Goal: Information Seeking & Learning: Learn about a topic

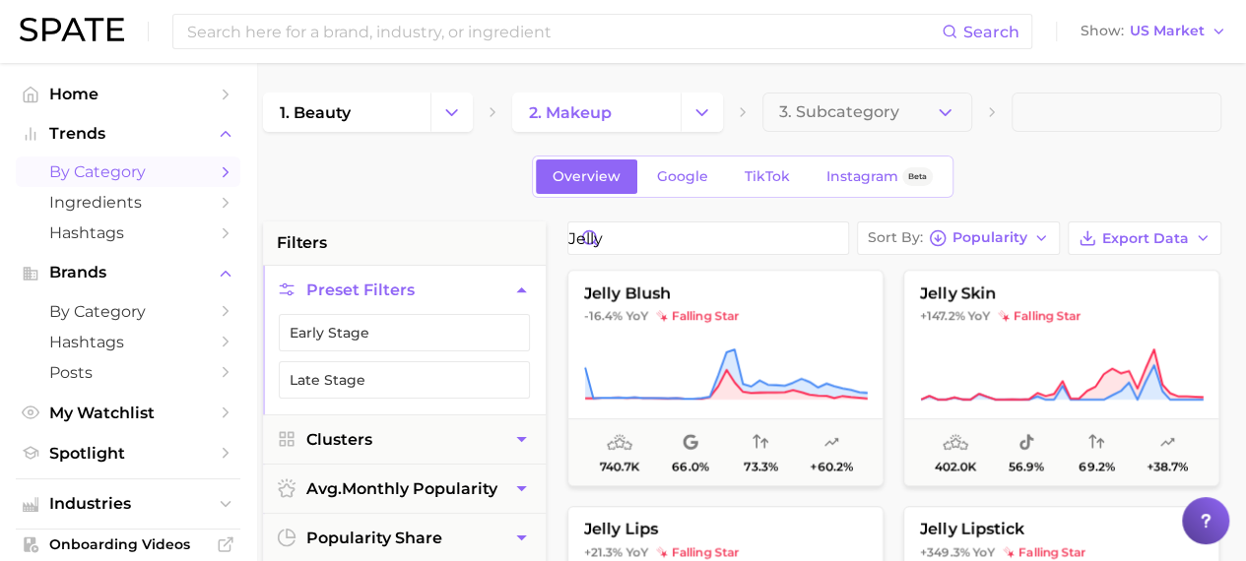
scroll to position [0, 9]
drag, startPoint x: 665, startPoint y: 245, endPoint x: 575, endPoint y: 228, distance: 91.4
click at [575, 228] on input "jelly" at bounding box center [708, 241] width 280 height 32
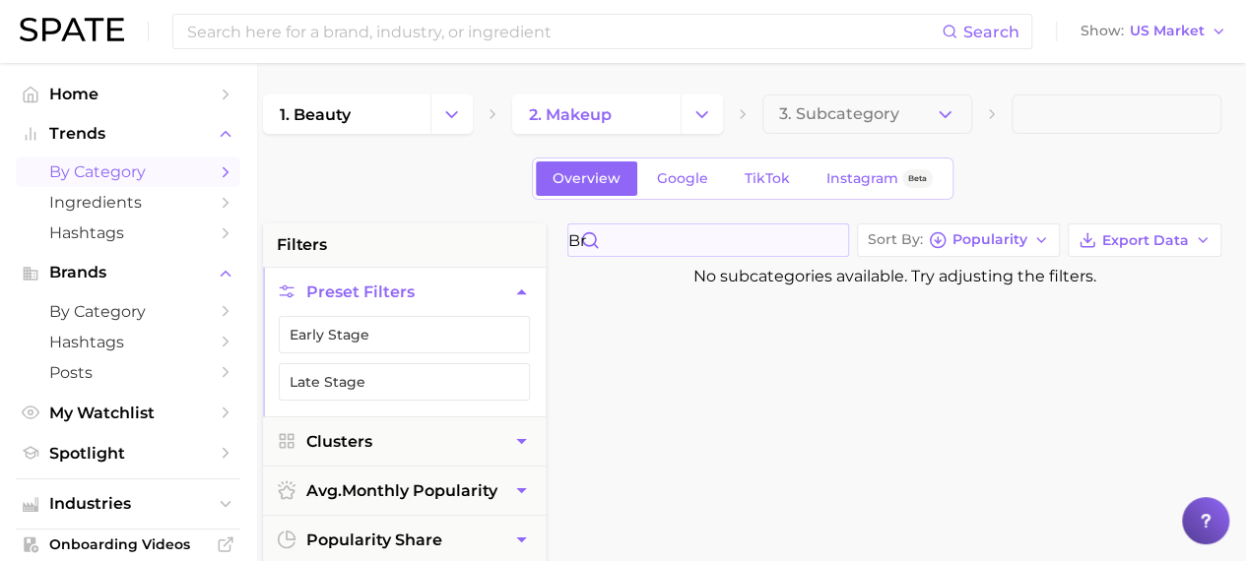
type input "b"
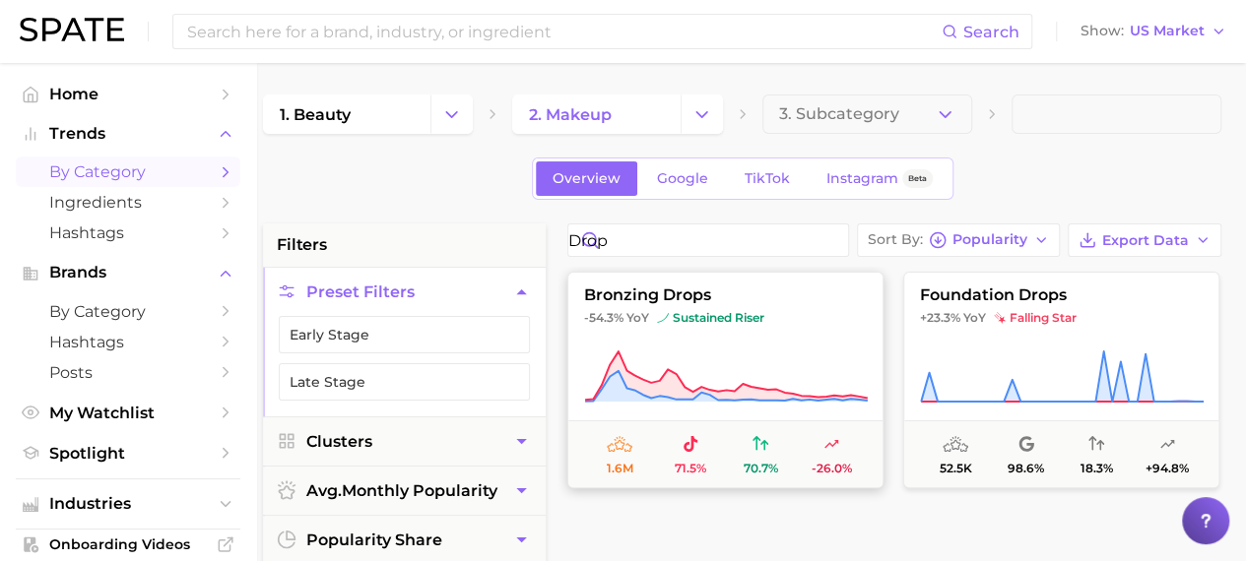
type input "drop"
click at [741, 289] on span "bronzing drops" at bounding box center [725, 296] width 314 height 18
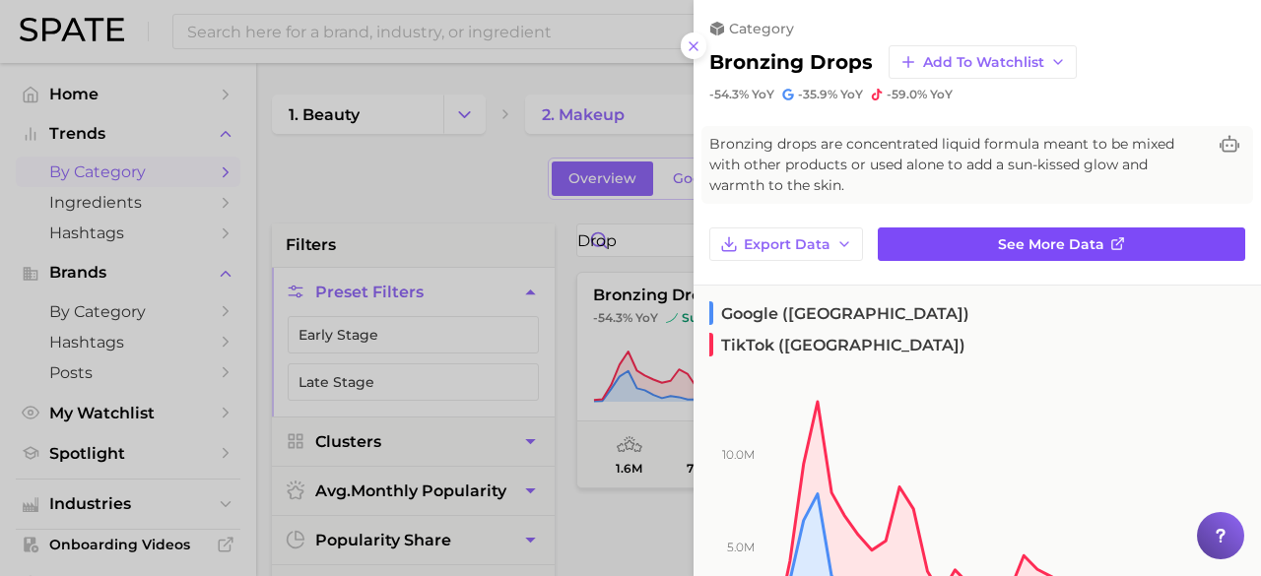
click at [955, 229] on link "See more data" at bounding box center [1061, 244] width 367 height 33
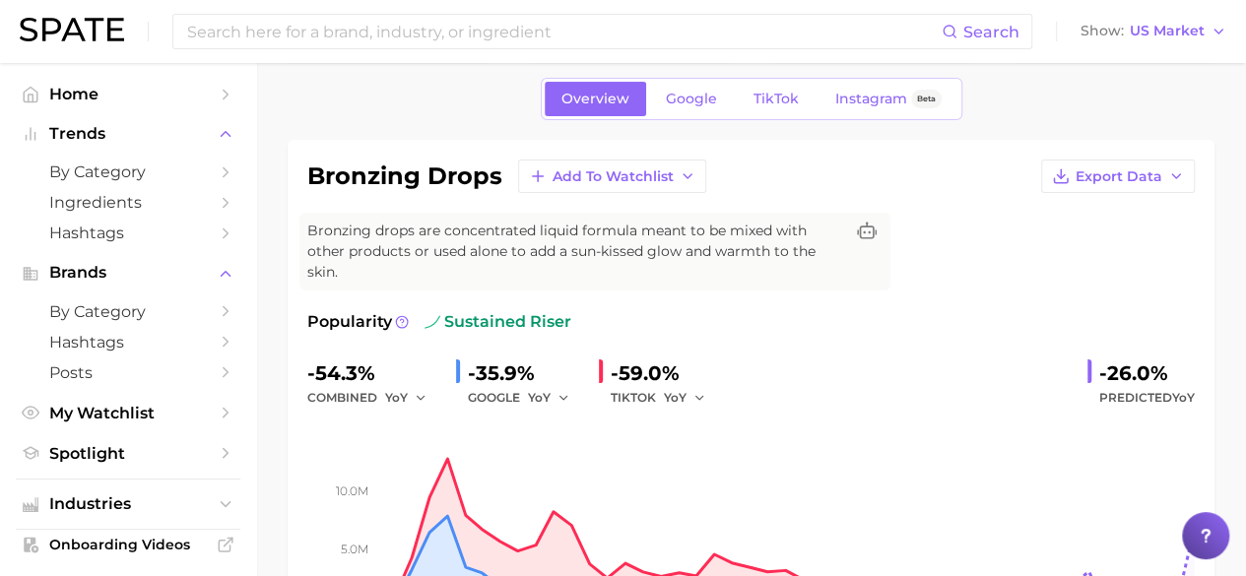
scroll to position [75, 0]
click at [1171, 39] on button "Show US Market" at bounding box center [1154, 32] width 156 height 26
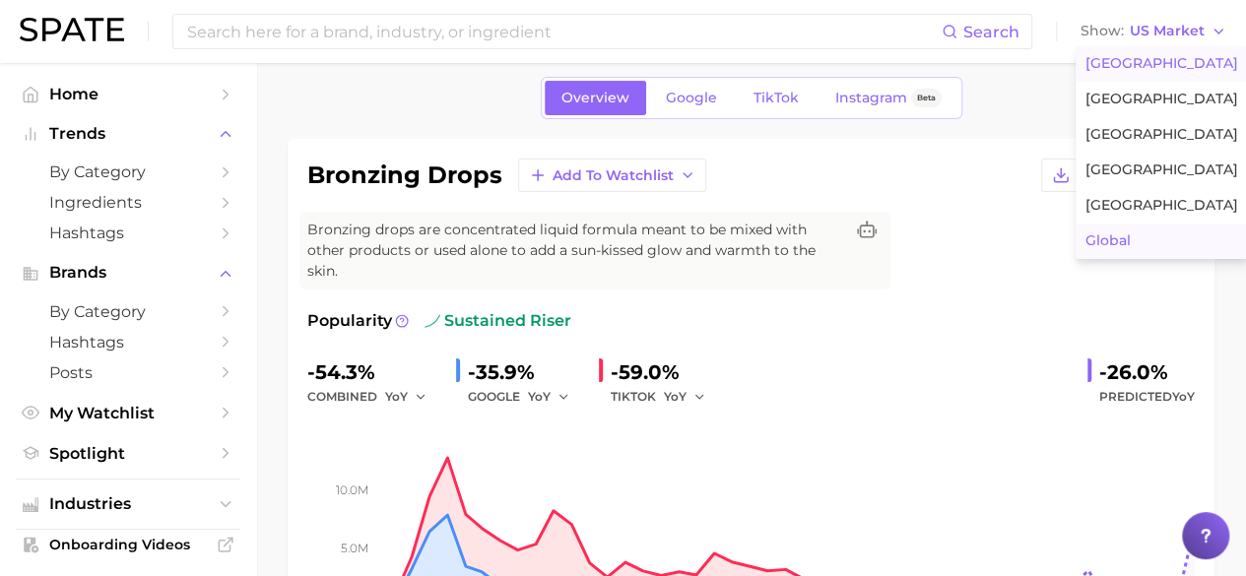
click at [1135, 230] on button "Global" at bounding box center [1162, 241] width 172 height 35
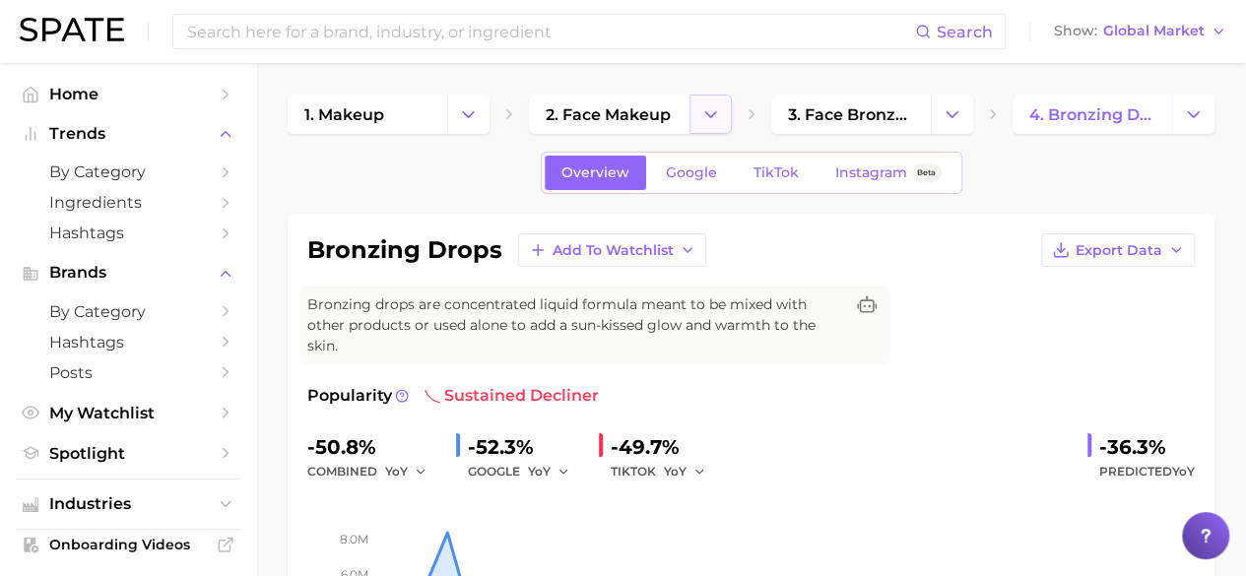
click at [710, 116] on polyline "Change Category" at bounding box center [710, 113] width 11 height 5
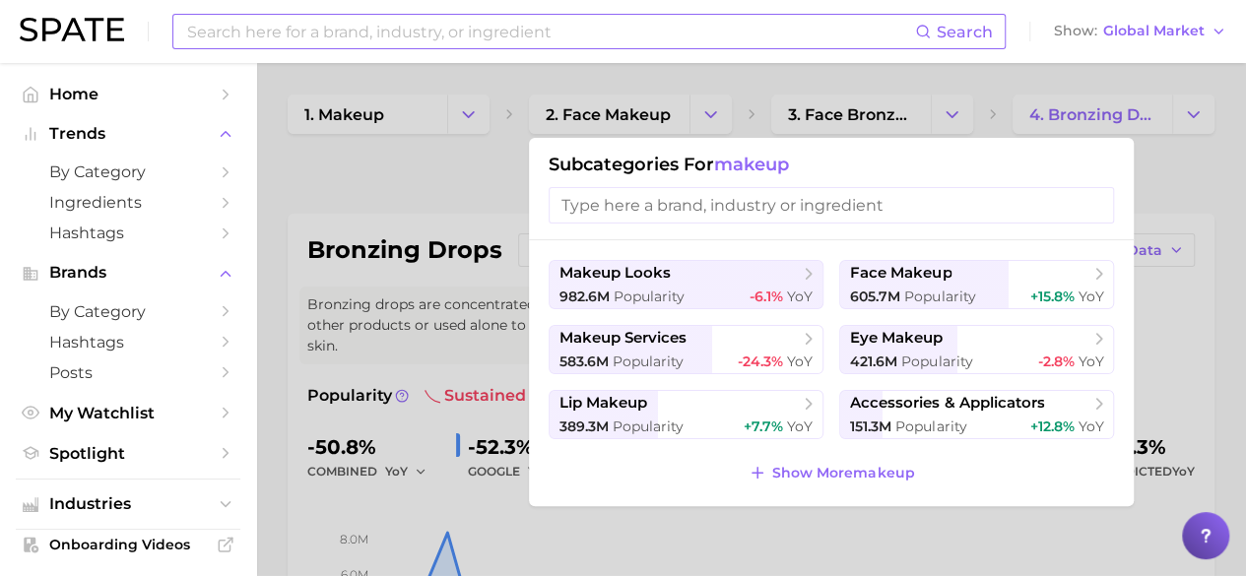
click at [437, 37] on input at bounding box center [550, 31] width 730 height 33
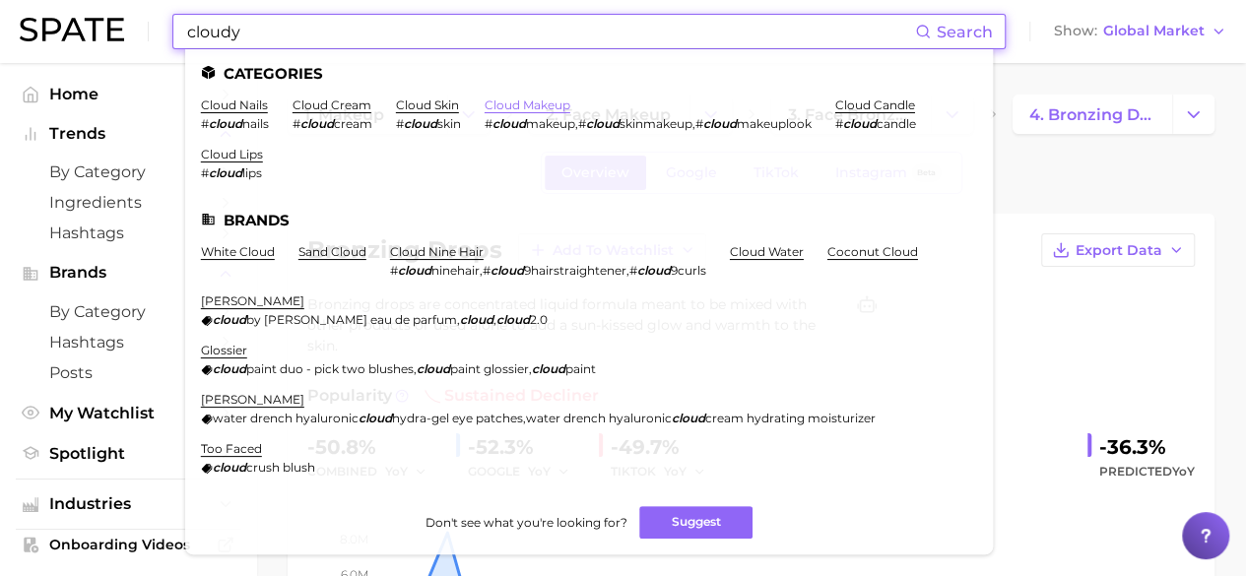
type input "cloudy"
click at [522, 111] on link "cloud makeup" at bounding box center [528, 105] width 86 height 15
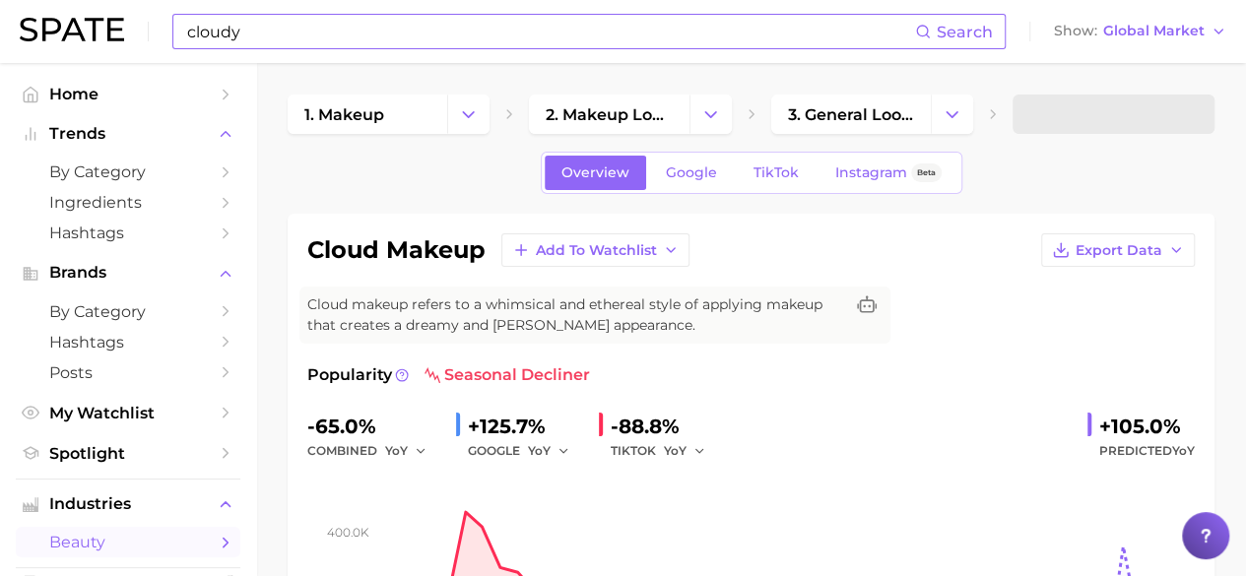
click at [636, 436] on div "-88.8%" at bounding box center [665, 427] width 108 height 32
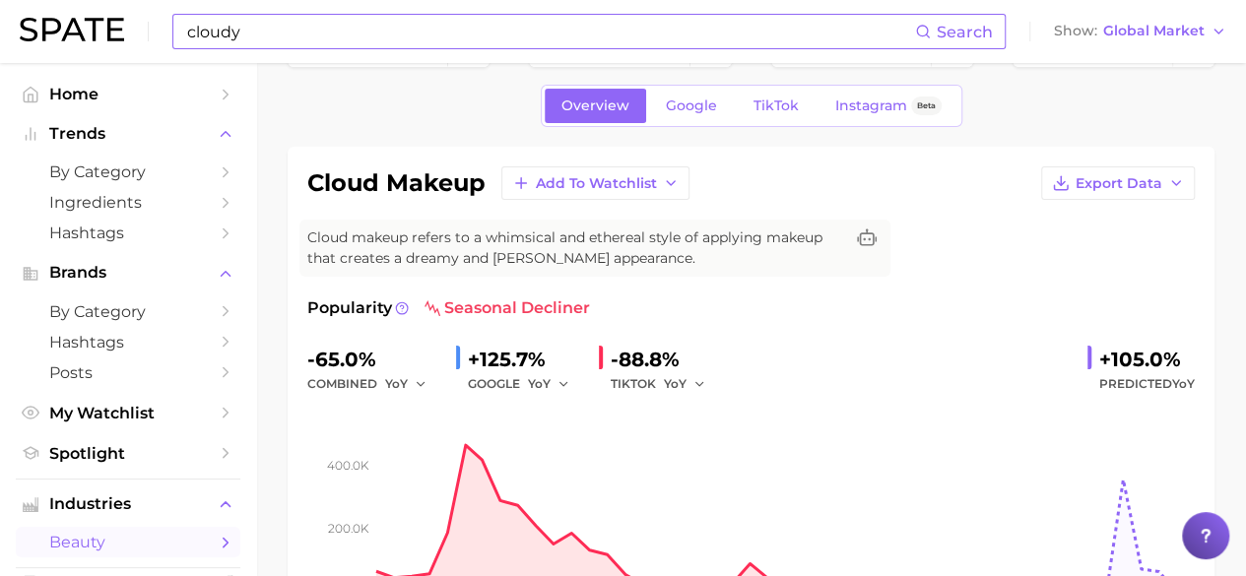
scroll to position [68, 0]
drag, startPoint x: 636, startPoint y: 436, endPoint x: 405, endPoint y: 183, distance: 343.0
click at [405, 183] on h1 "cloud makeup" at bounding box center [396, 182] width 178 height 24
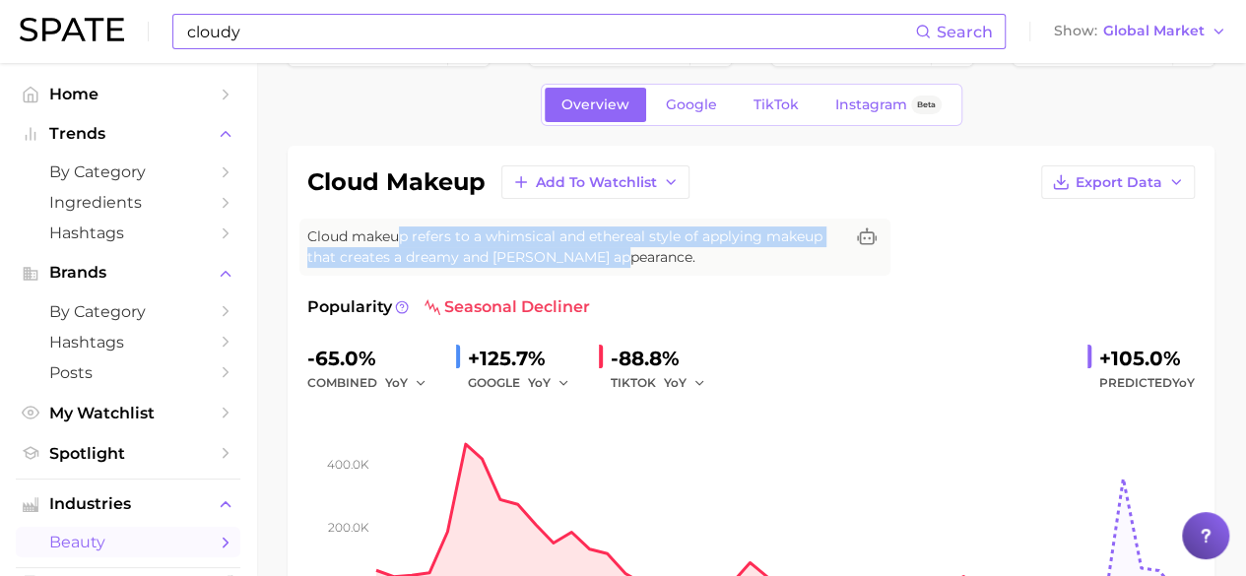
drag, startPoint x: 398, startPoint y: 235, endPoint x: 625, endPoint y: 265, distance: 228.5
click at [625, 265] on span "Cloud makeup refers to a whimsical and ethereal style of applying makeup that c…" at bounding box center [575, 247] width 536 height 41
click at [622, 263] on span "Cloud makeup refers to a whimsical and ethereal style of applying makeup that c…" at bounding box center [575, 247] width 536 height 41
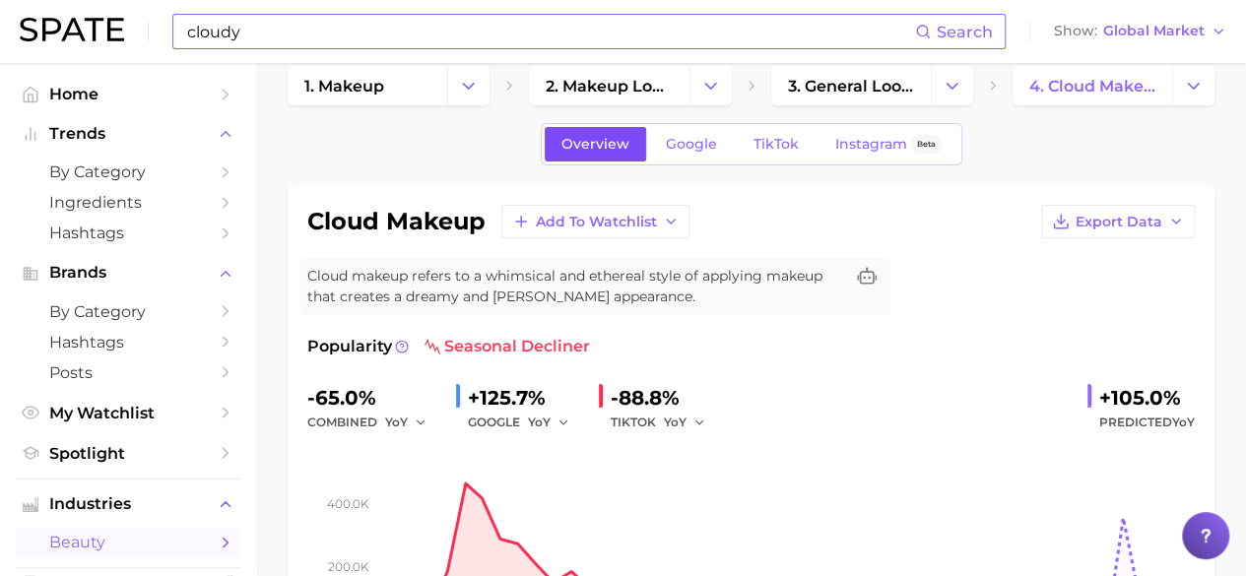
scroll to position [0, 0]
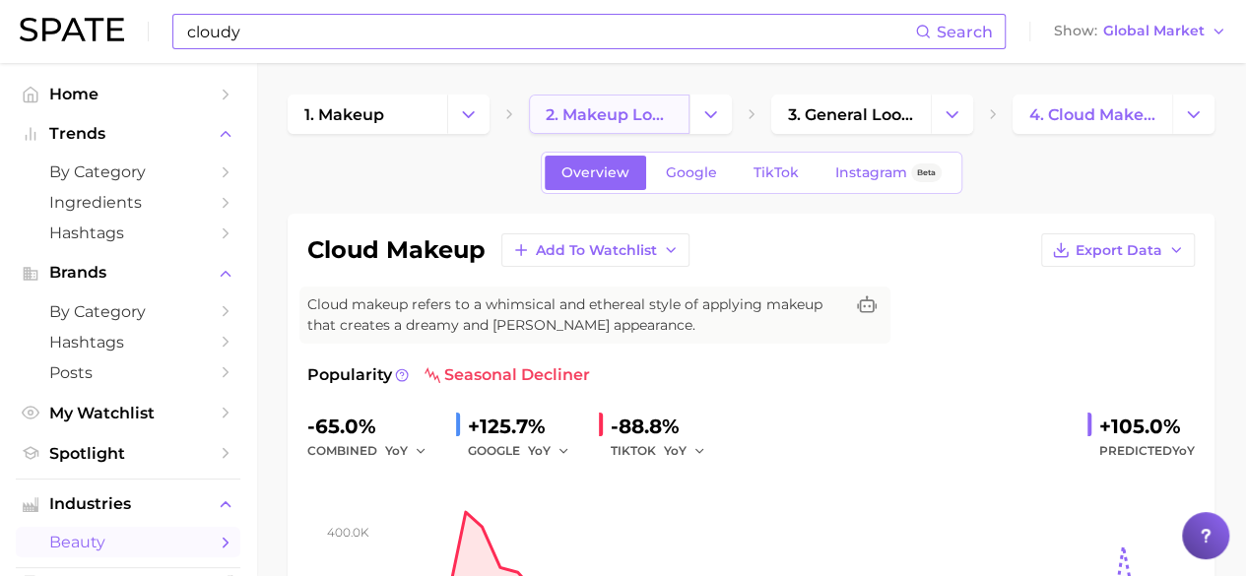
click at [615, 117] on span "2. makeup looks" at bounding box center [609, 114] width 126 height 19
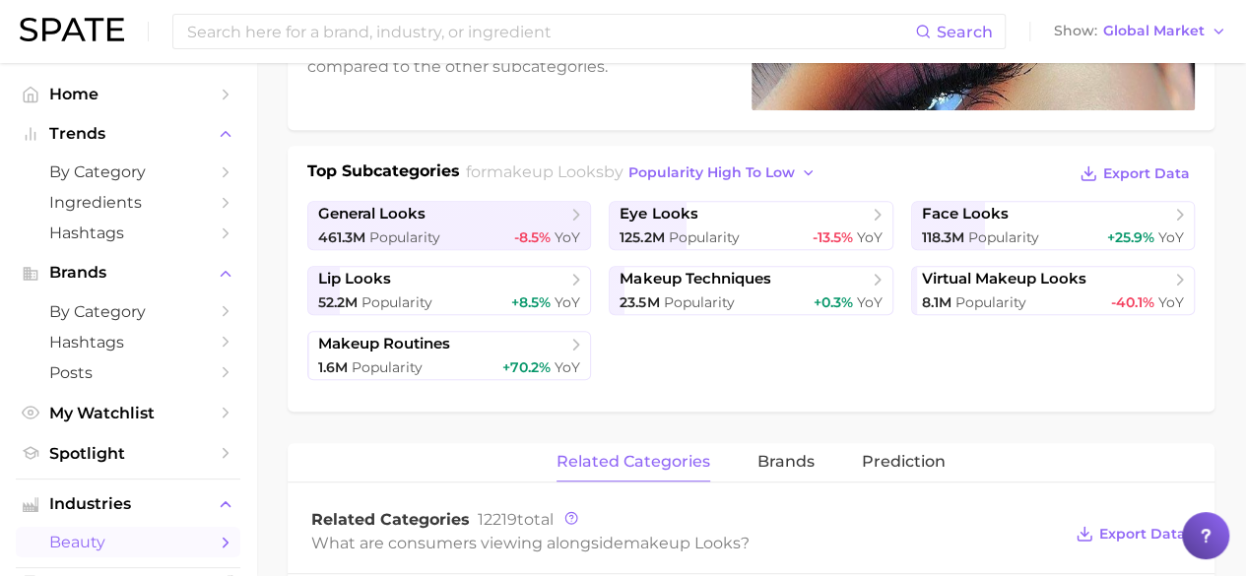
scroll to position [378, 0]
click at [1017, 231] on span "Popularity" at bounding box center [1003, 239] width 71 height 18
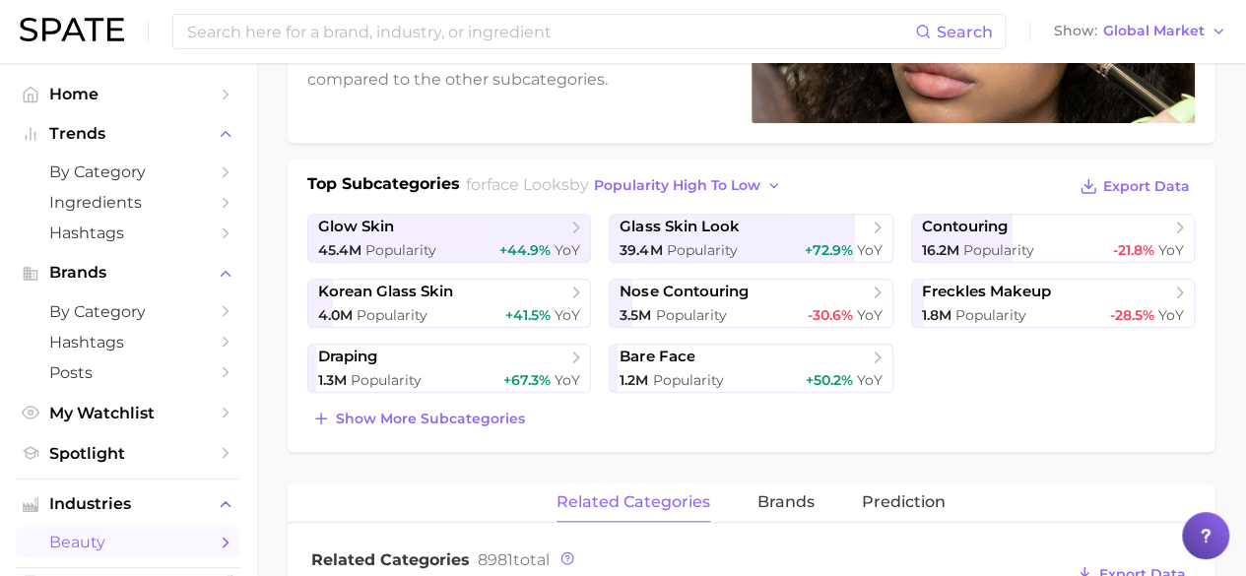
scroll to position [367, 0]
click at [494, 413] on span "Show more subcategories" at bounding box center [430, 418] width 189 height 17
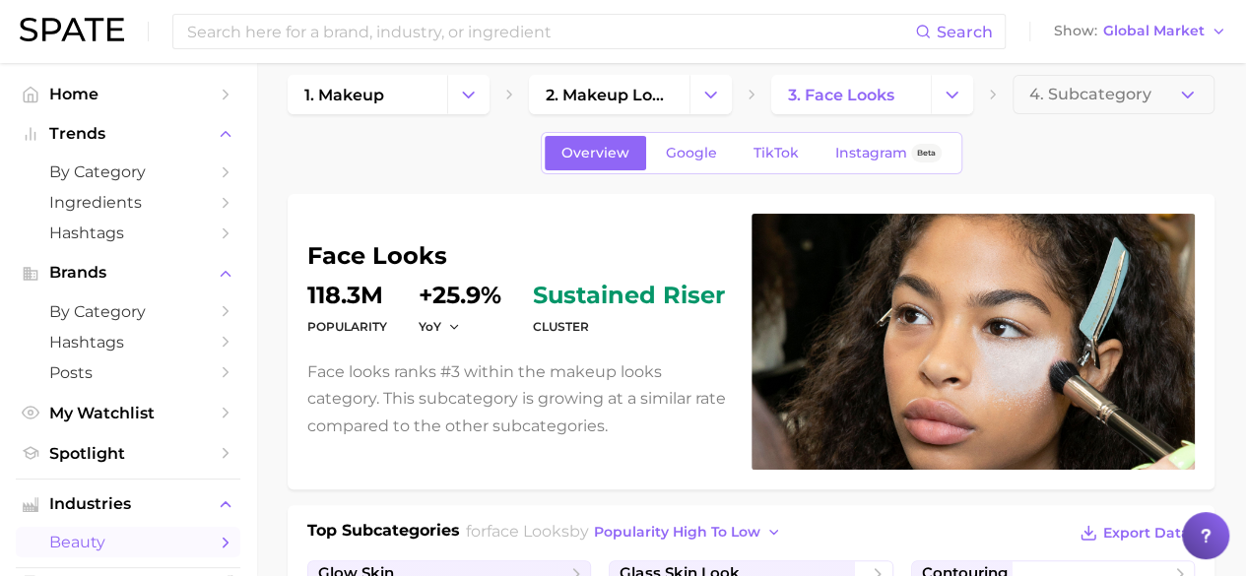
scroll to position [0, 0]
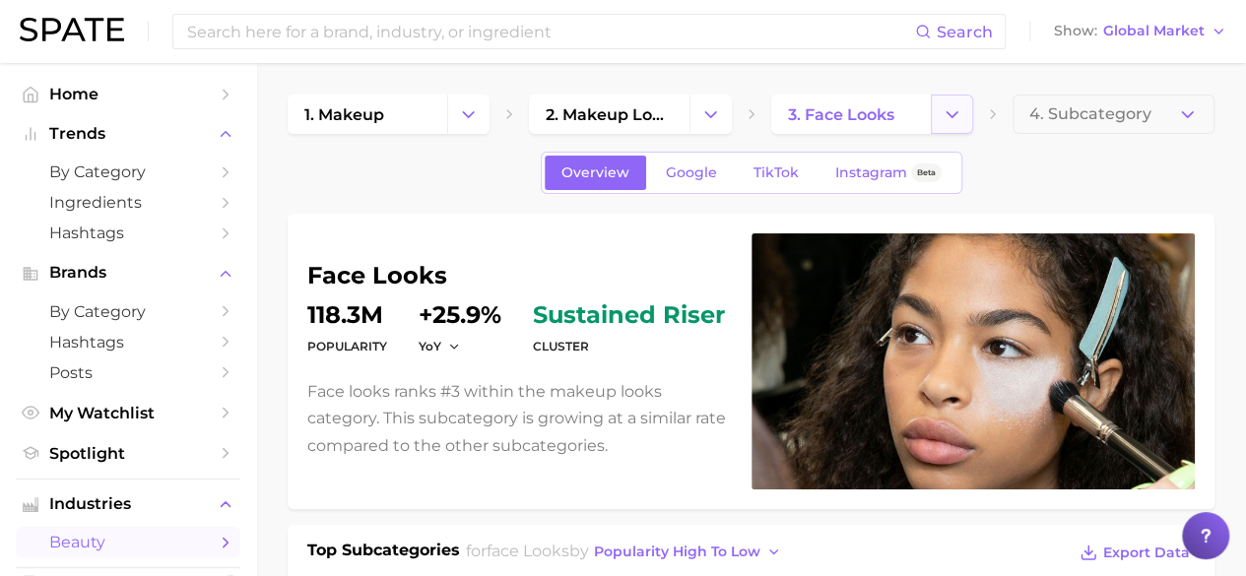
click at [950, 113] on icon "Change Category" at bounding box center [952, 114] width 21 height 21
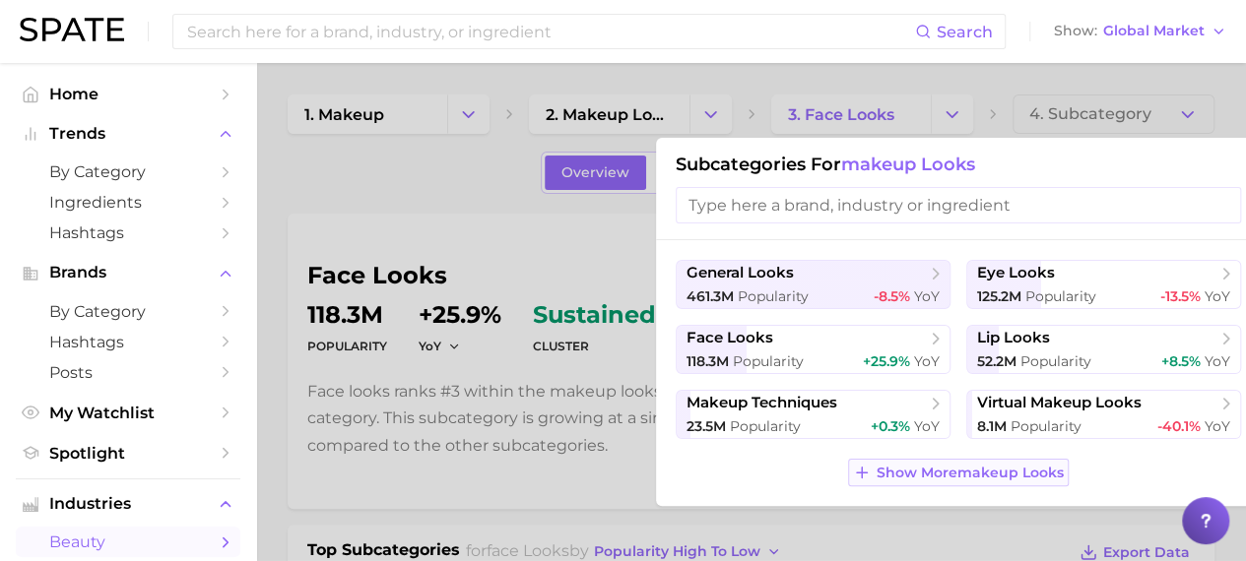
click at [975, 462] on button "Show More makeup looks" at bounding box center [958, 473] width 221 height 28
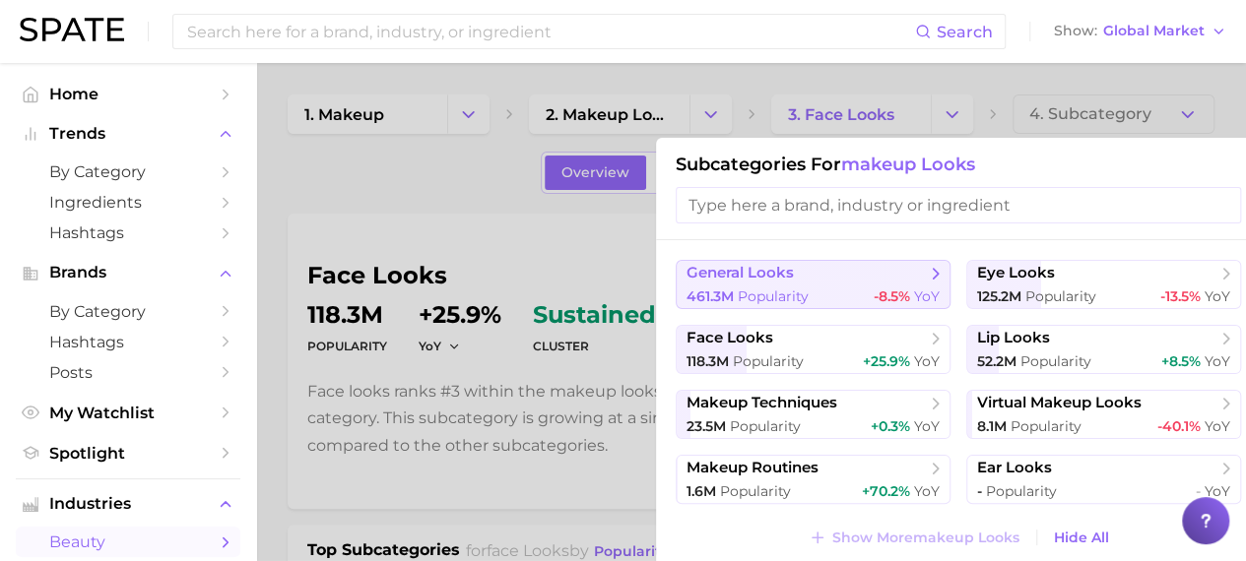
click at [835, 288] on div "461.3m Popularity -8.5% YoY" at bounding box center [813, 297] width 253 height 19
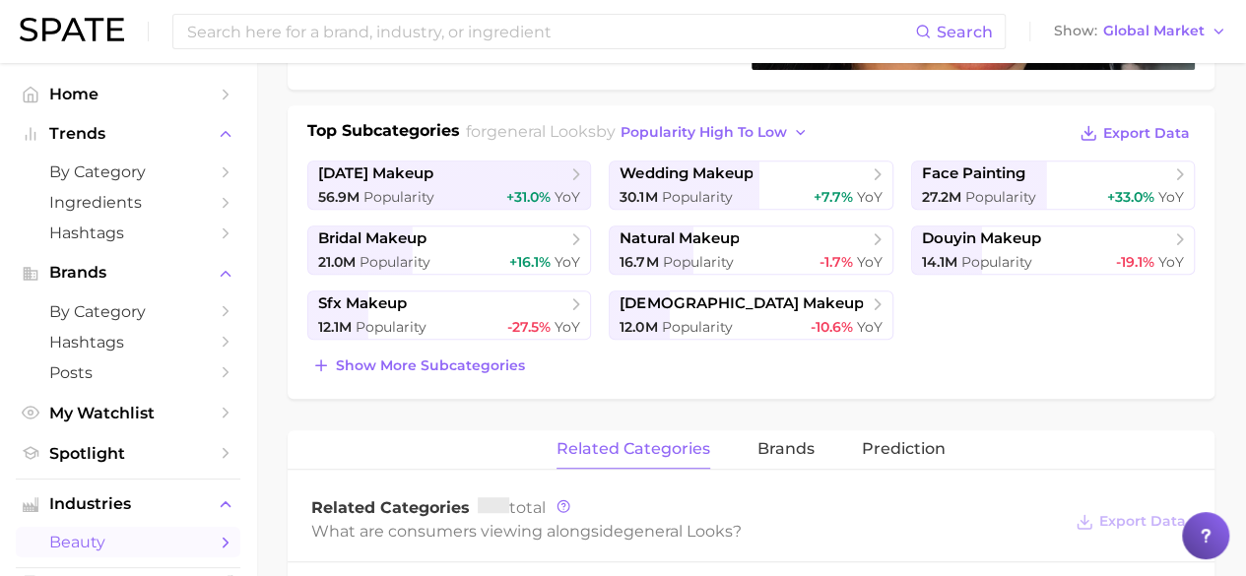
scroll to position [447, 0]
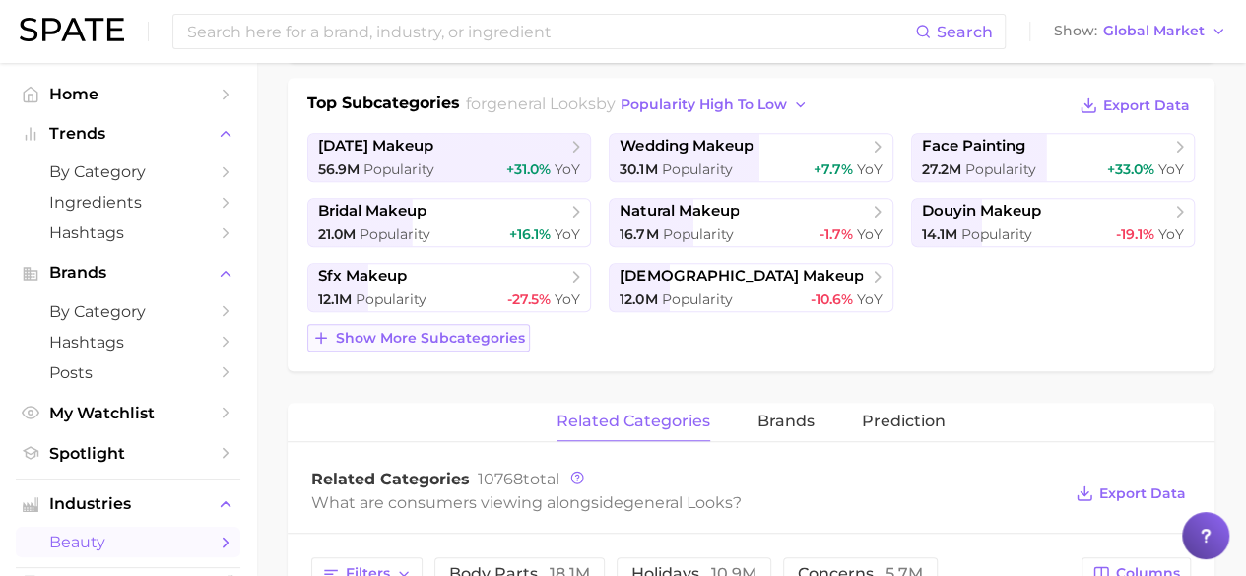
click at [453, 326] on button "Show more subcategories" at bounding box center [418, 338] width 223 height 28
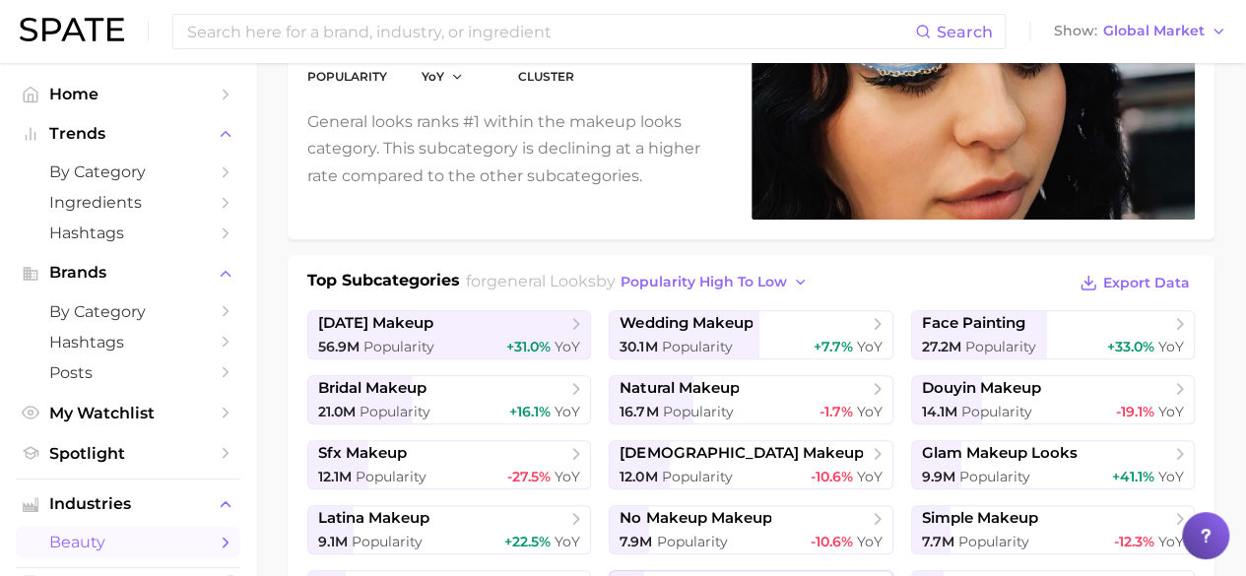
scroll to position [0, 0]
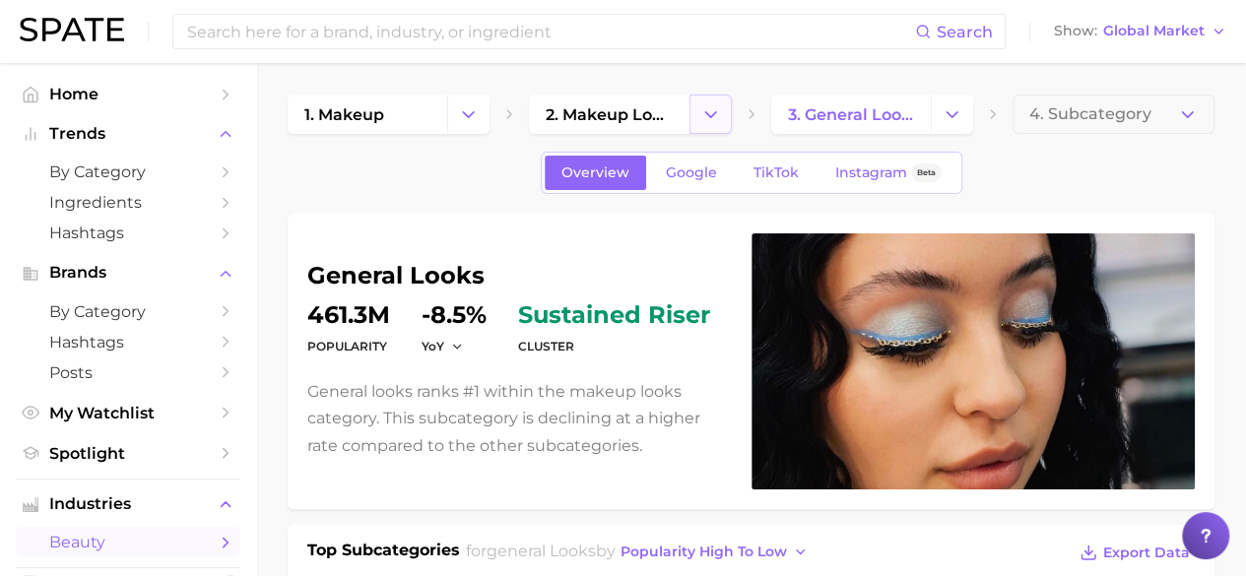
click at [710, 105] on icon "Change Category" at bounding box center [710, 114] width 21 height 21
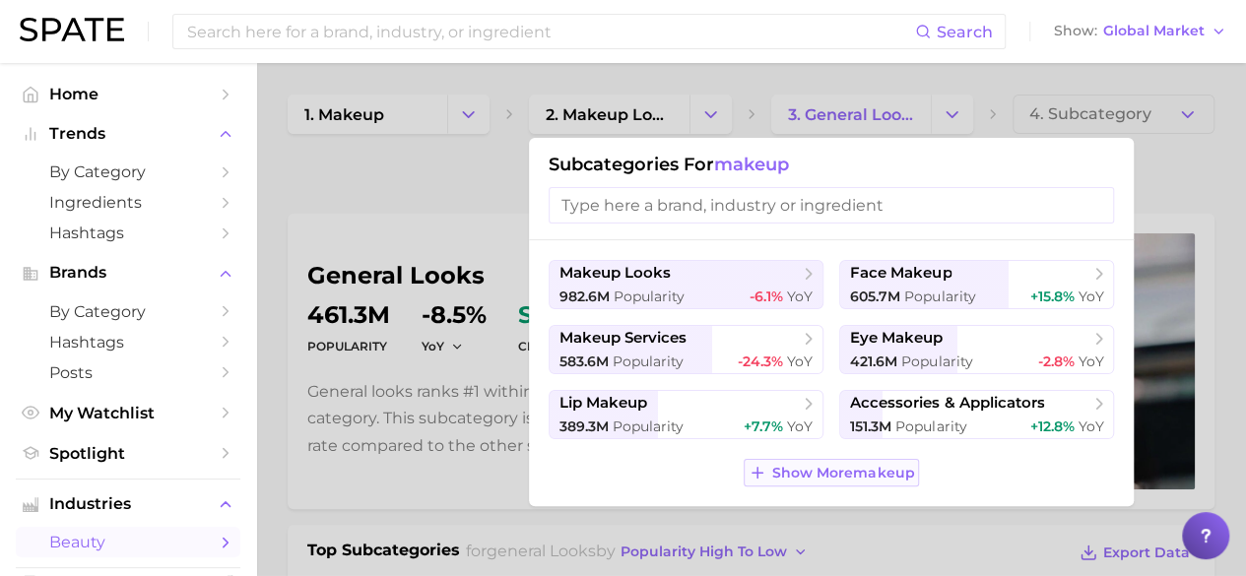
click at [856, 480] on span "Show More makeup" at bounding box center [843, 473] width 142 height 17
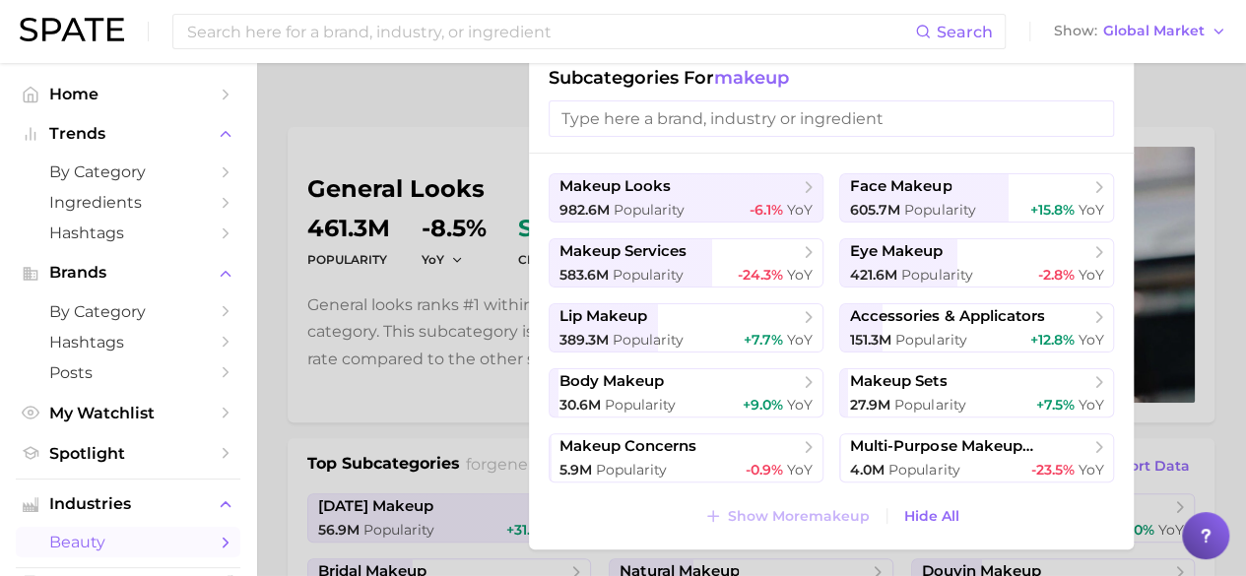
scroll to position [89, 0]
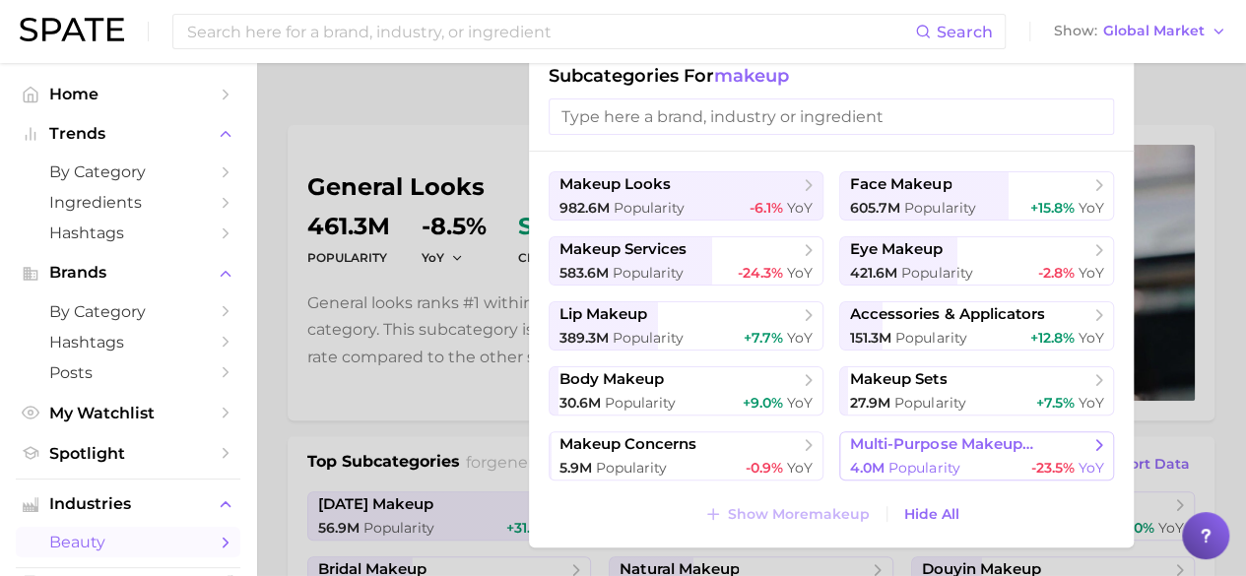
click at [937, 456] on button "multi-purpose makeup products 4.0m Popularity -23.5% YoY" at bounding box center [976, 455] width 275 height 49
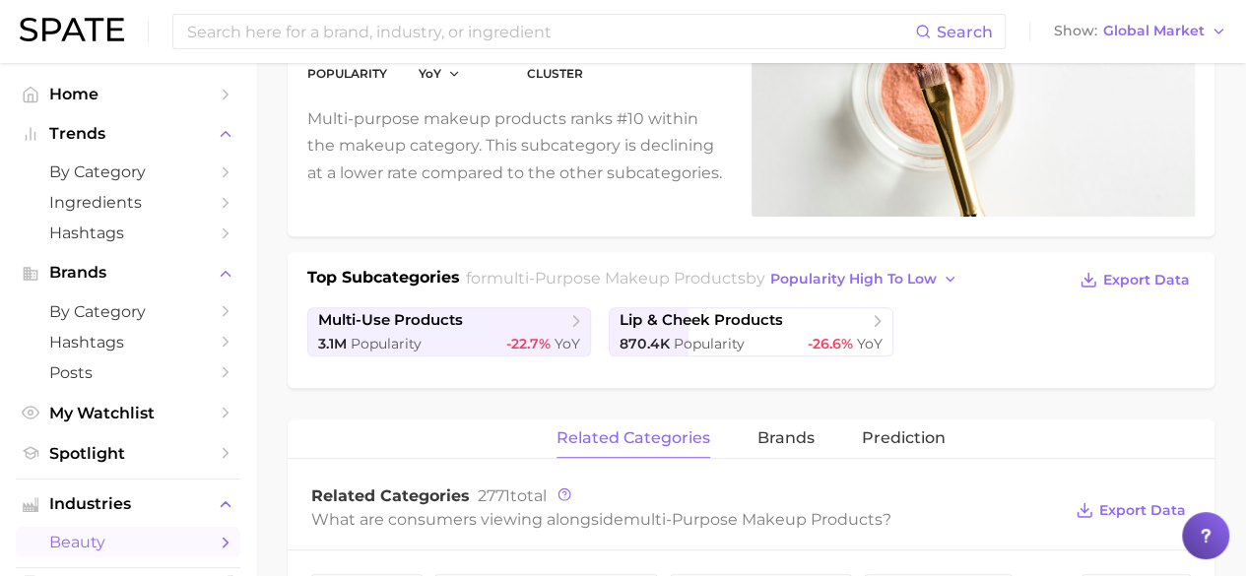
scroll to position [275, 0]
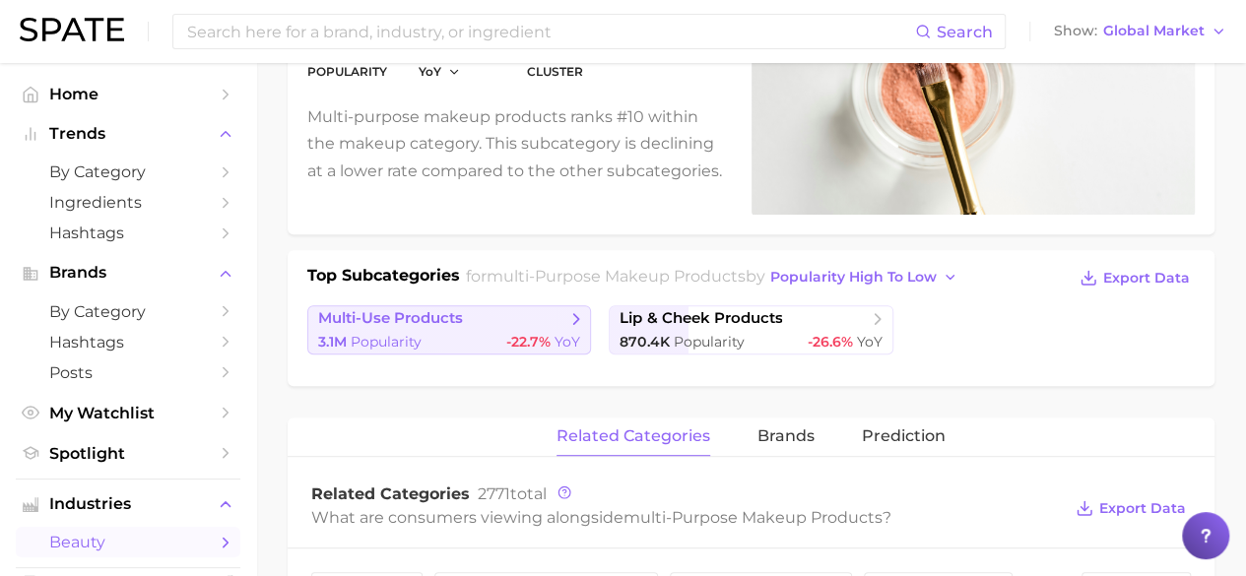
click at [552, 326] on link "multi-use products 3.1m Popularity -22.7% YoY" at bounding box center [449, 329] width 284 height 49
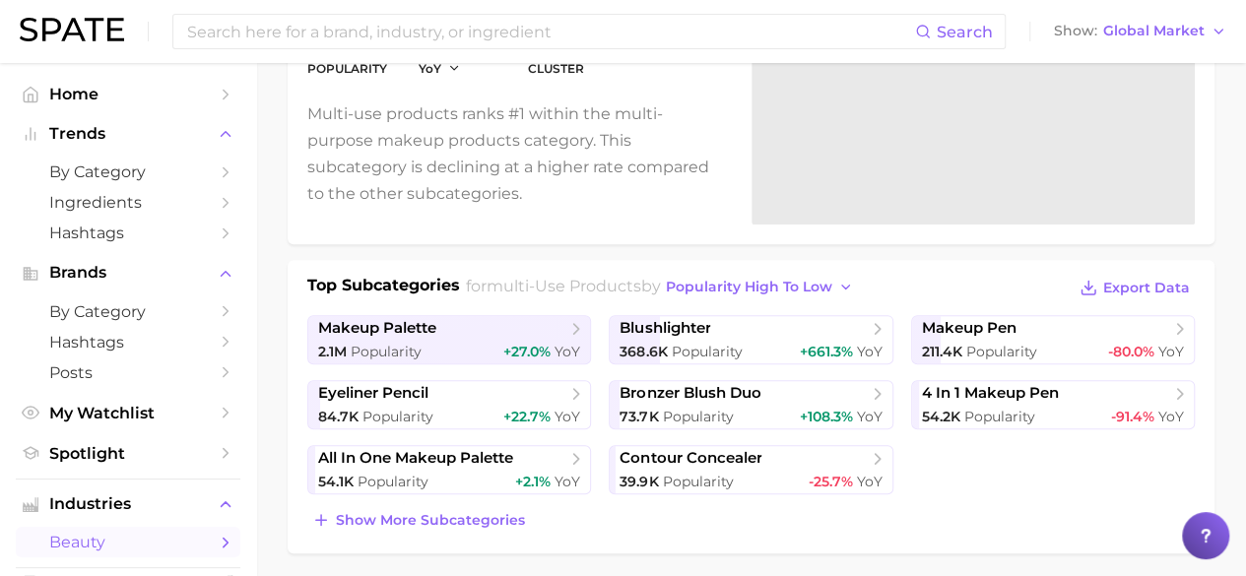
scroll to position [280, 0]
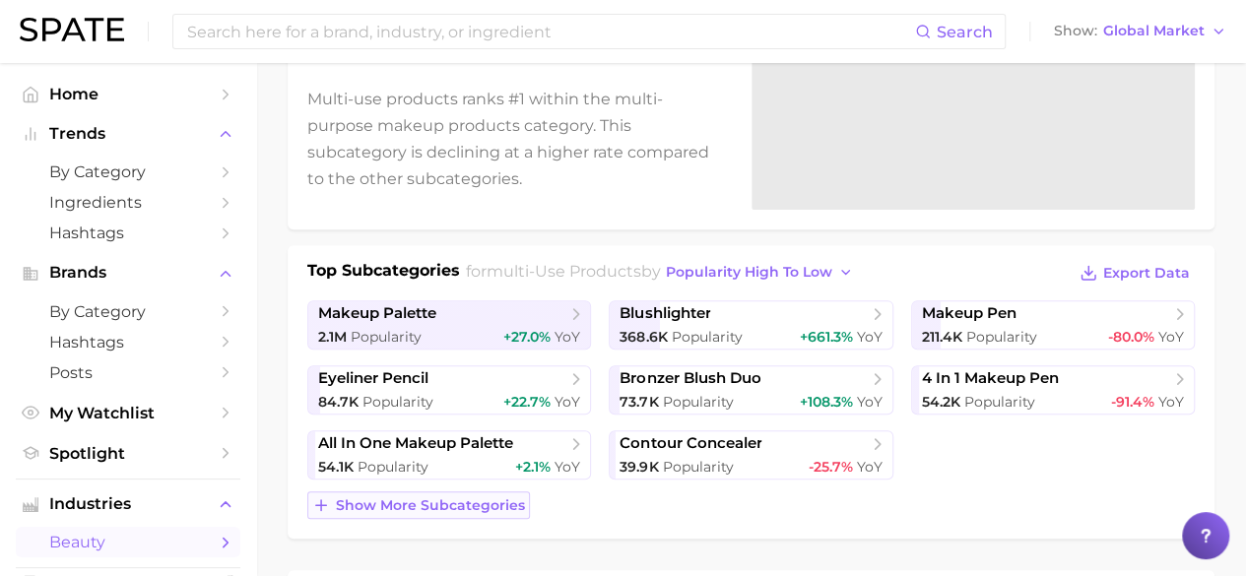
click at [461, 501] on span "Show more subcategories" at bounding box center [430, 505] width 189 height 17
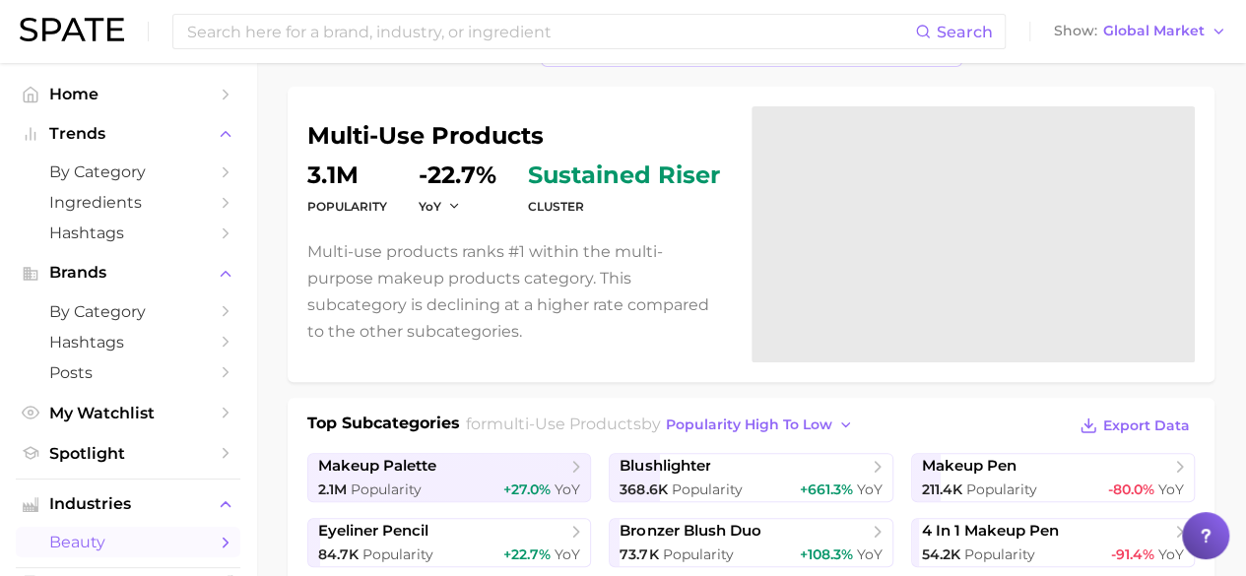
scroll to position [0, 0]
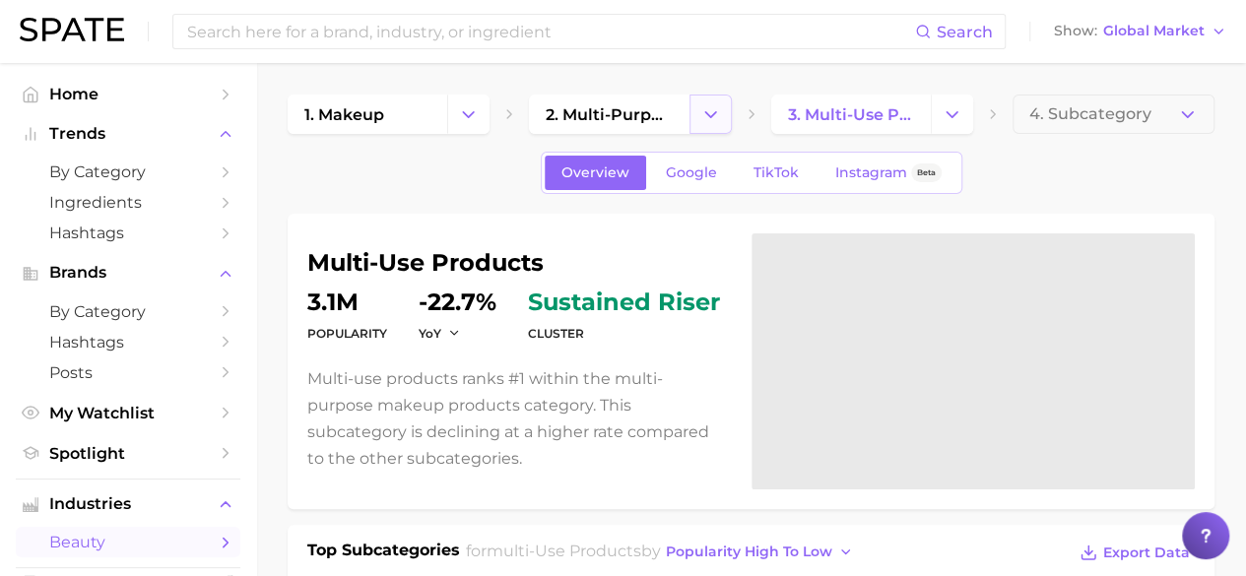
click at [709, 121] on icon "Change Category" at bounding box center [710, 114] width 21 height 21
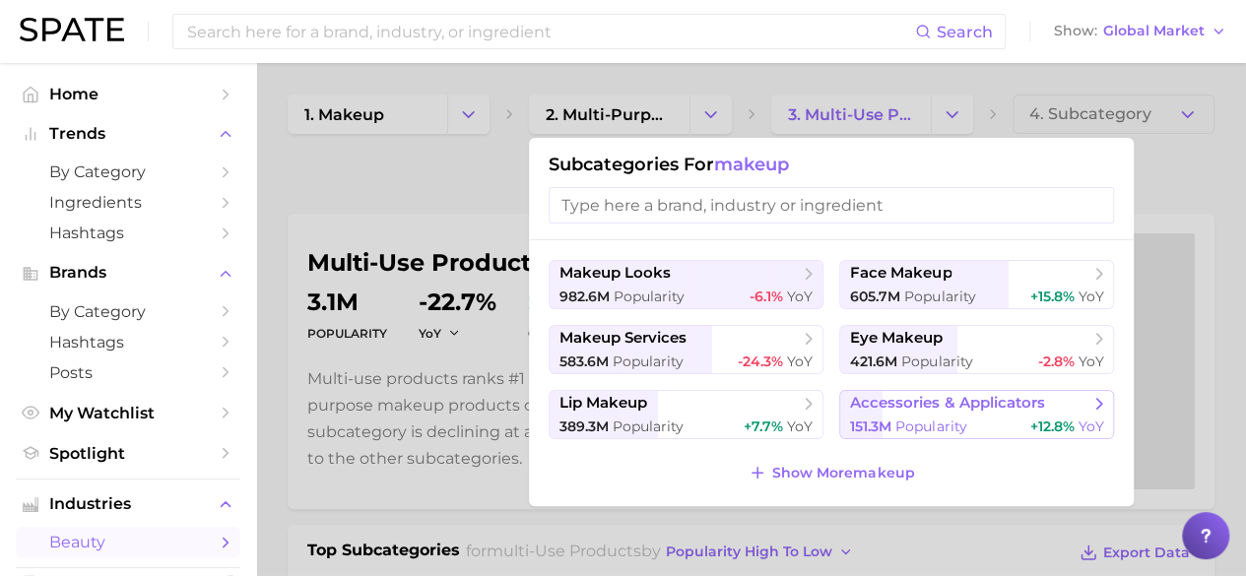
click at [885, 422] on span "151.3m" at bounding box center [870, 427] width 41 height 18
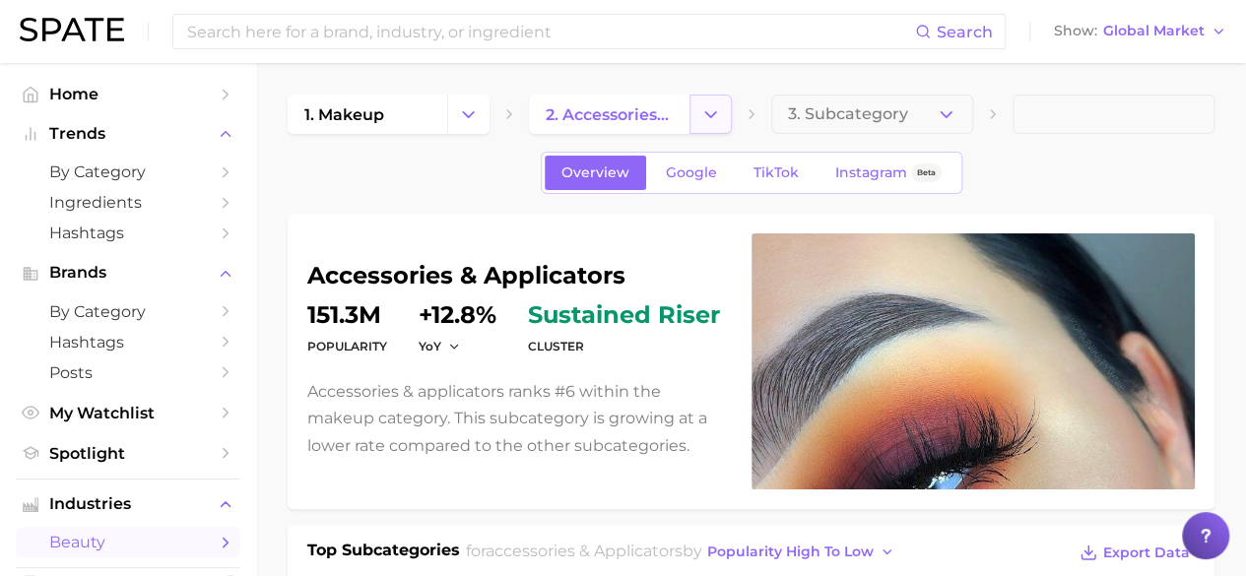
click at [713, 123] on icon "Change Category" at bounding box center [710, 114] width 21 height 21
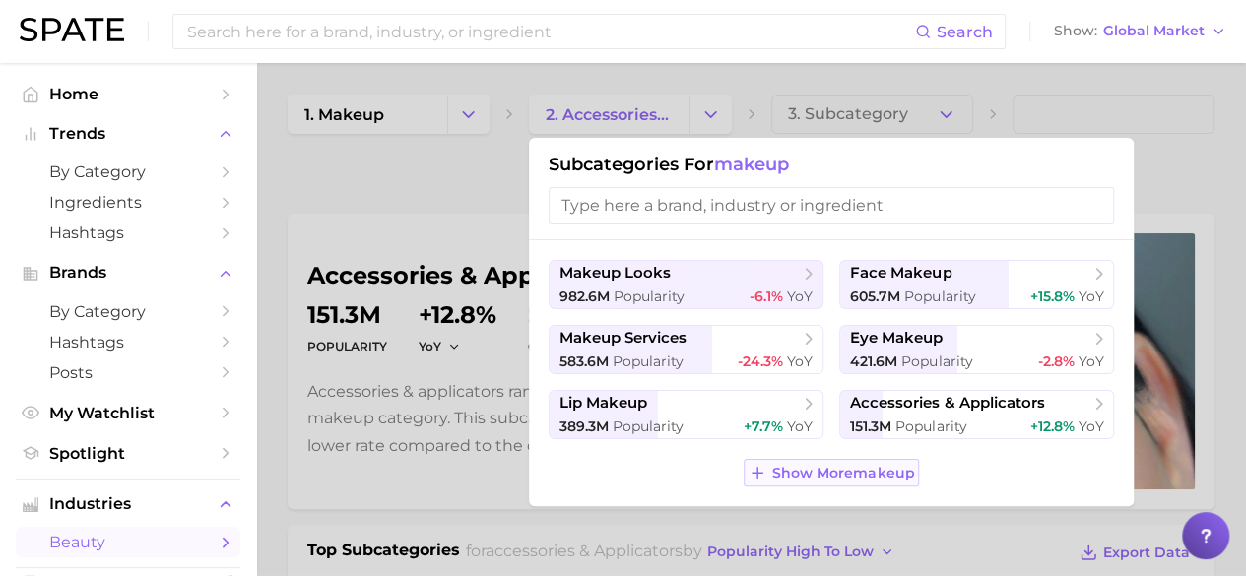
click at [853, 469] on span "Show More makeup" at bounding box center [843, 473] width 142 height 17
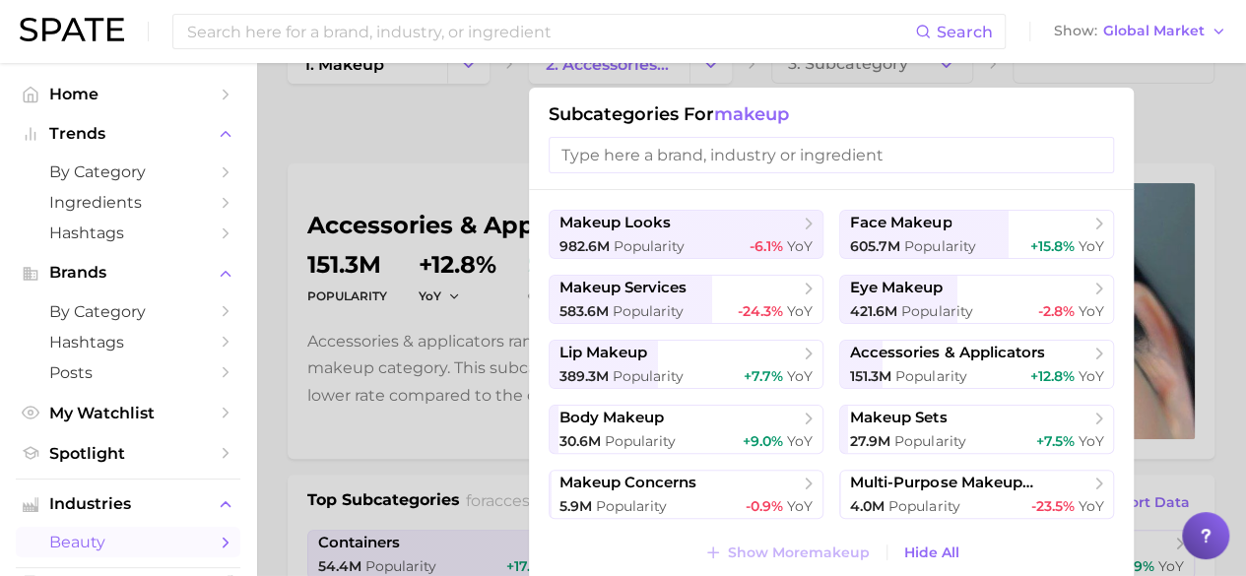
scroll to position [66, 0]
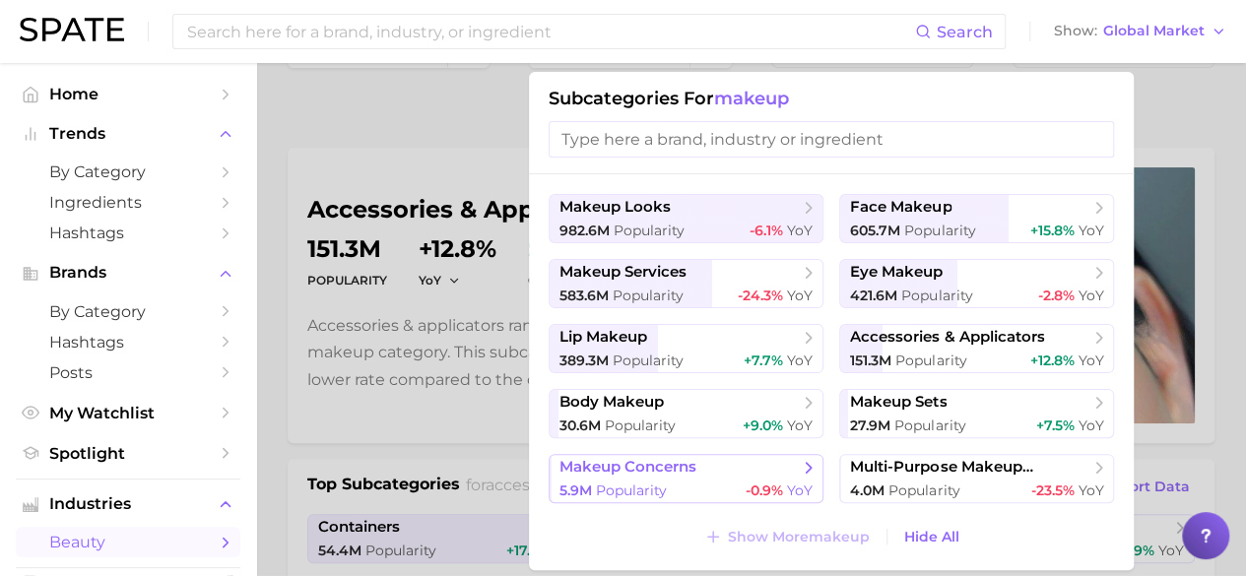
click at [735, 473] on span "makeup concerns" at bounding box center [679, 468] width 239 height 20
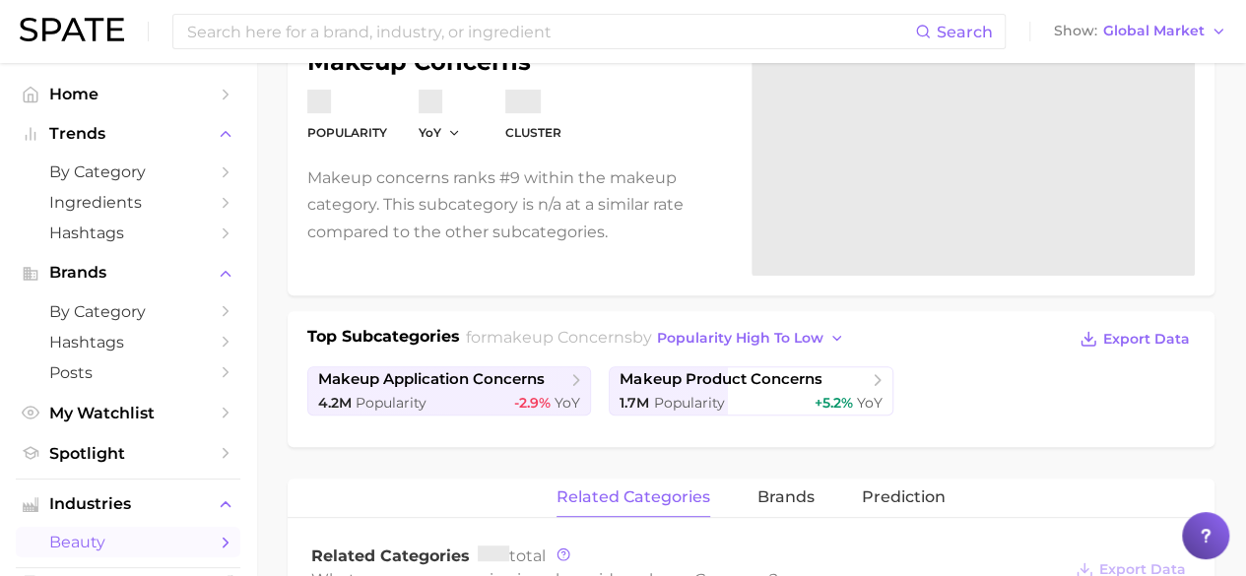
scroll to position [224, 0]
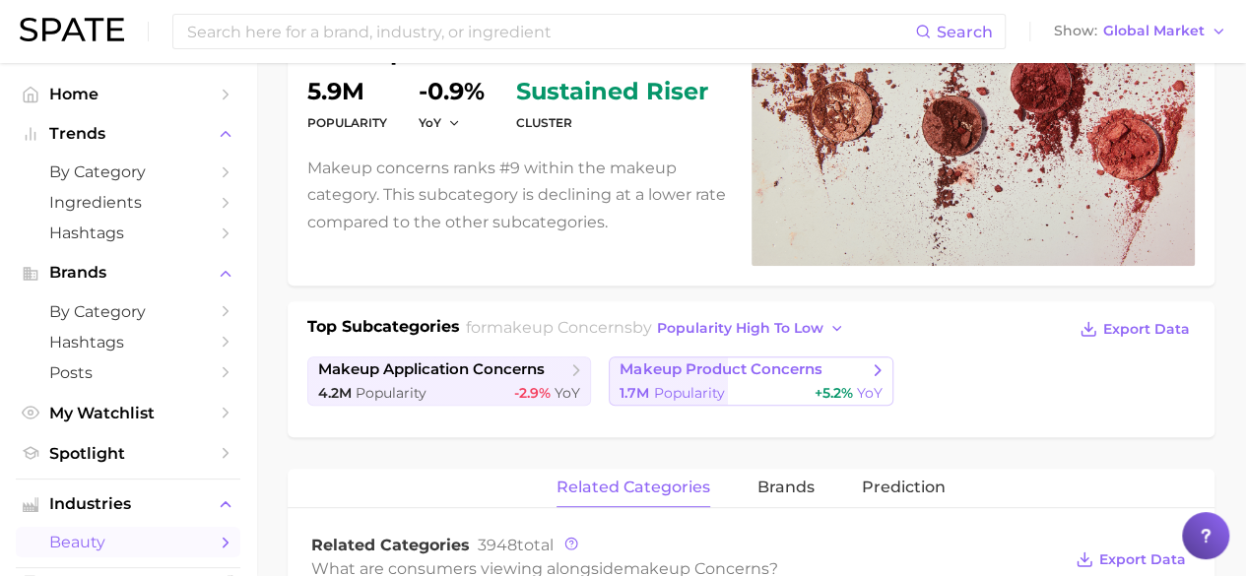
click at [737, 397] on div "1.7m Popularity +5.2% YoY" at bounding box center [751, 393] width 262 height 19
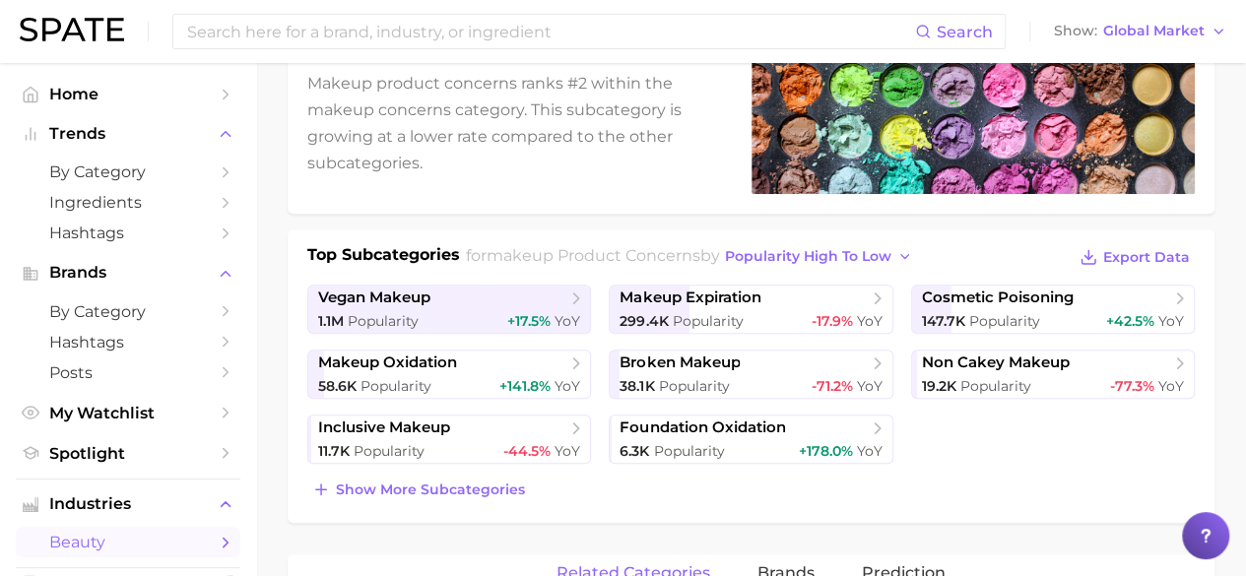
scroll to position [296, 0]
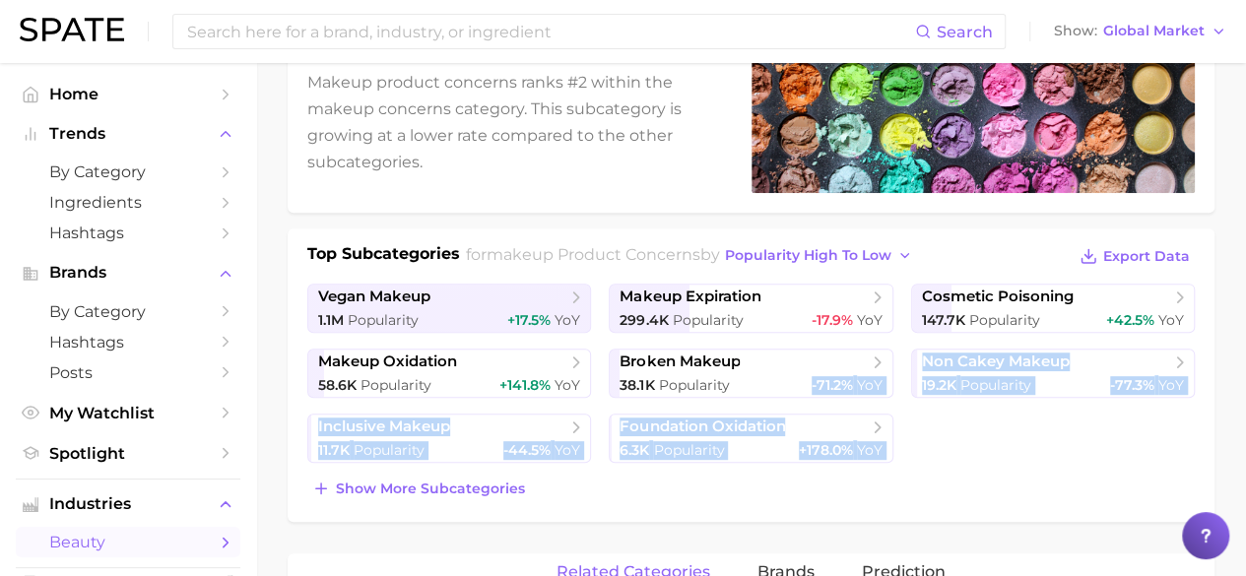
drag, startPoint x: 737, startPoint y: 397, endPoint x: 886, endPoint y: 485, distance: 172.7
click at [886, 485] on div "Top Subcategories for makeup product concerns by popularity high to low Export …" at bounding box center [751, 372] width 888 height 260
click at [1001, 457] on ul "vegan makeup 1.1m Popularity +17.5% YoY makeup expiration 299.4k Popularity -17…" at bounding box center [751, 373] width 888 height 179
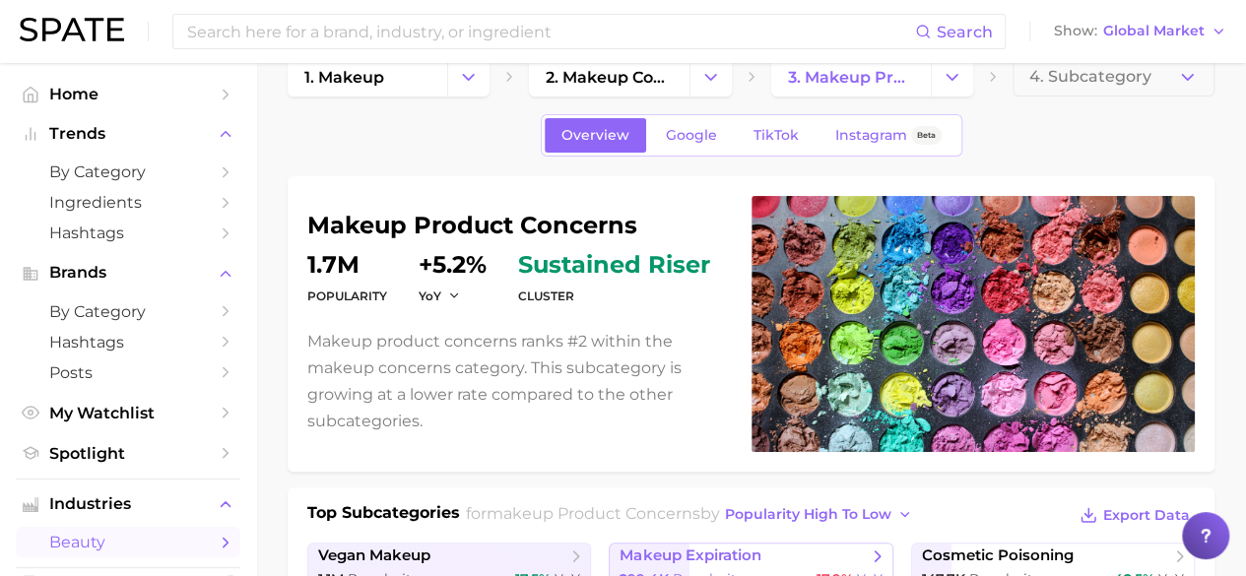
scroll to position [0, 0]
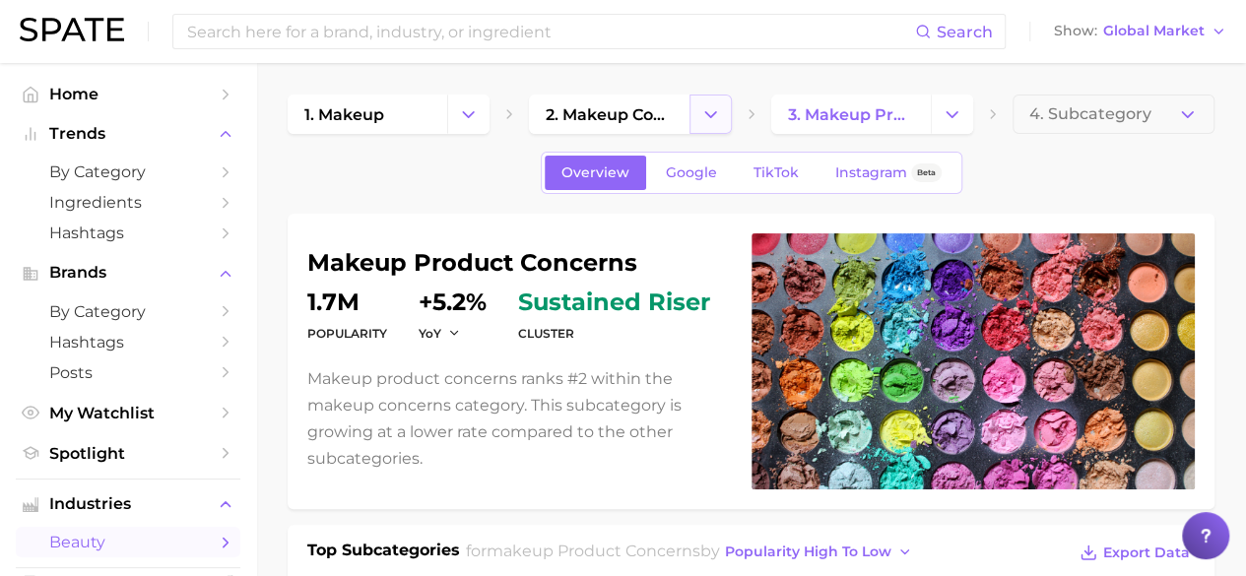
click at [719, 119] on icon "Change Category" at bounding box center [710, 114] width 21 height 21
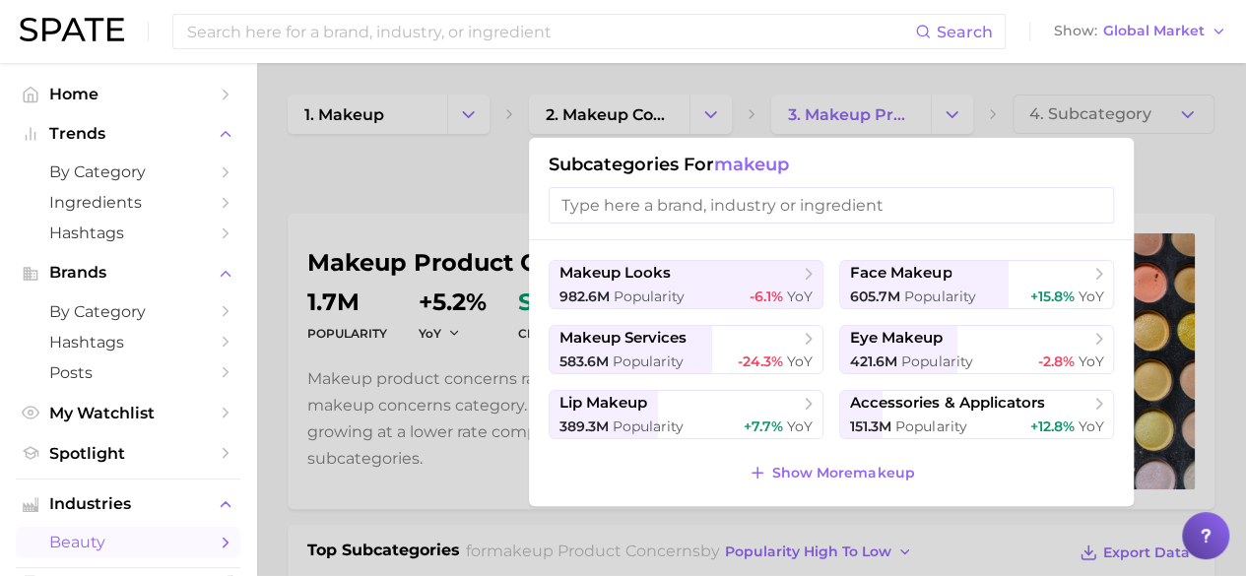
click at [593, 123] on div at bounding box center [623, 288] width 1246 height 576
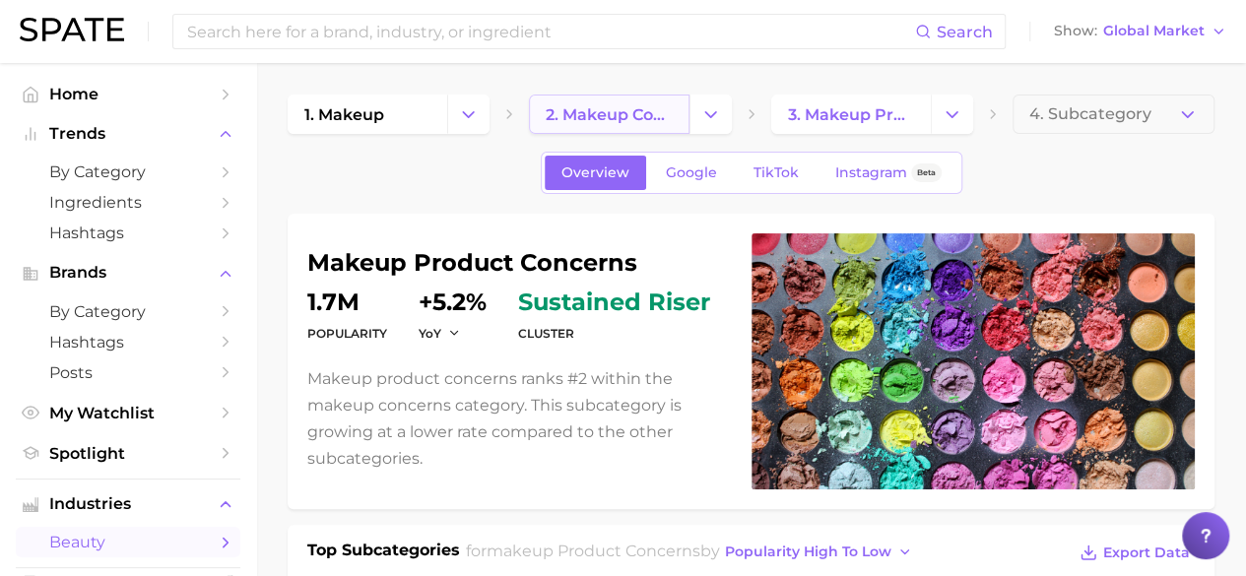
click at [632, 123] on span "2. makeup concerns" at bounding box center [609, 114] width 126 height 19
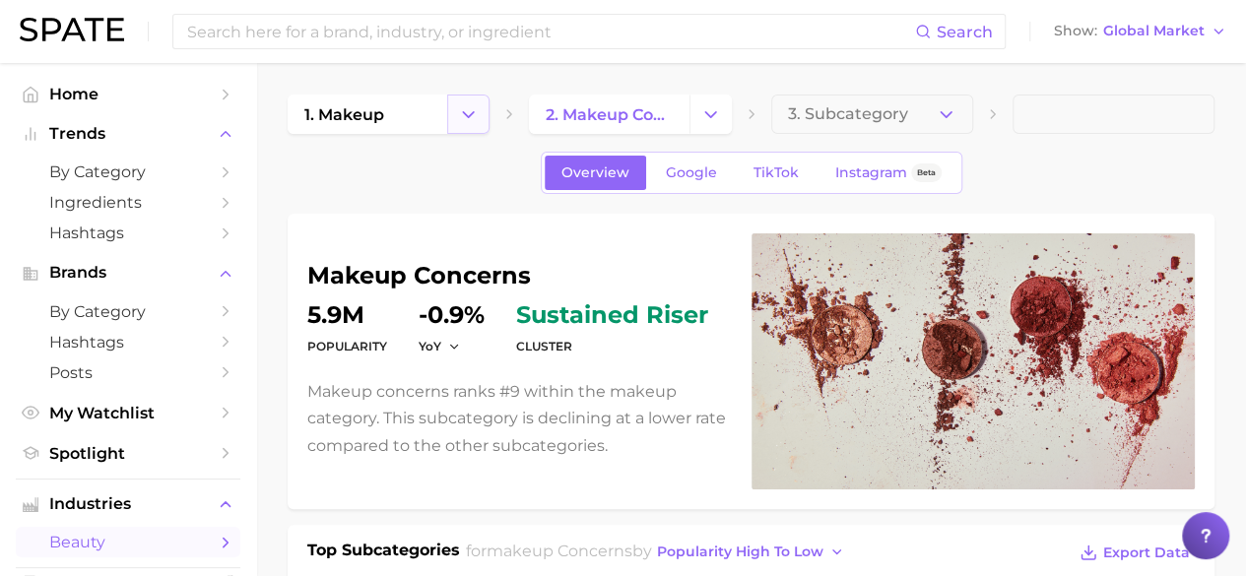
click at [467, 111] on icon "Change Category" at bounding box center [468, 114] width 21 height 21
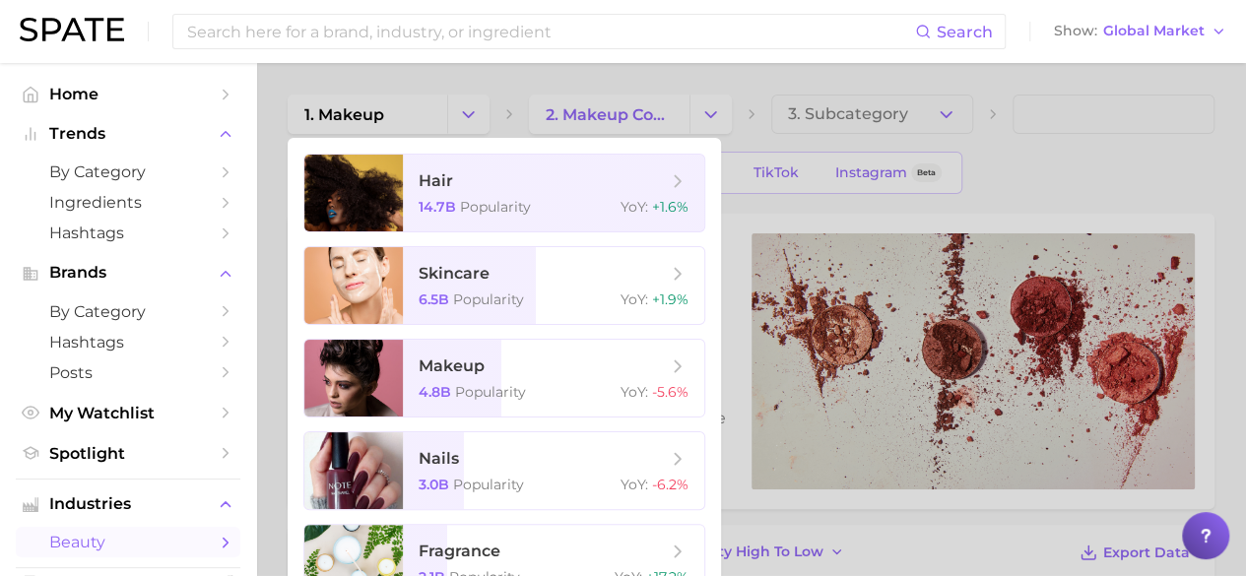
click at [394, 115] on div at bounding box center [623, 288] width 1246 height 576
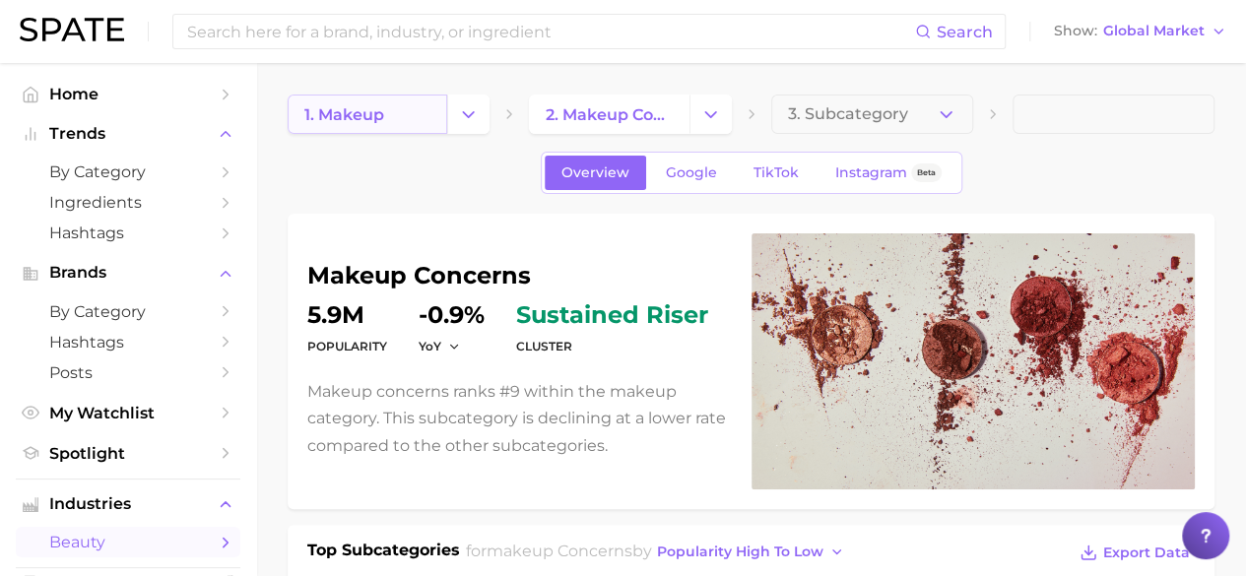
click at [374, 111] on span "1. makeup" at bounding box center [344, 114] width 80 height 19
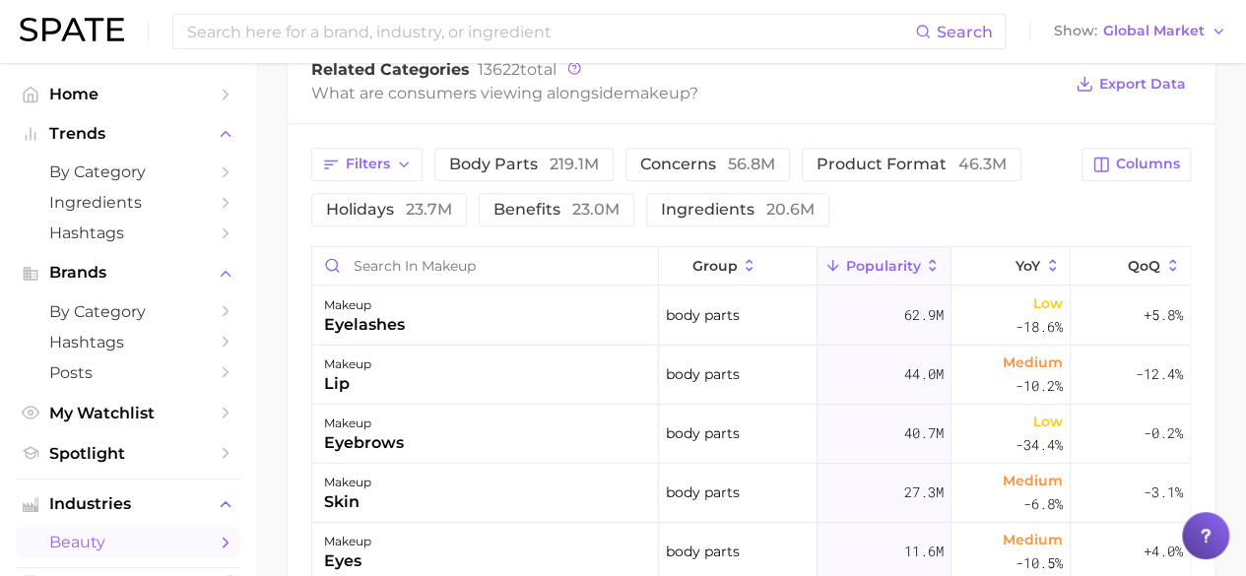
scroll to position [856, 0]
click at [474, 269] on input "Search in makeup" at bounding box center [485, 266] width 346 height 37
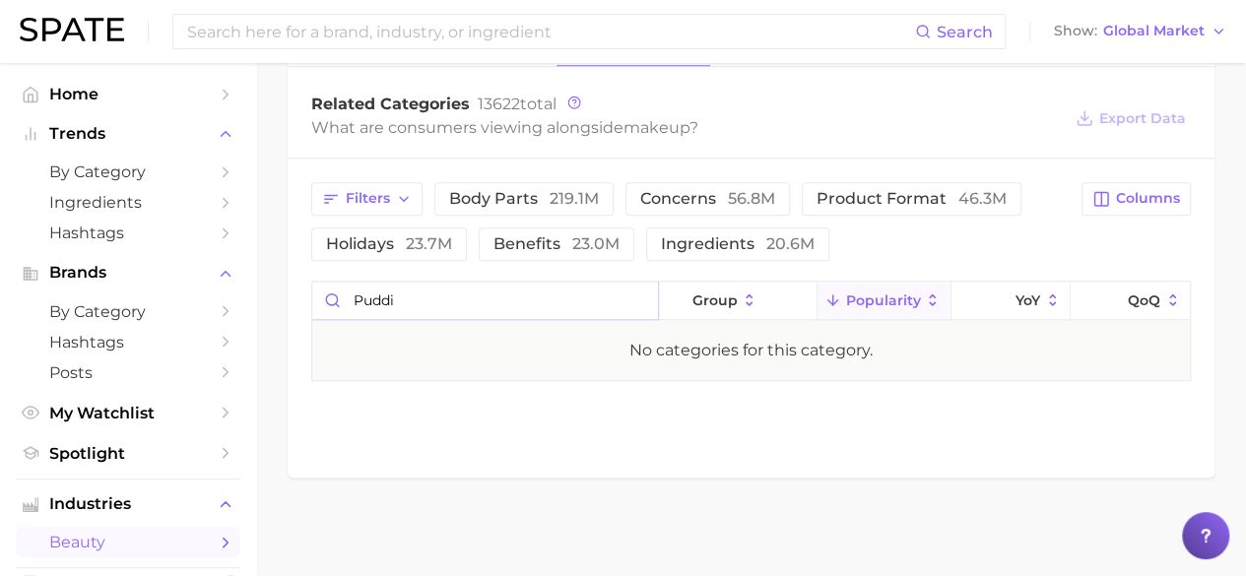
scroll to position [820, 0]
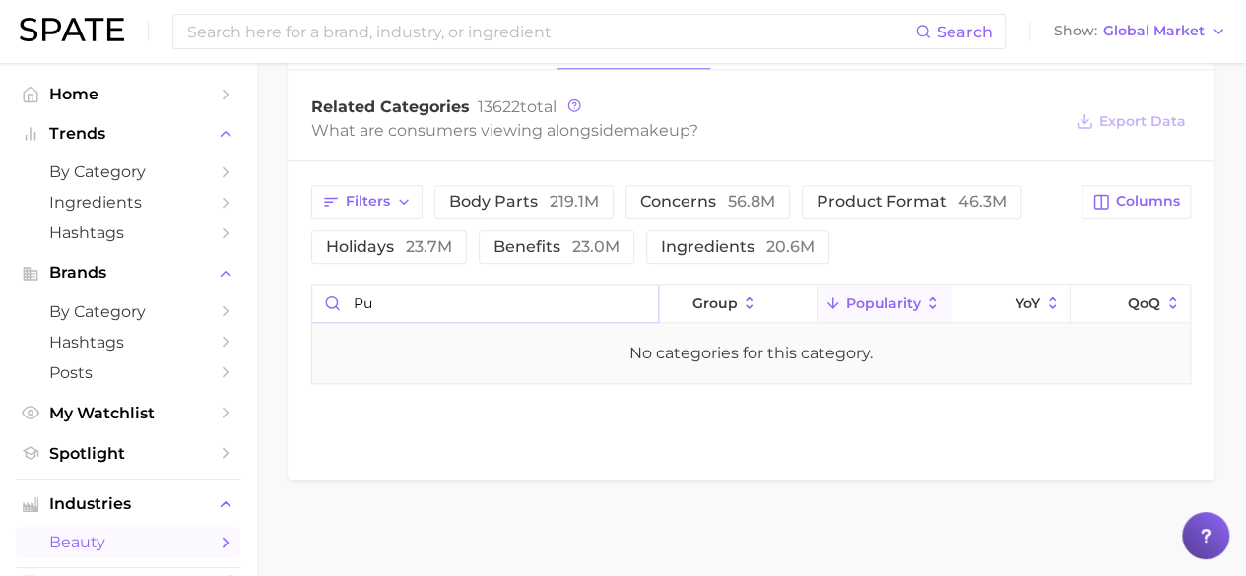
type input "p"
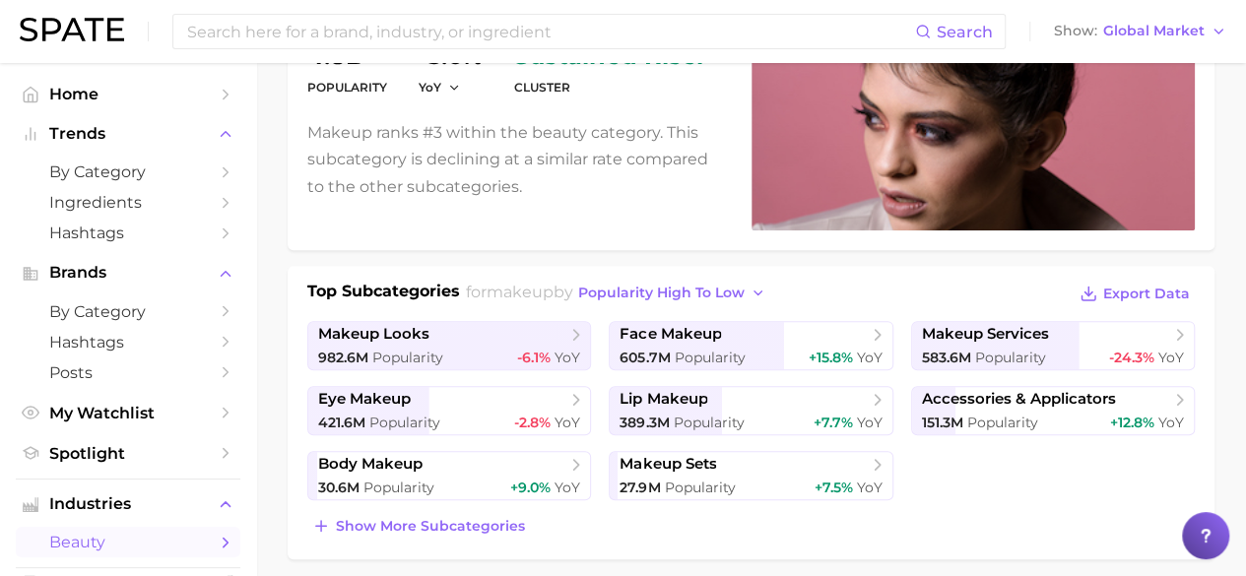
scroll to position [198, 0]
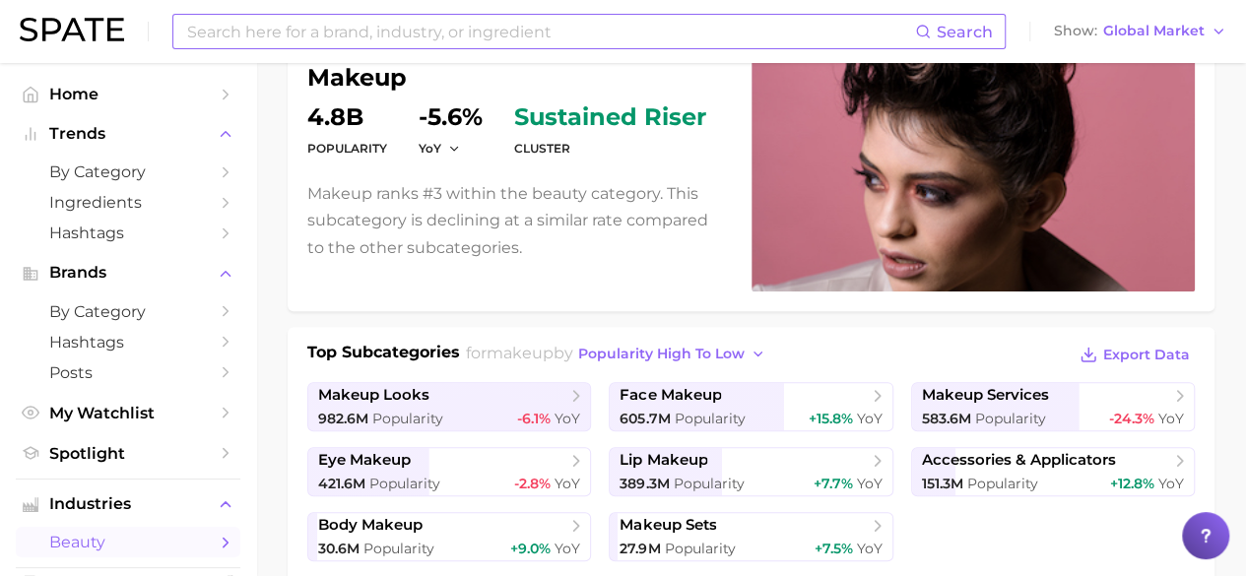
click at [468, 41] on input at bounding box center [550, 31] width 730 height 33
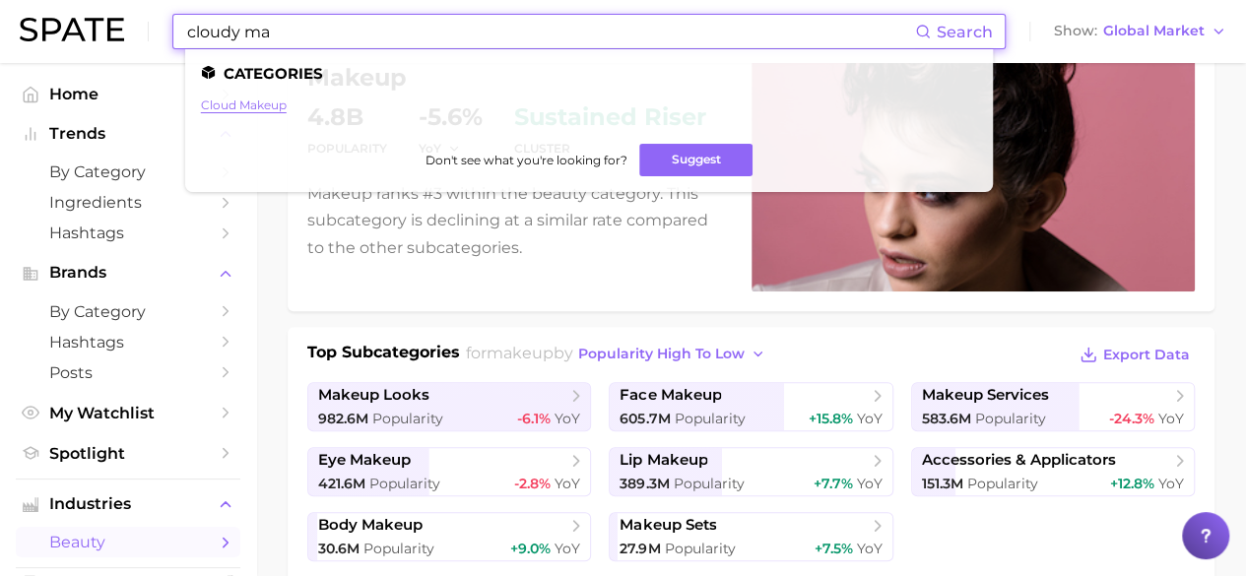
type input "cloudy ma"
click at [258, 102] on link "cloud makeup" at bounding box center [244, 105] width 86 height 15
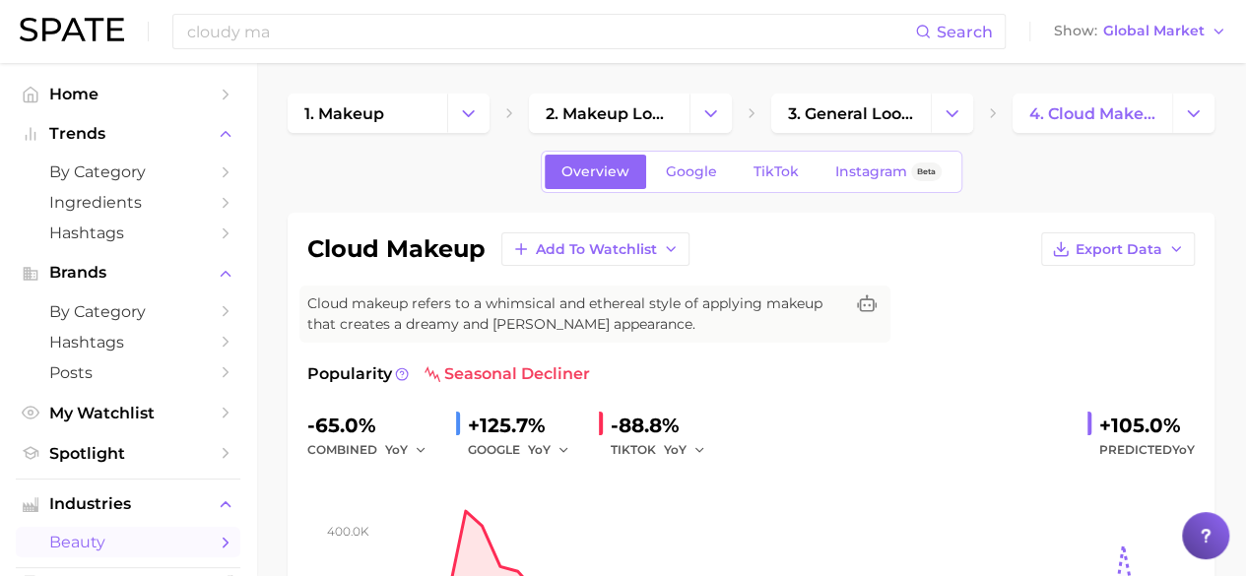
scroll to position [2, 0]
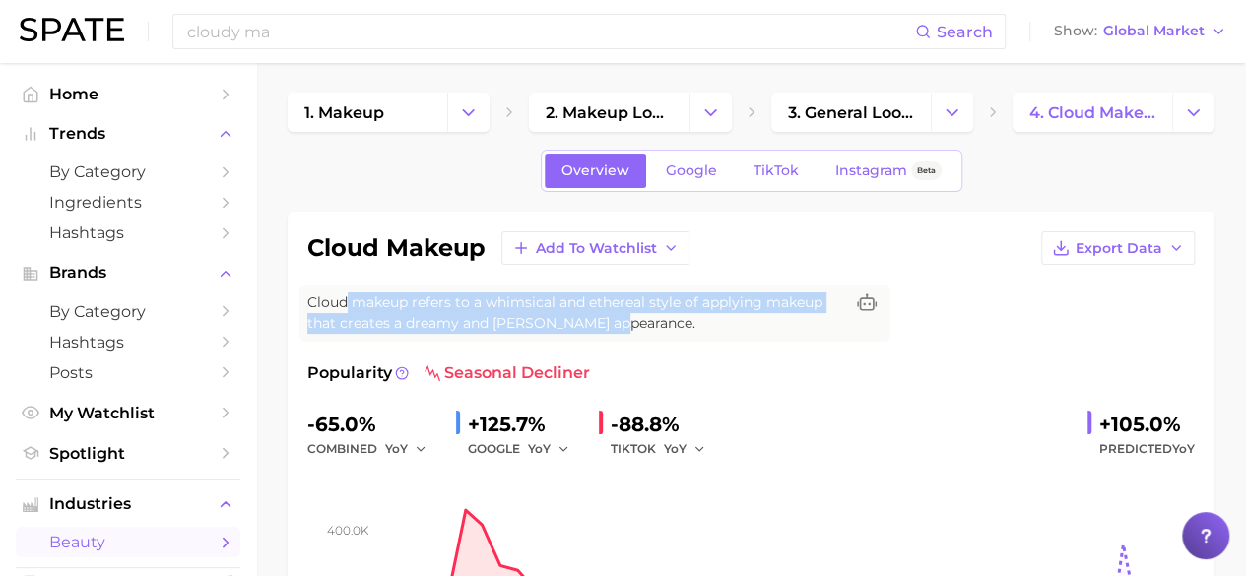
drag, startPoint x: 347, startPoint y: 303, endPoint x: 738, endPoint y: 328, distance: 391.8
click at [738, 328] on span "Cloud makeup refers to a whimsical and ethereal style of applying makeup that c…" at bounding box center [575, 313] width 536 height 41
click at [676, 330] on span "Cloud makeup refers to a whimsical and ethereal style of applying makeup that c…" at bounding box center [575, 313] width 536 height 41
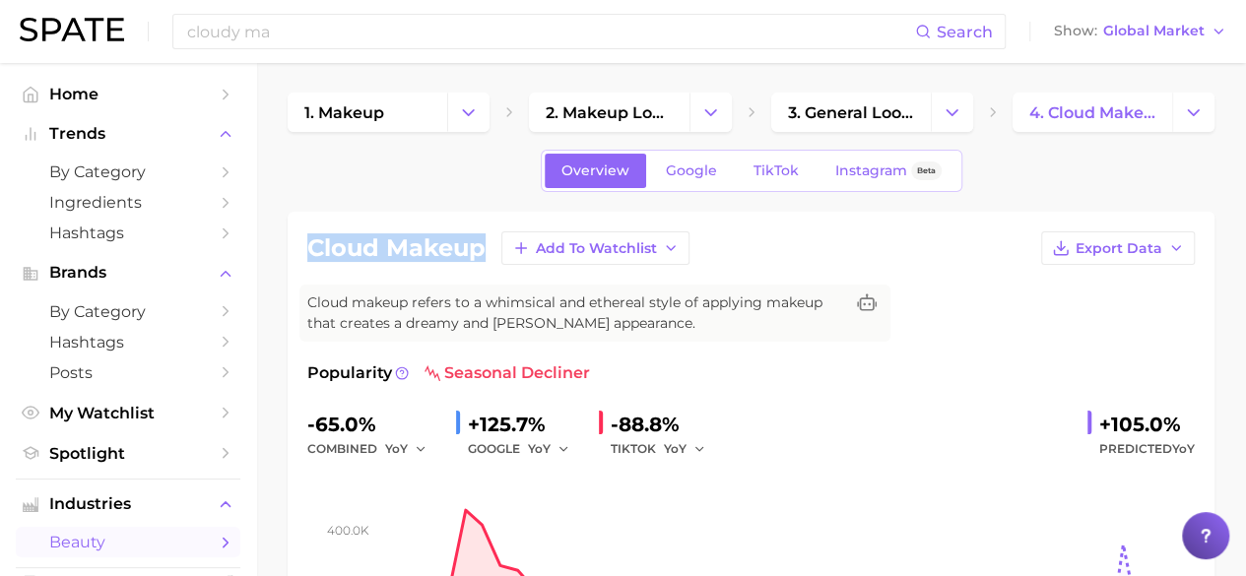
drag, startPoint x: 304, startPoint y: 240, endPoint x: 494, endPoint y: 239, distance: 189.1
click at [494, 239] on div "cloud makeup Add to Watchlist Export Data Cloud makeup refers to a whimsical an…" at bounding box center [751, 469] width 927 height 515
copy div "cloud makeup Add to Watchlist Export Data"
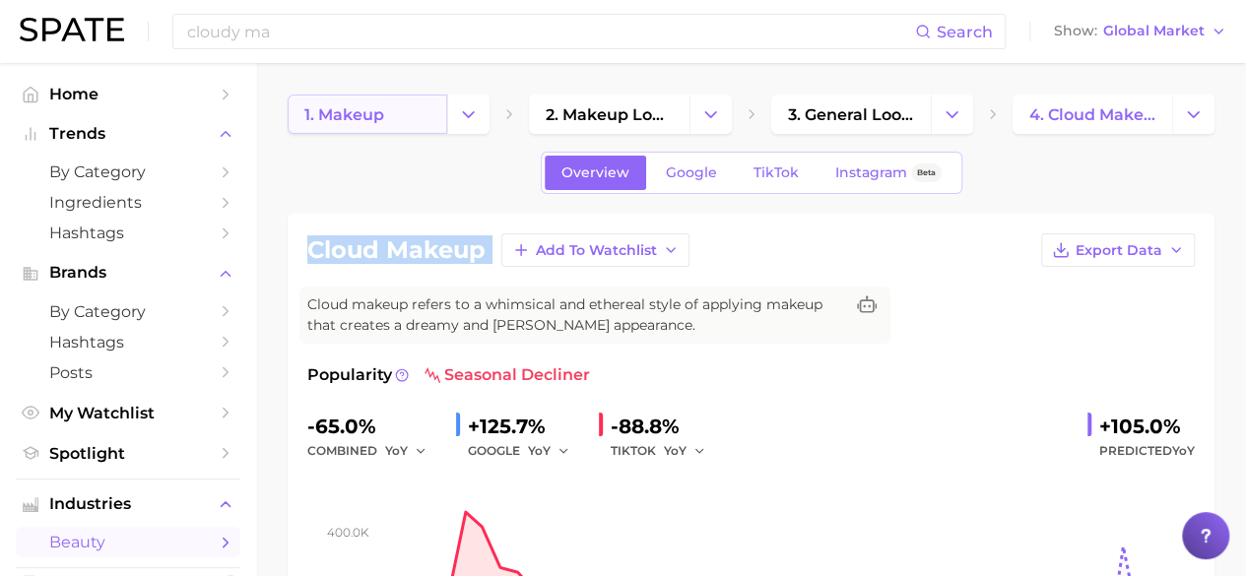
click at [404, 109] on link "1. makeup" at bounding box center [368, 114] width 160 height 39
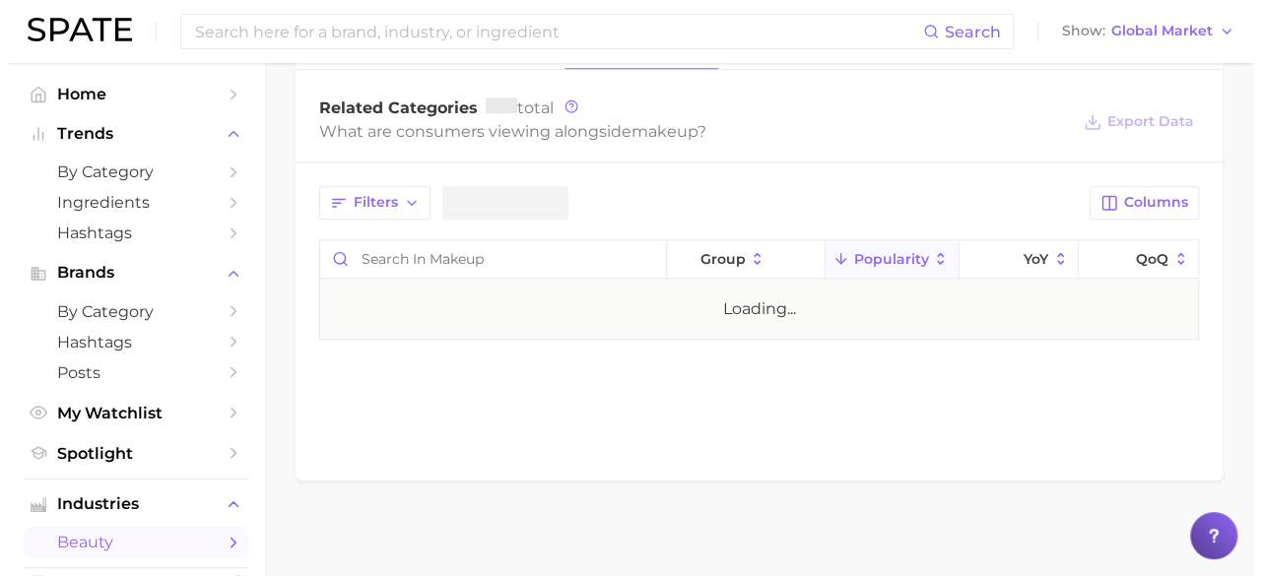
scroll to position [820, 0]
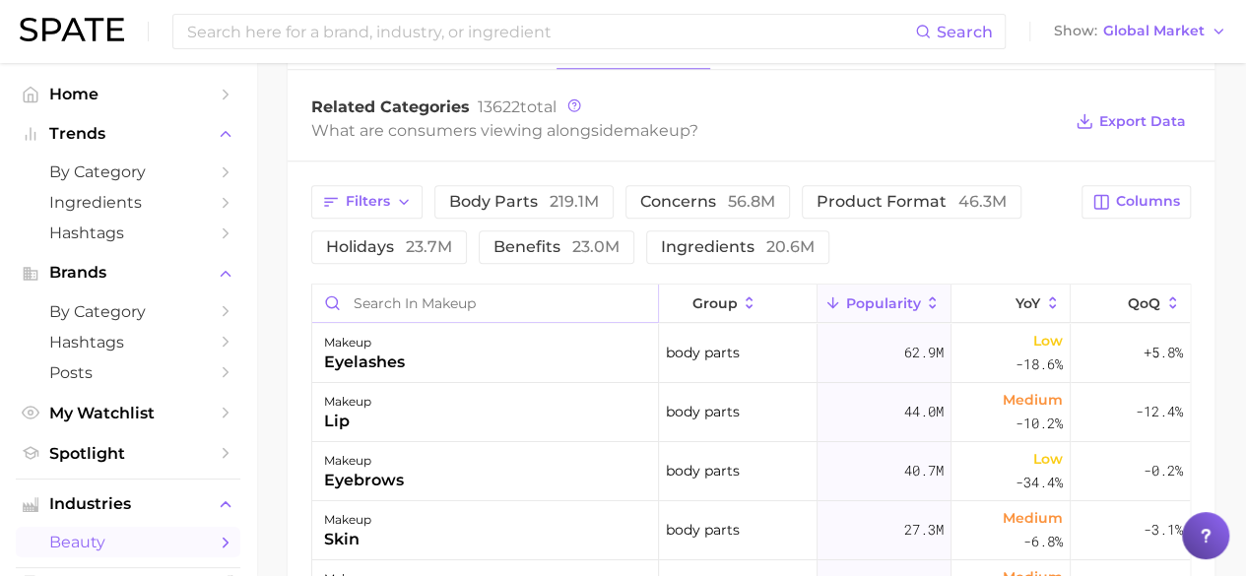
click at [495, 295] on input "Search in makeup" at bounding box center [485, 303] width 346 height 37
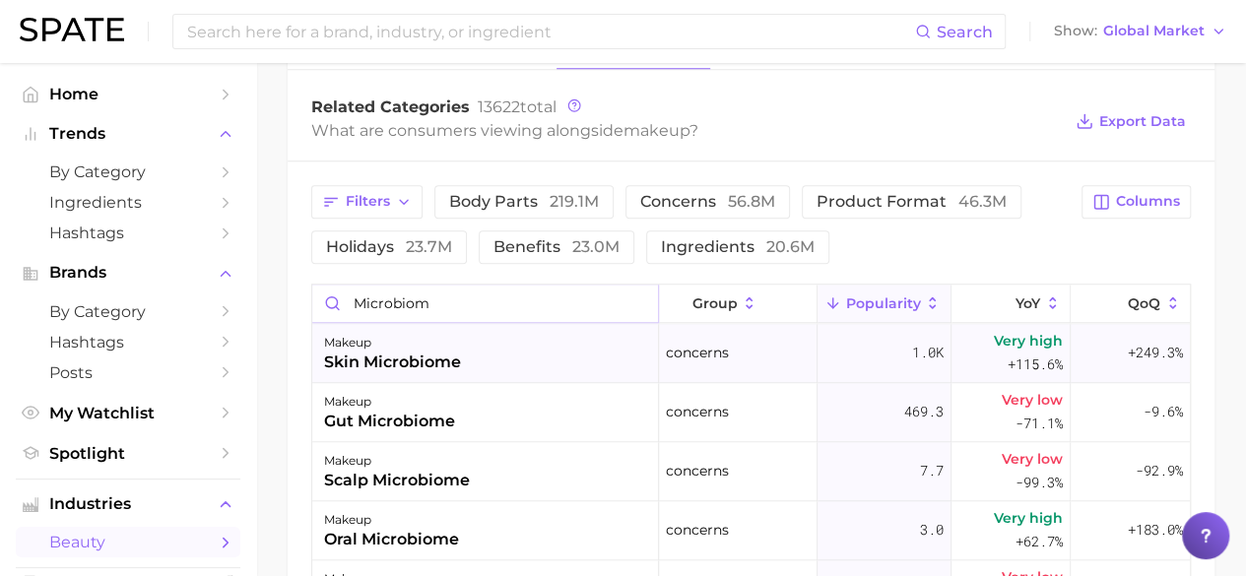
type input "microbiom"
click at [720, 352] on span "concerns" at bounding box center [697, 353] width 63 height 24
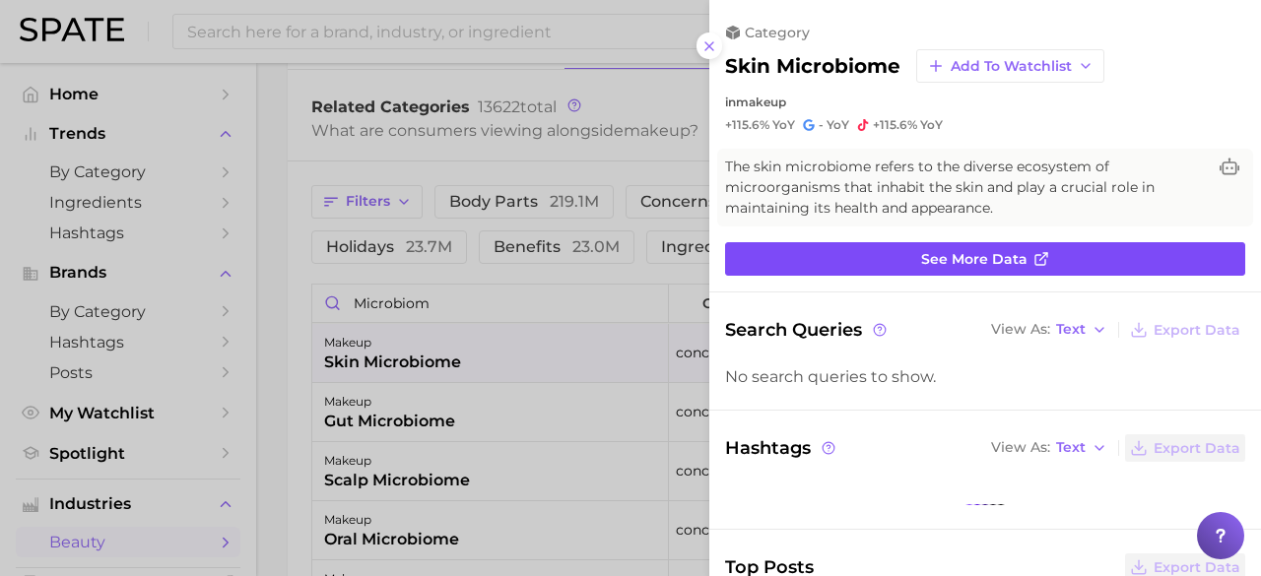
click at [841, 249] on link "See more data" at bounding box center [985, 258] width 520 height 33
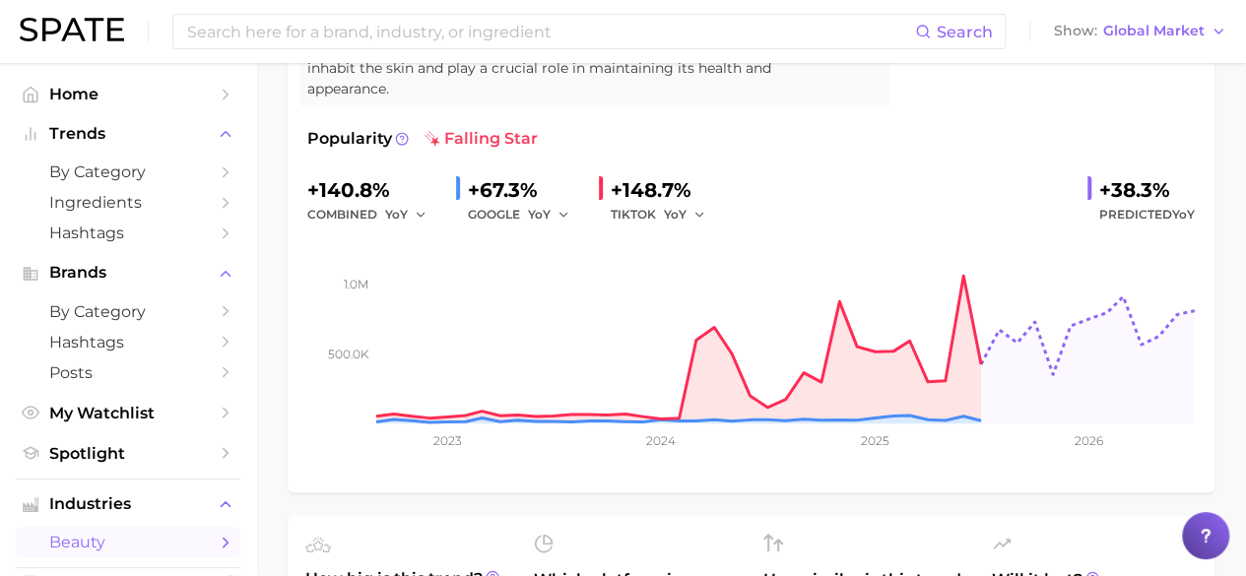
scroll to position [31, 0]
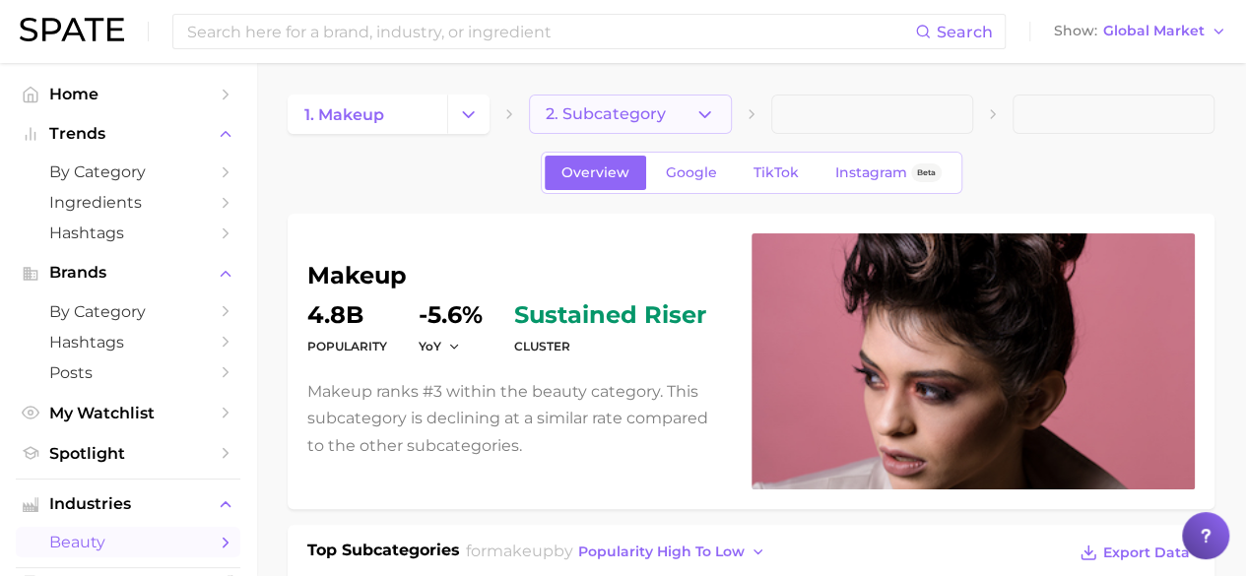
click at [688, 111] on button "2. Subcategory" at bounding box center [630, 114] width 202 height 39
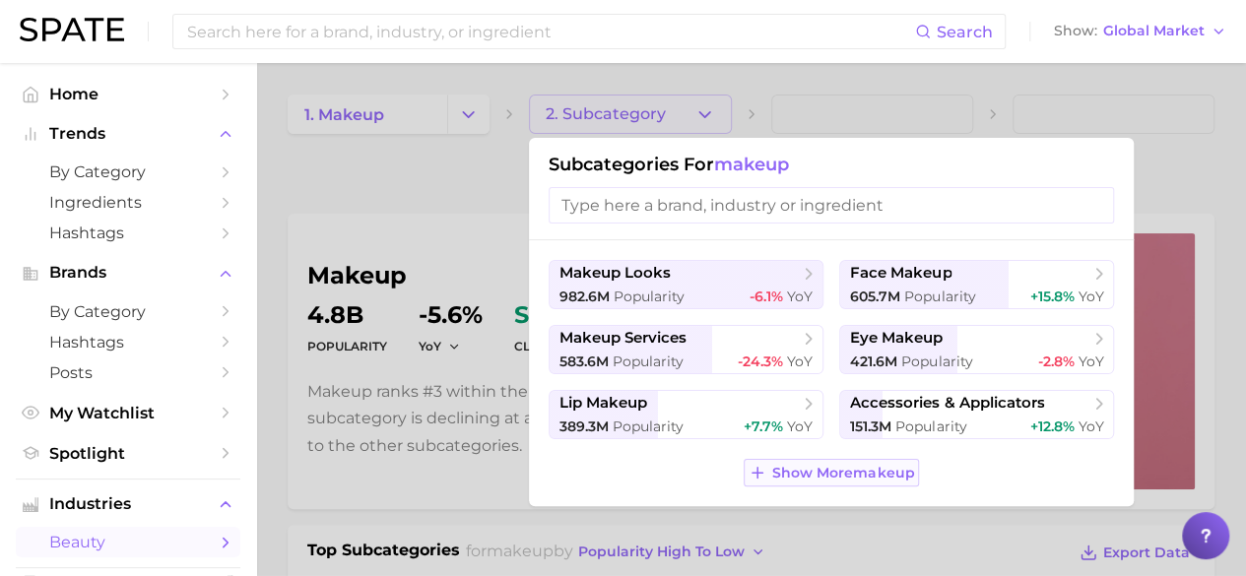
click at [869, 468] on span "Show More makeup" at bounding box center [843, 473] width 142 height 17
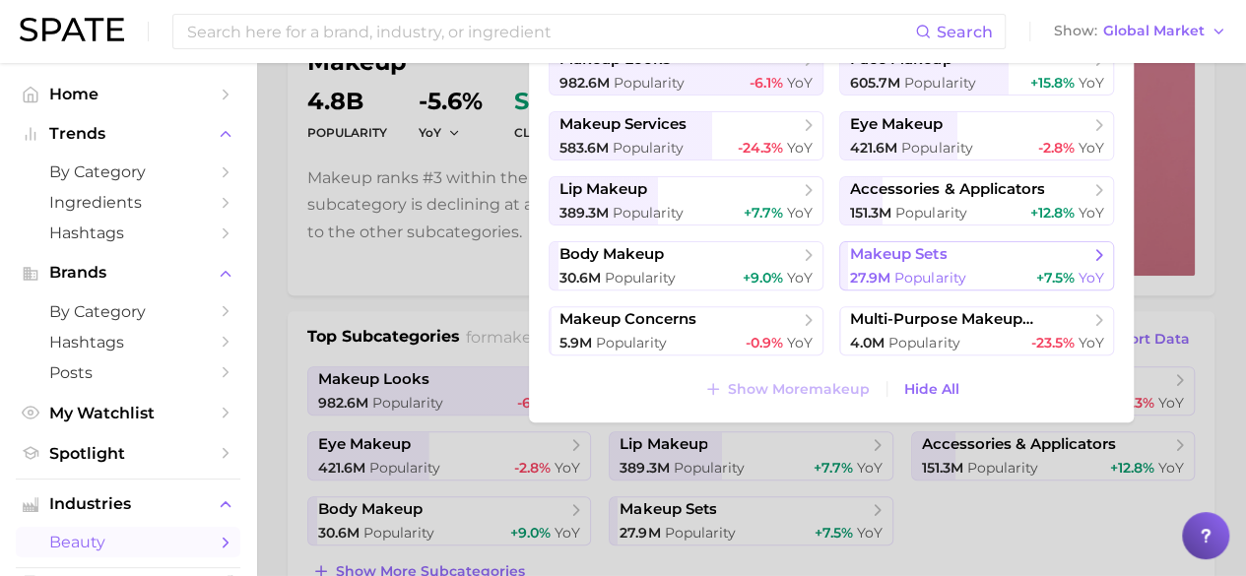
scroll to position [211, 0]
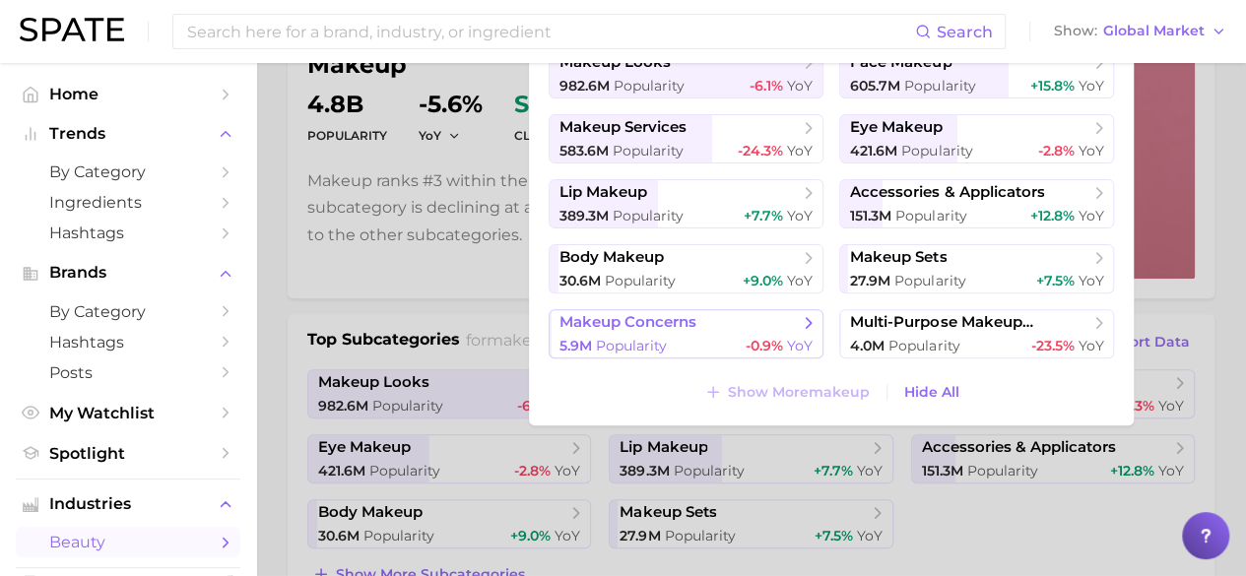
click at [738, 337] on div "5.9m Popularity -0.9% YoY" at bounding box center [686, 346] width 253 height 19
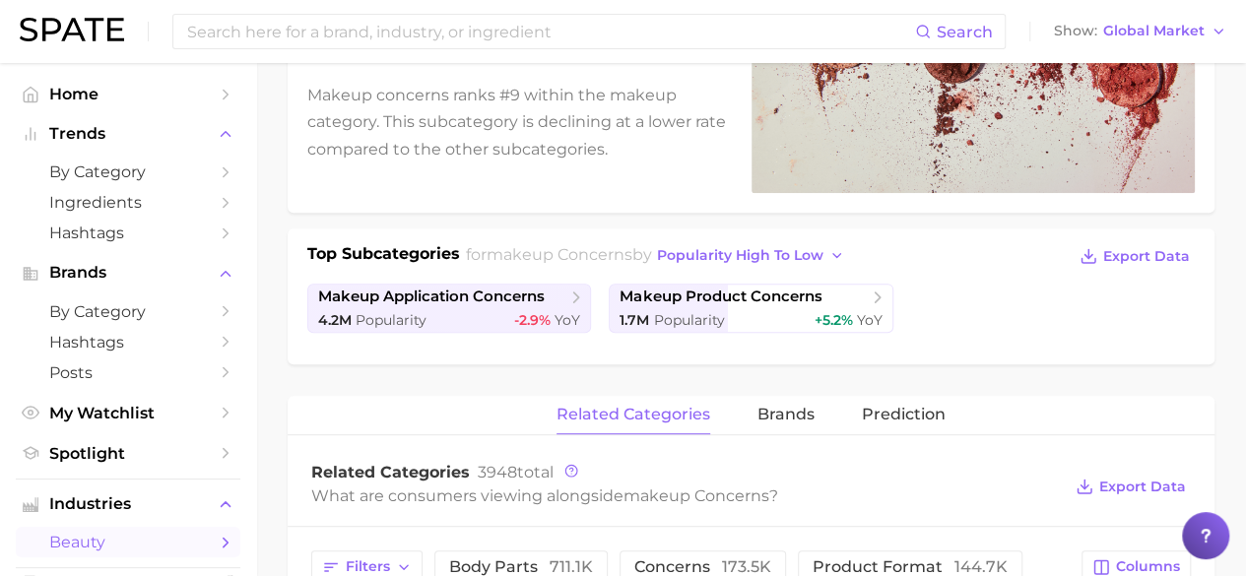
scroll to position [346, 0]
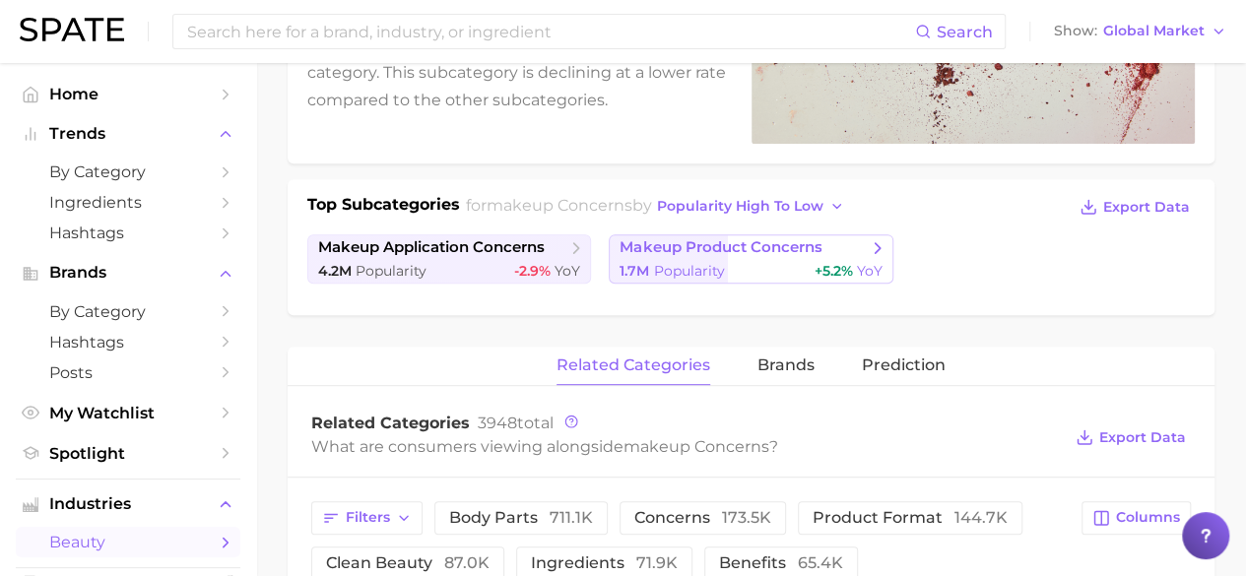
click at [650, 243] on span "makeup product concerns" at bounding box center [721, 247] width 202 height 19
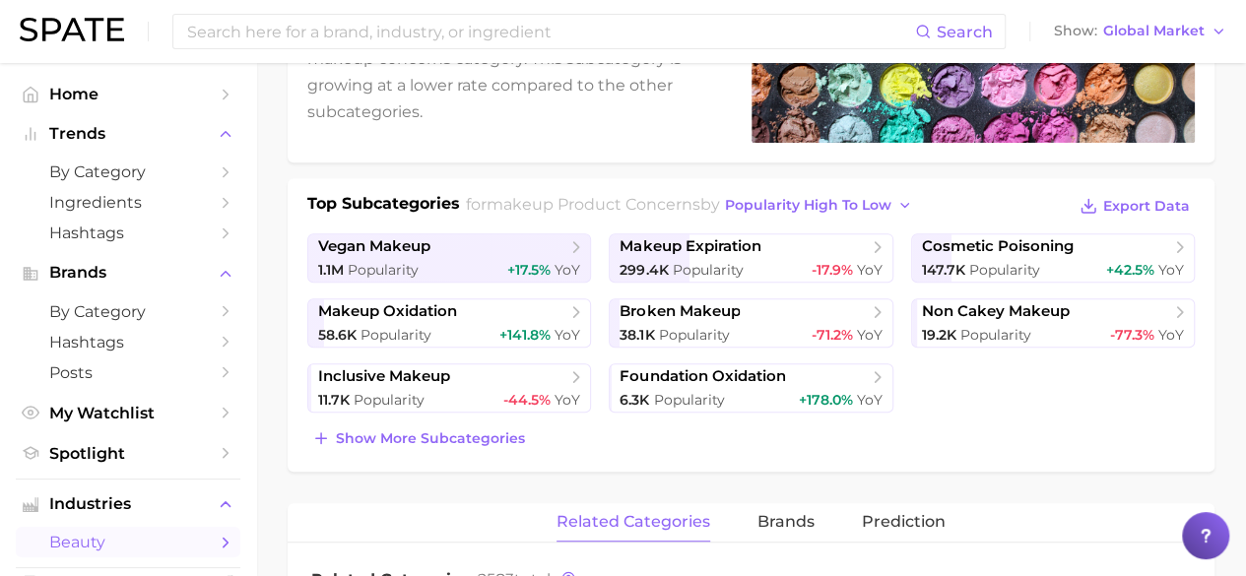
scroll to position [427, 0]
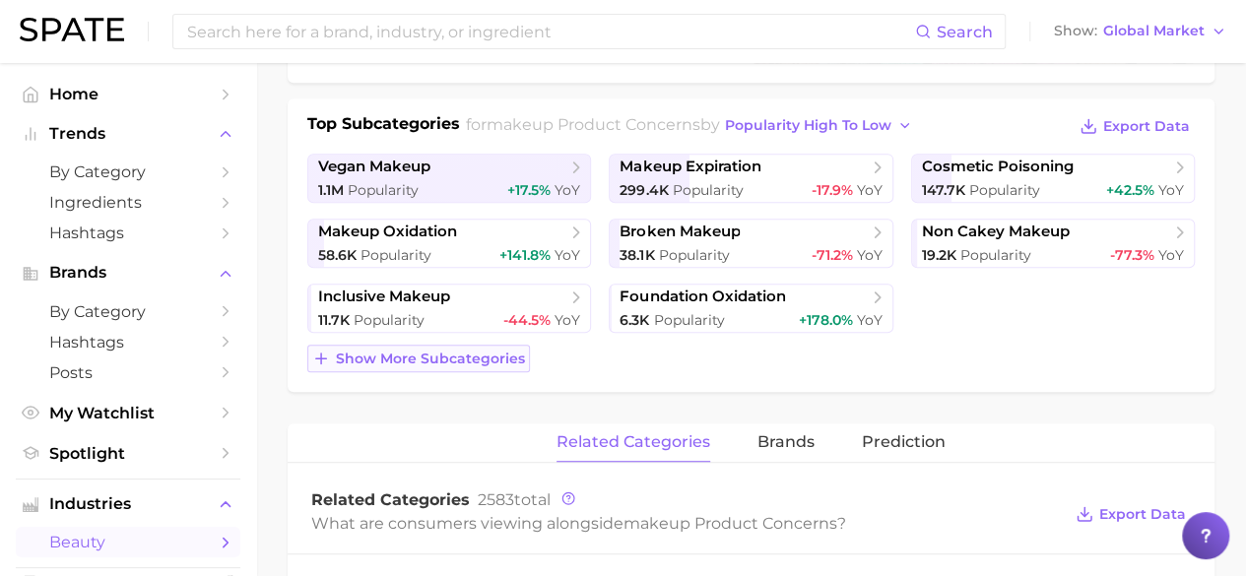
click at [470, 357] on span "Show more subcategories" at bounding box center [430, 359] width 189 height 17
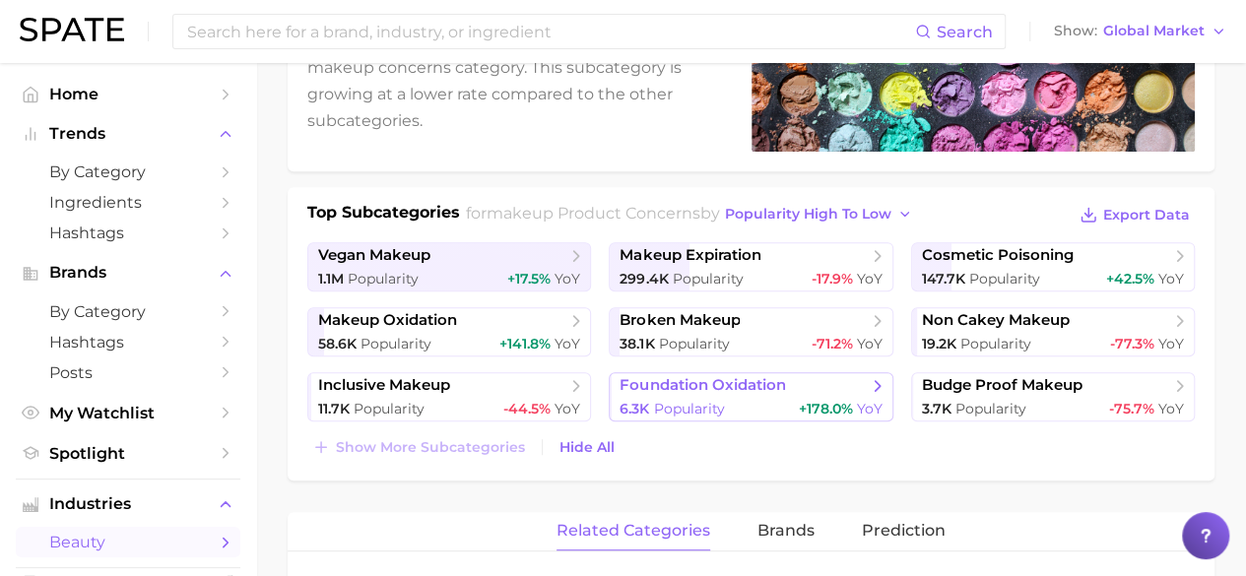
scroll to position [0, 0]
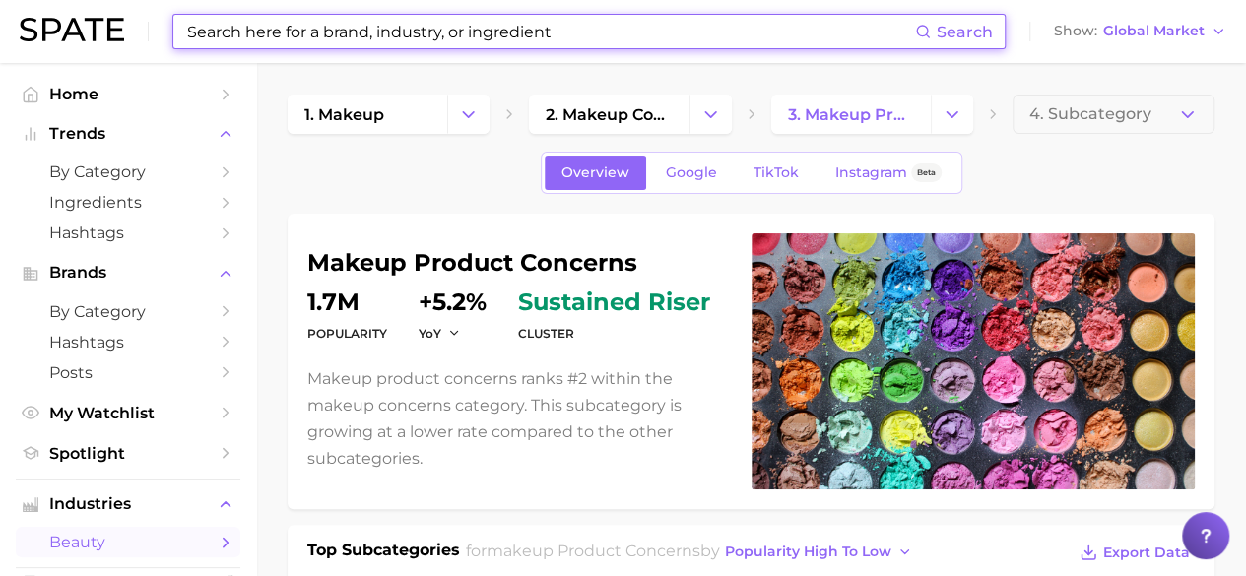
click at [505, 33] on input at bounding box center [550, 31] width 730 height 33
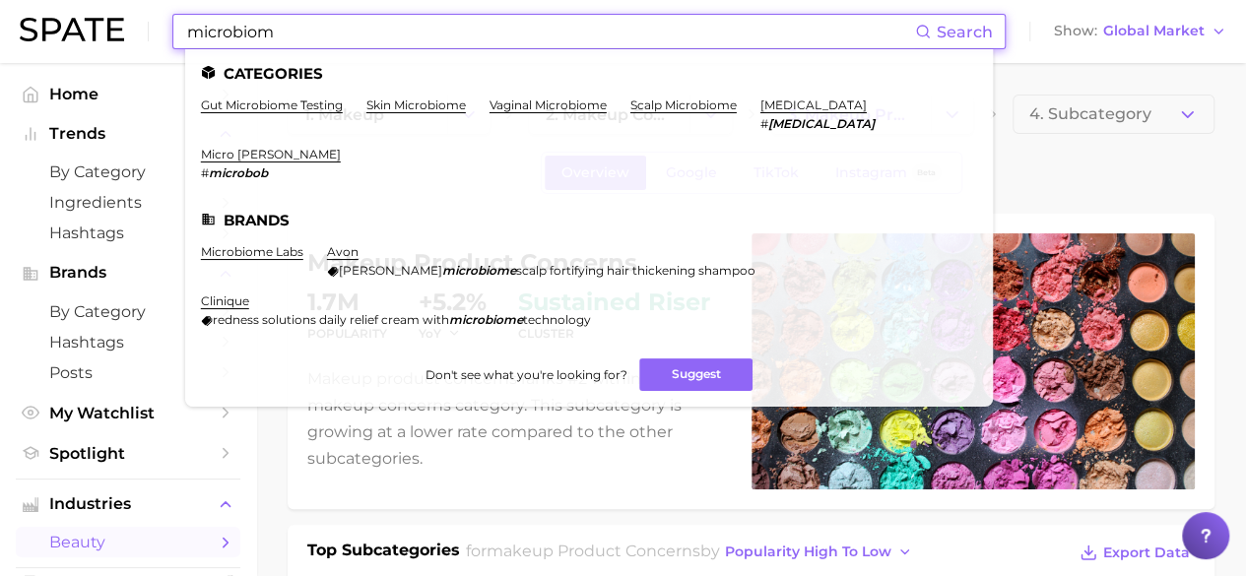
type input "microbiom"
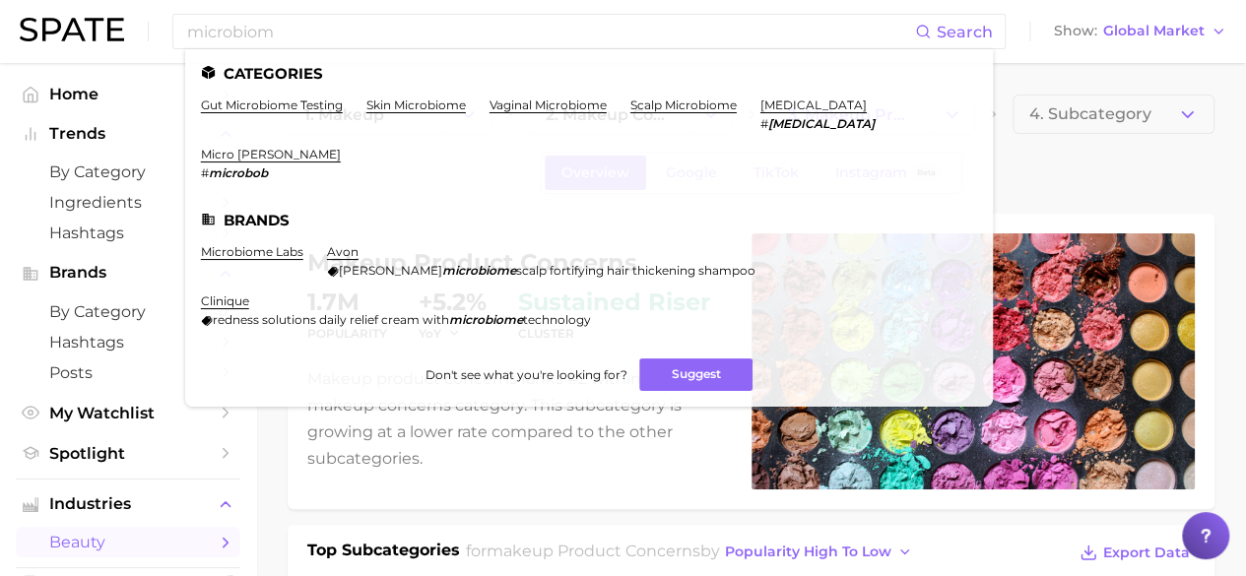
click at [1154, 156] on div "Overview Google TikTok Instagram Beta" at bounding box center [751, 173] width 927 height 42
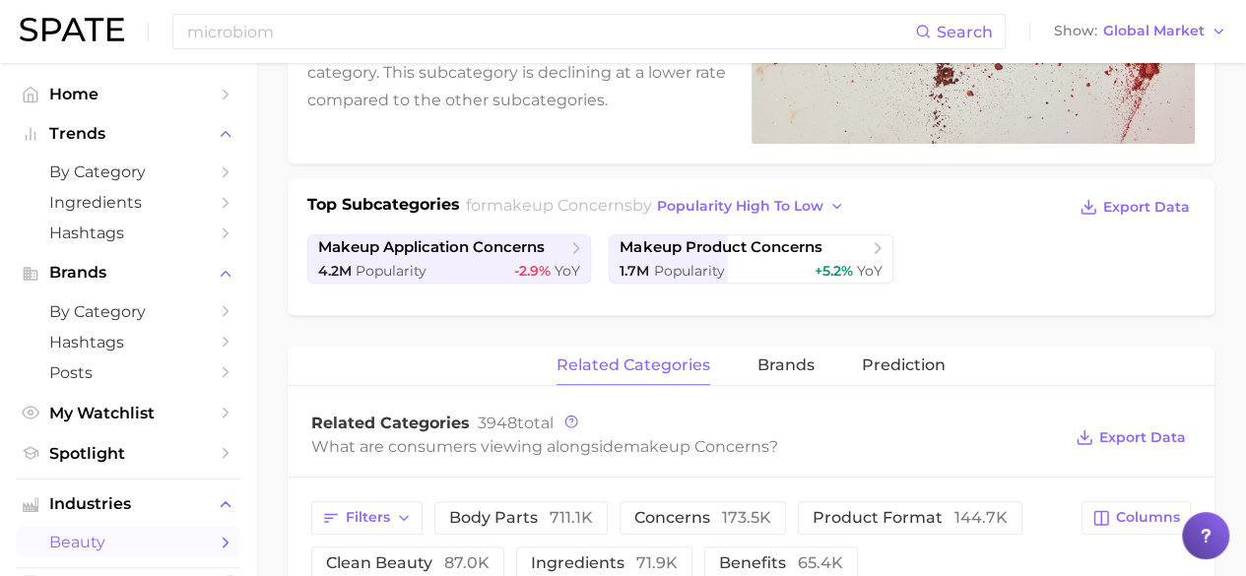
scroll to position [211, 0]
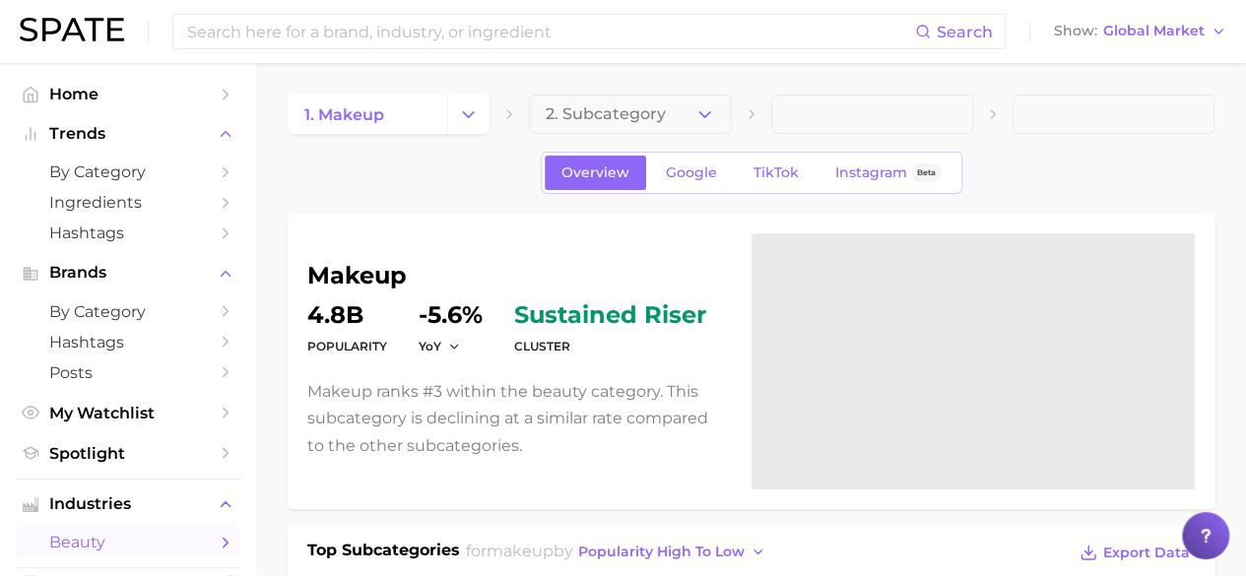
scroll to position [198, 0]
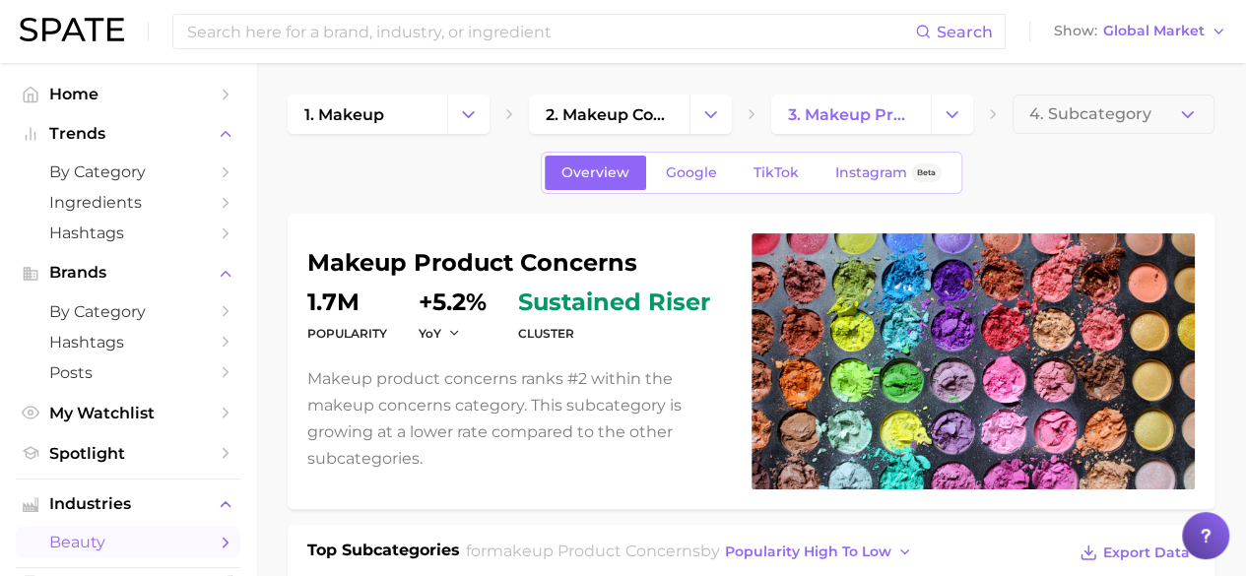
scroll to position [224, 0]
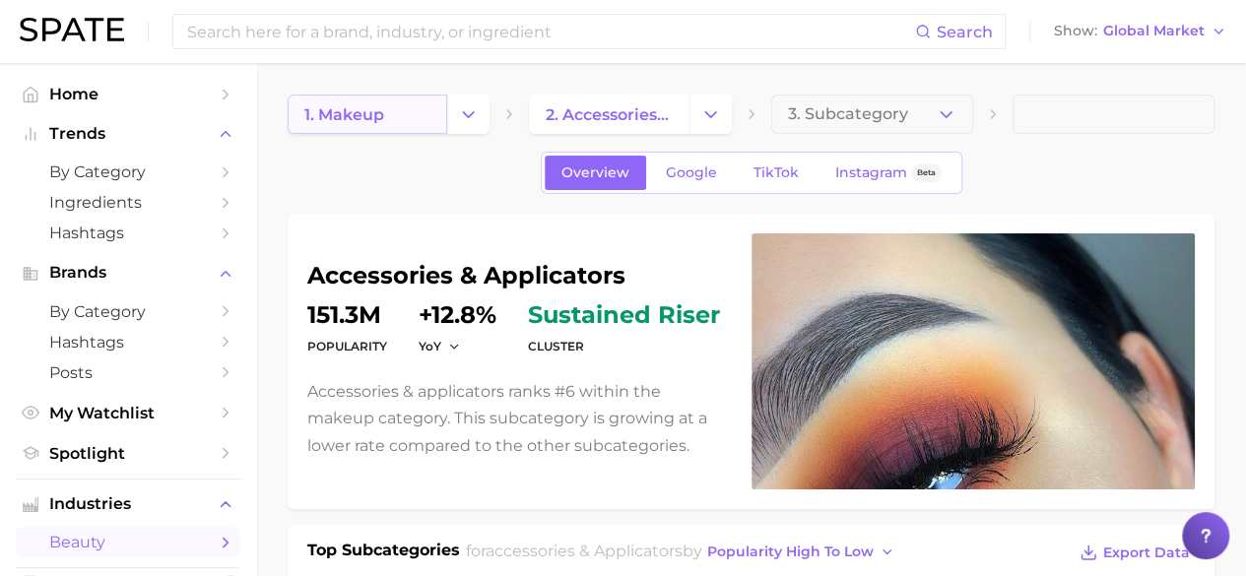
click at [378, 109] on span "1. makeup" at bounding box center [344, 114] width 80 height 19
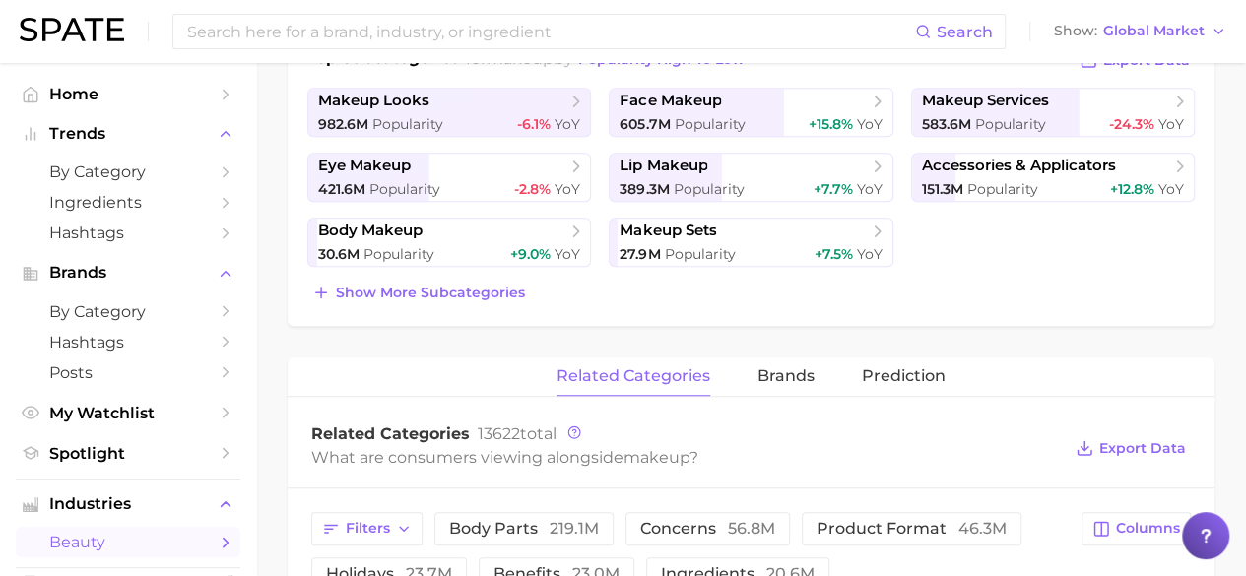
scroll to position [733, 0]
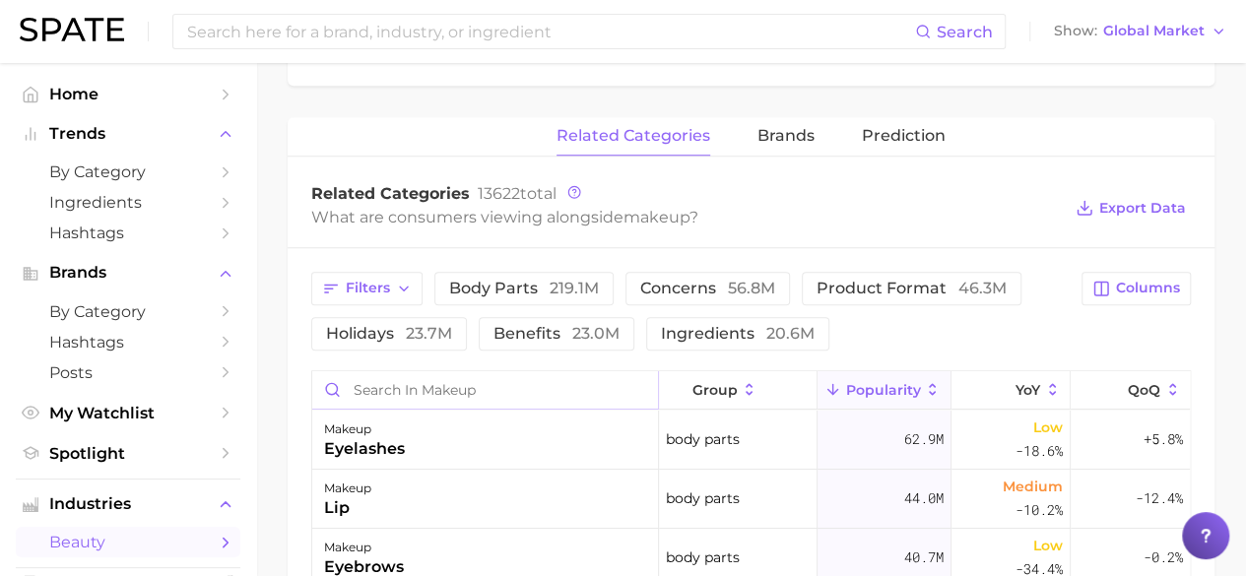
click at [533, 377] on input "Search in makeup" at bounding box center [485, 389] width 346 height 37
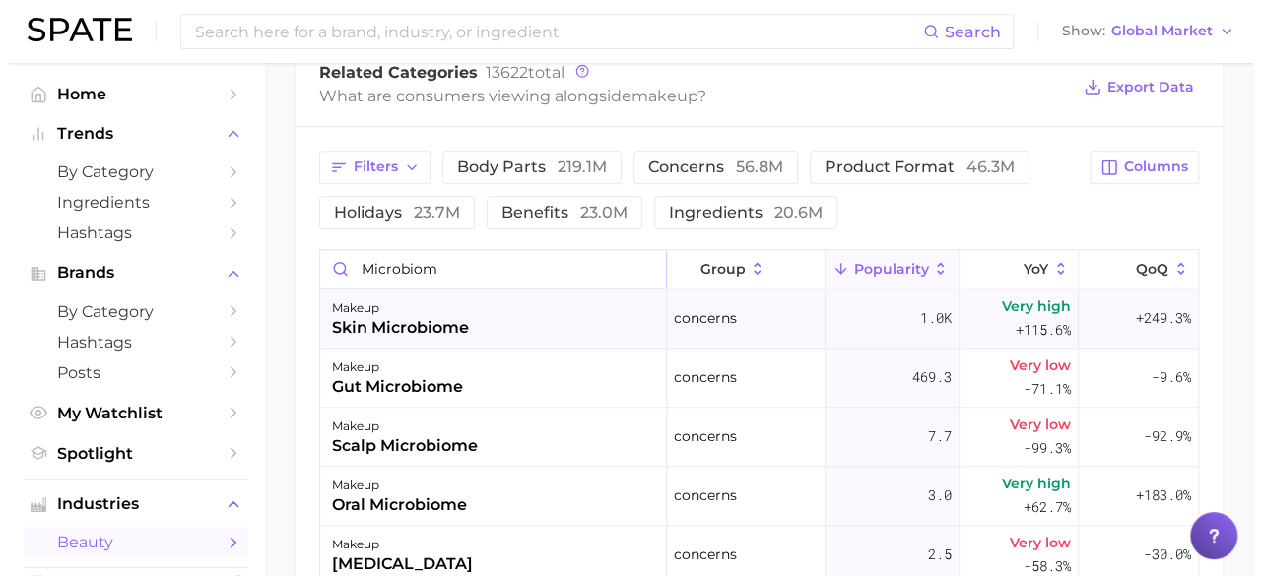
scroll to position [856, 0]
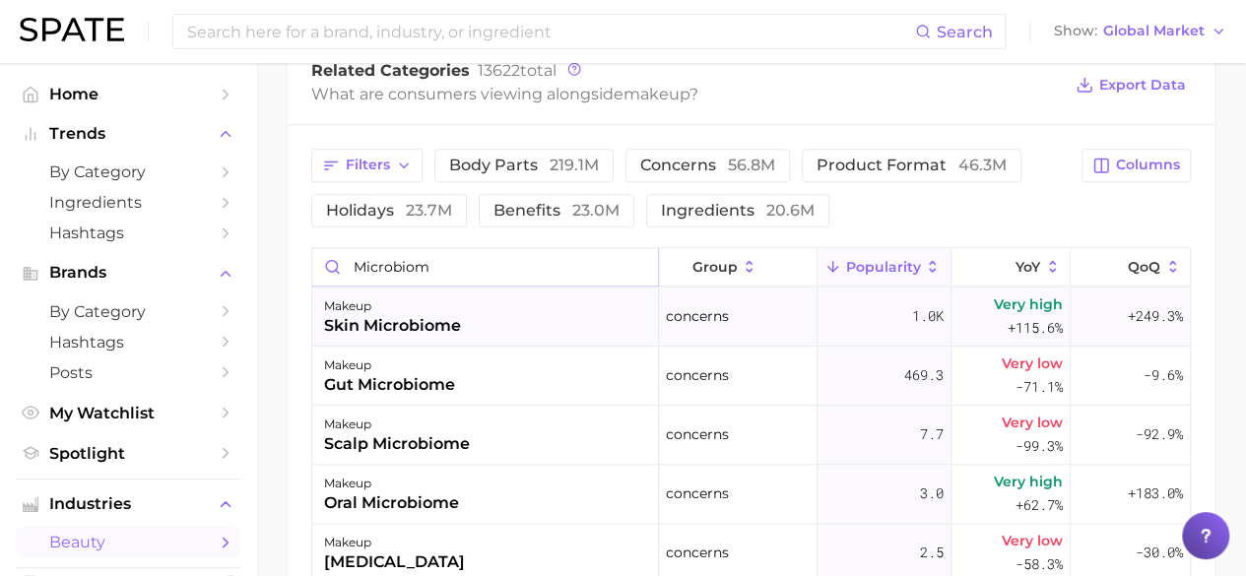
type input "microbiom"
click at [498, 312] on div "makeup skin microbiome" at bounding box center [485, 317] width 347 height 59
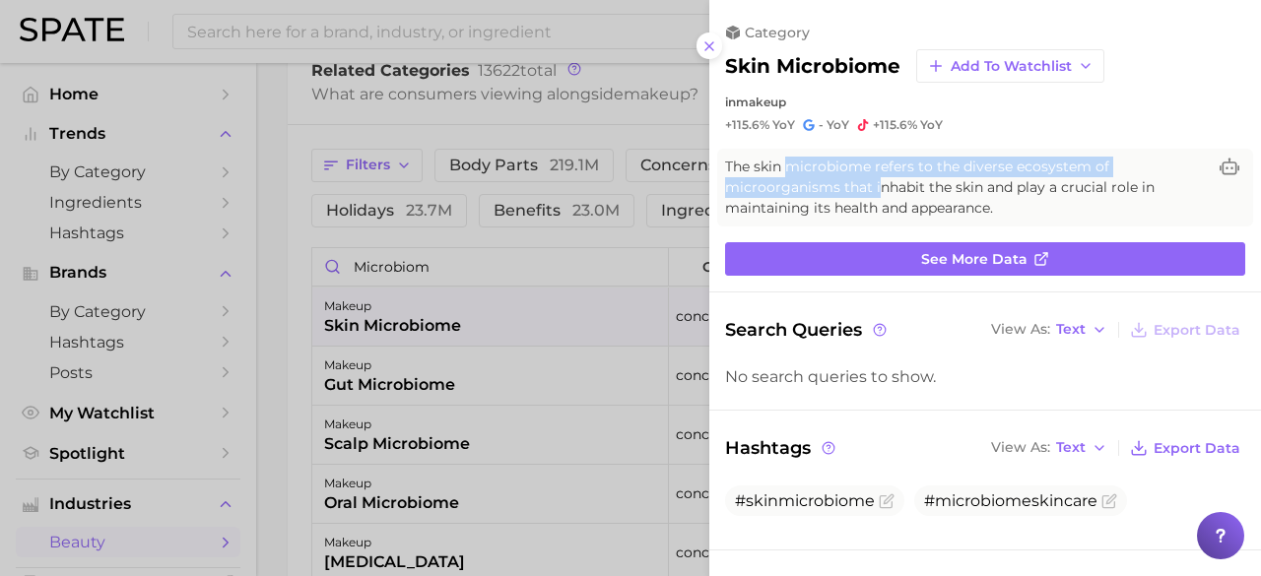
drag, startPoint x: 790, startPoint y: 160, endPoint x: 877, endPoint y: 186, distance: 90.7
click at [877, 186] on span "The skin microbiome refers to the diverse ecosystem of microorganisms that inha…" at bounding box center [965, 188] width 481 height 62
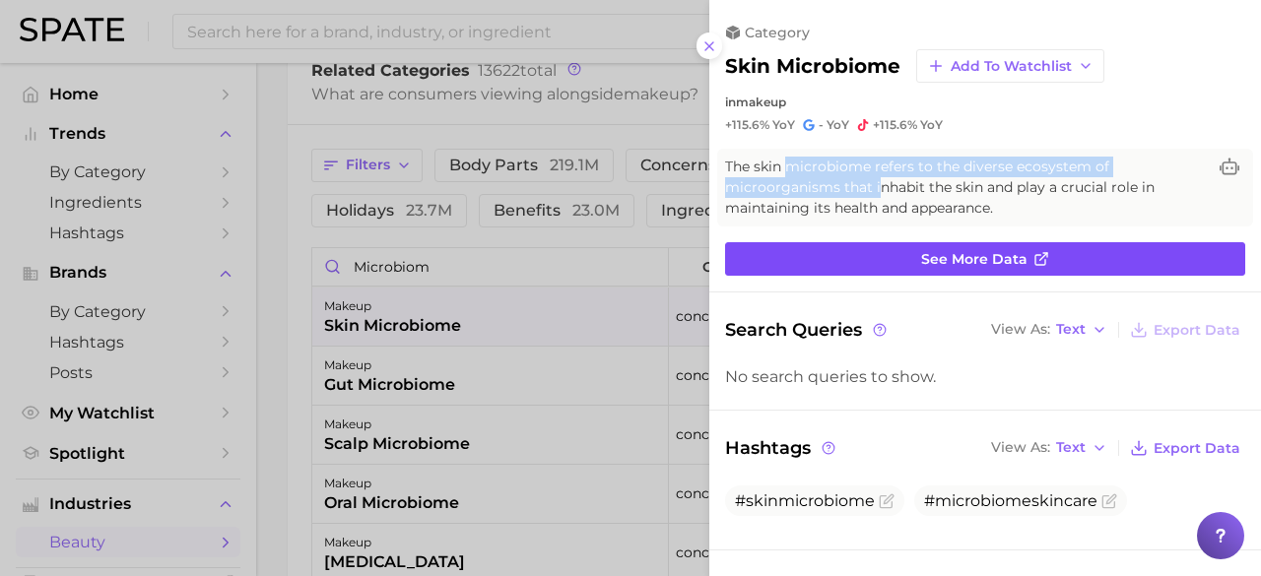
click at [854, 249] on link "See more data" at bounding box center [985, 258] width 520 height 33
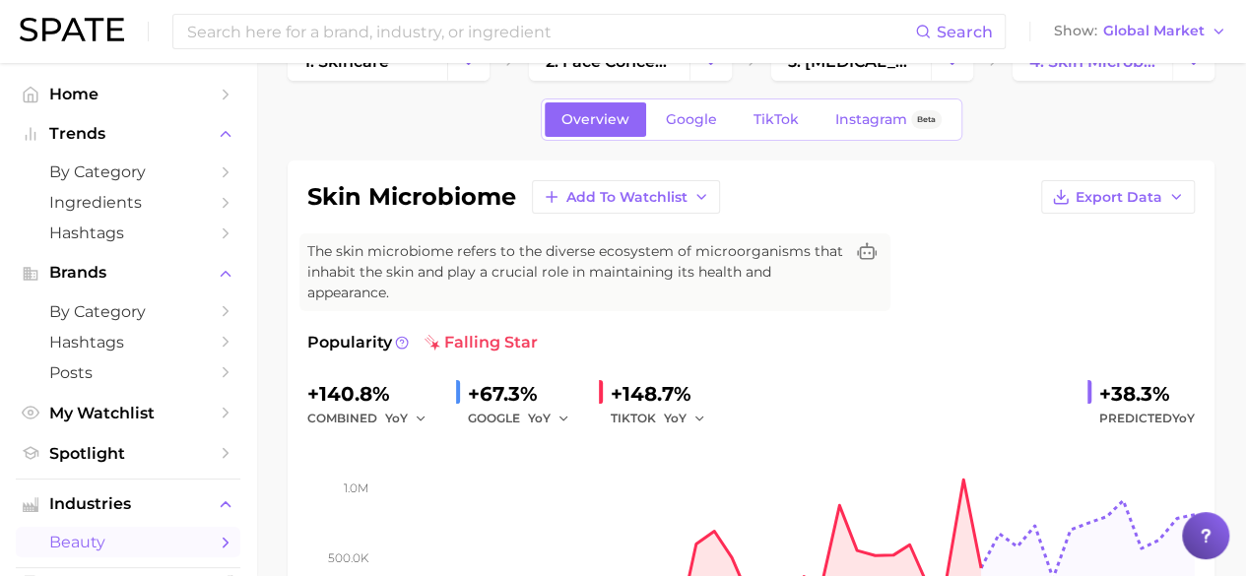
scroll to position [47, 0]
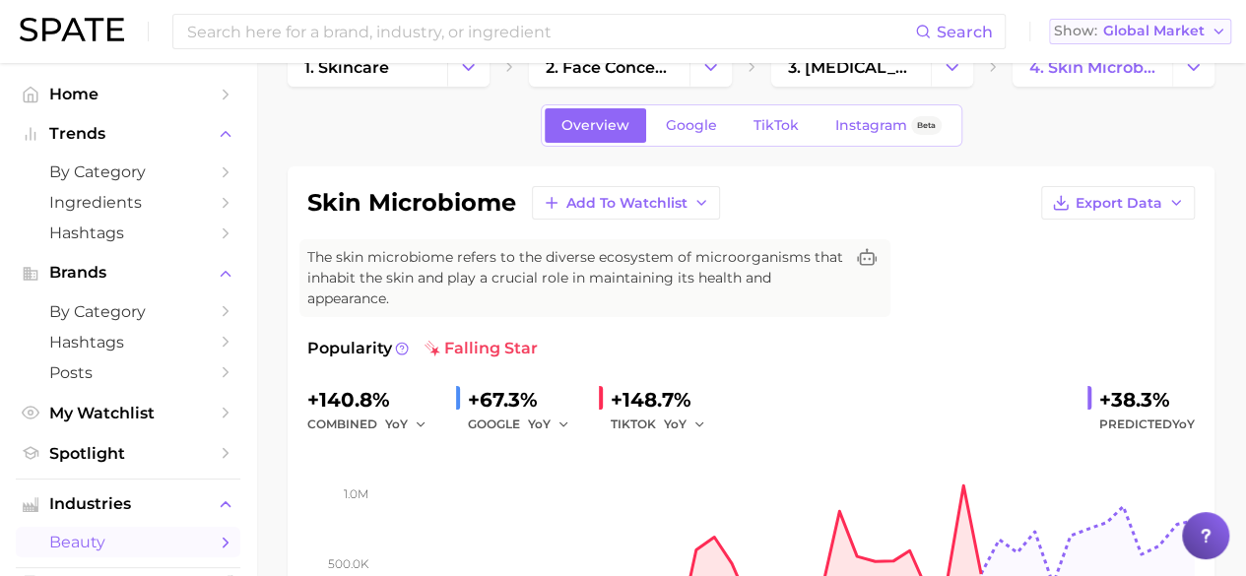
click at [1171, 29] on span "Global Market" at bounding box center [1153, 31] width 101 height 11
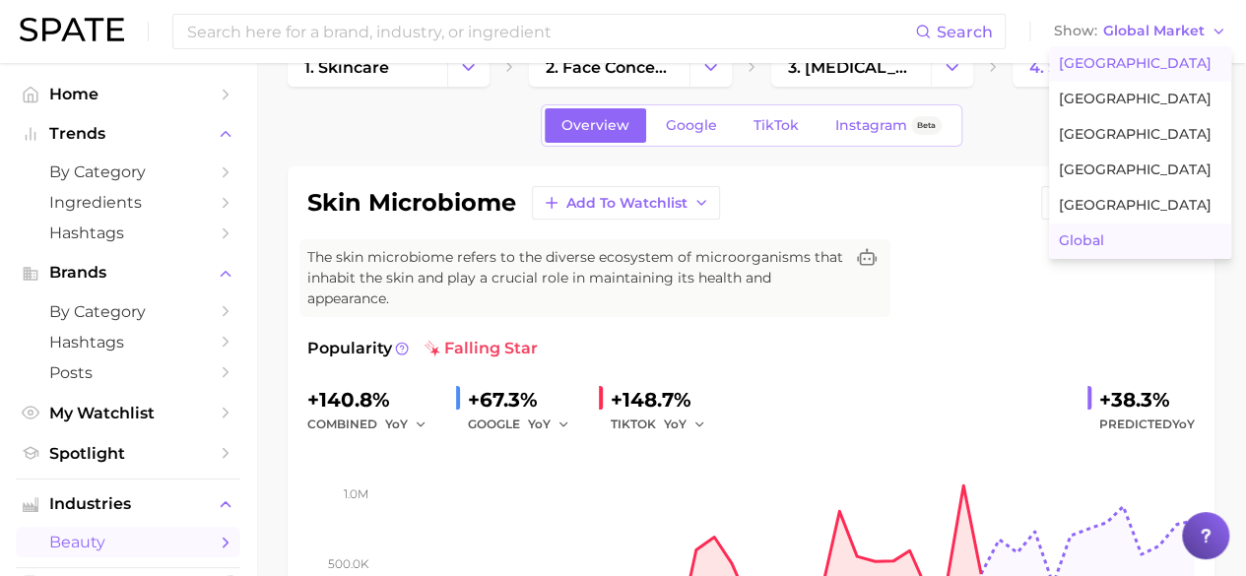
click at [1163, 64] on button "[GEOGRAPHIC_DATA]" at bounding box center [1140, 63] width 182 height 35
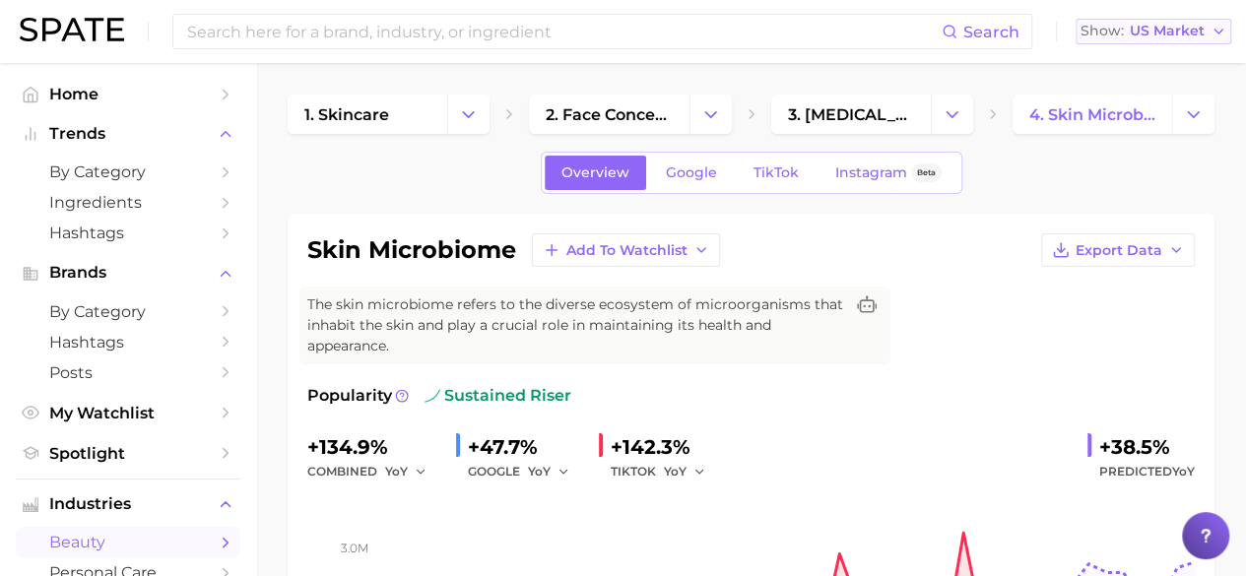
click at [1192, 36] on span "US Market" at bounding box center [1167, 31] width 75 height 11
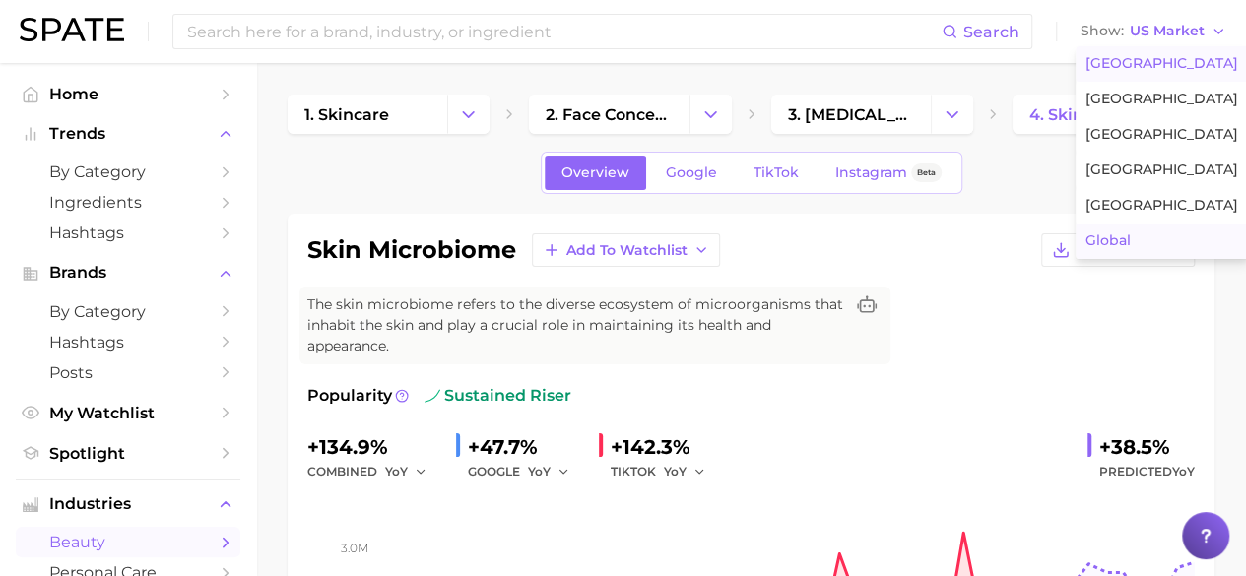
click at [1123, 235] on span "Global" at bounding box center [1108, 240] width 45 height 17
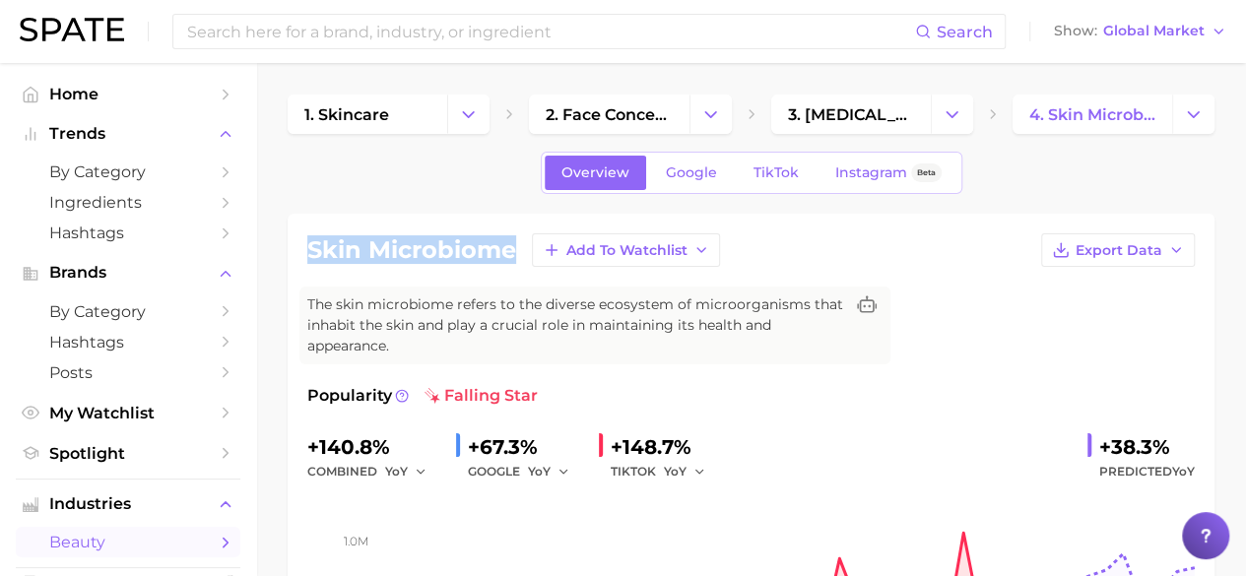
drag, startPoint x: 303, startPoint y: 245, endPoint x: 518, endPoint y: 251, distance: 214.8
click at [518, 251] on div "skin microbiome Add to Watchlist Export Data The skin microbiome refers to the …" at bounding box center [751, 482] width 927 height 536
copy h1 "skin microbiome"
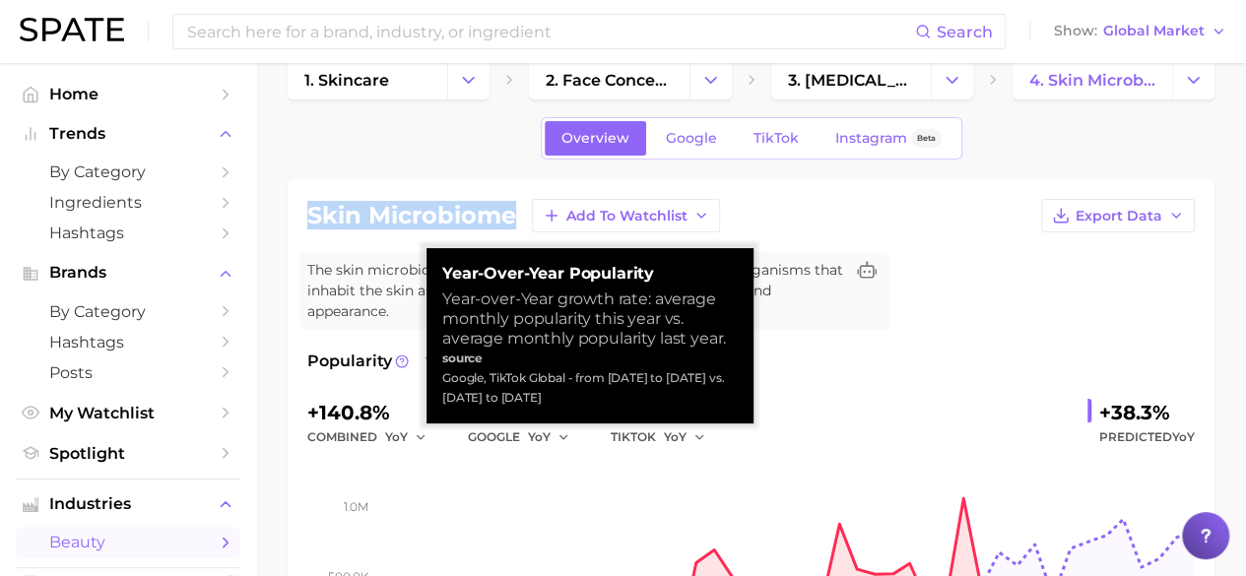
drag, startPoint x: 445, startPoint y: 379, endPoint x: 627, endPoint y: 415, distance: 185.7
click at [627, 415] on div "Year-over-Year Popularity Year-over-Year growth rate: average monthly popularit…" at bounding box center [590, 335] width 327 height 175
copy div "Google, TikTok Global - from [DATE] to [DATE] vs. [DATE] to [DATE]"
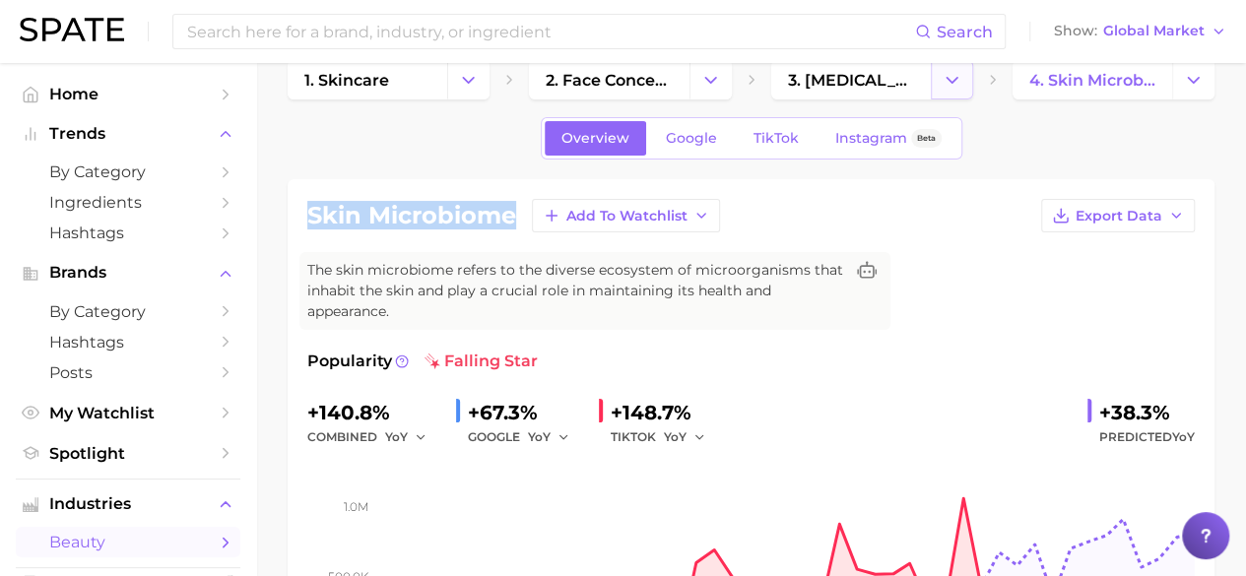
click at [961, 76] on icon "Change Category" at bounding box center [952, 80] width 21 height 21
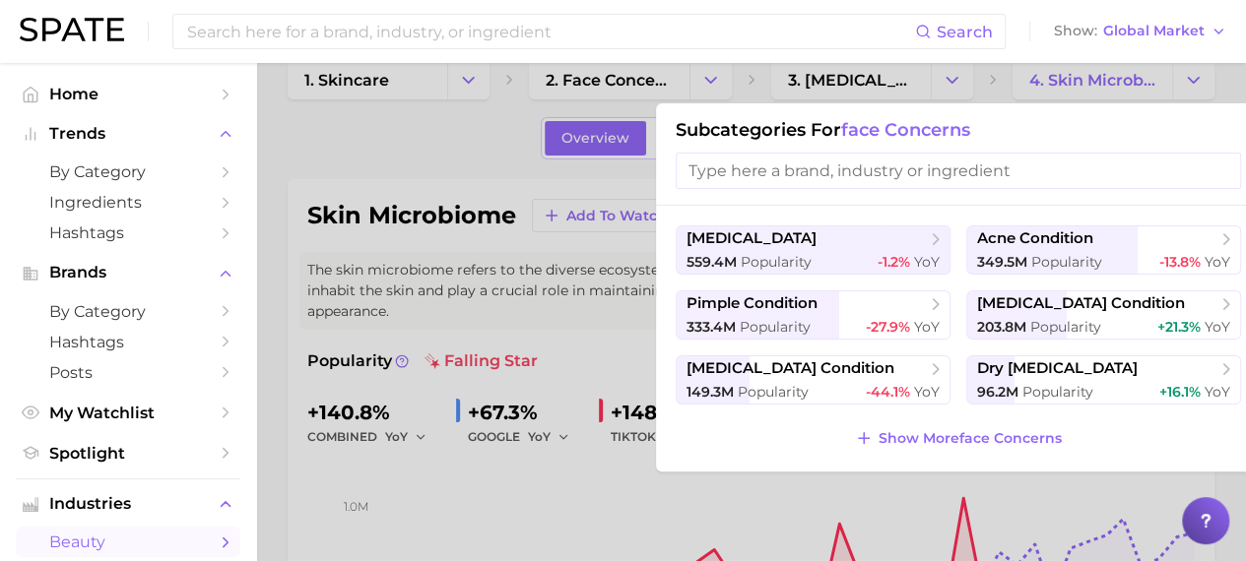
click at [579, 328] on div at bounding box center [623, 280] width 1246 height 561
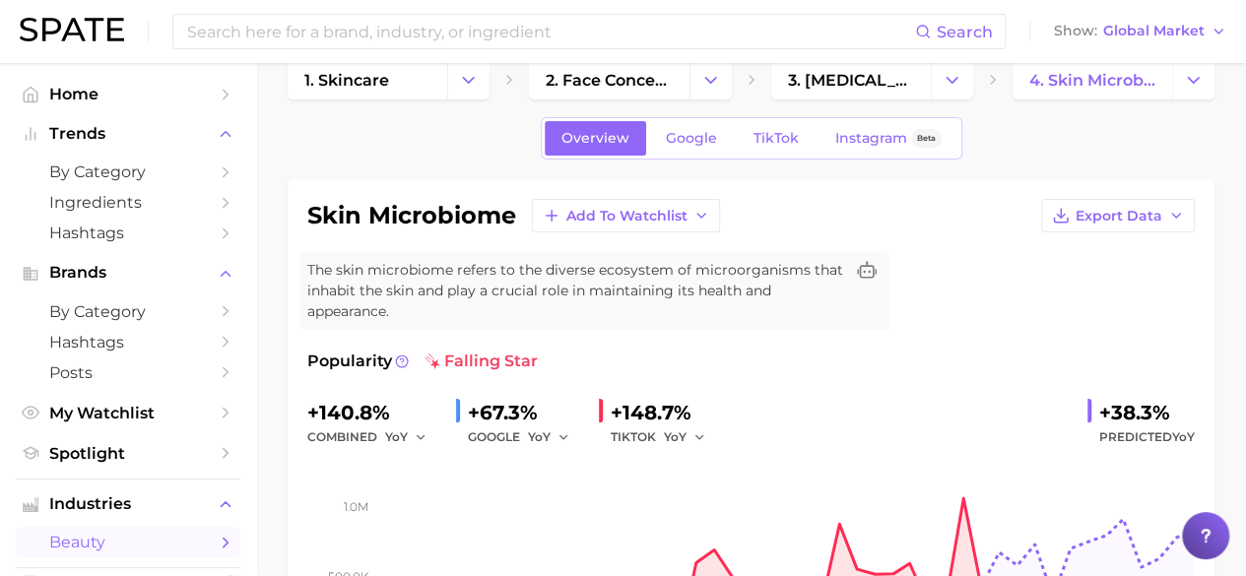
scroll to position [2, 0]
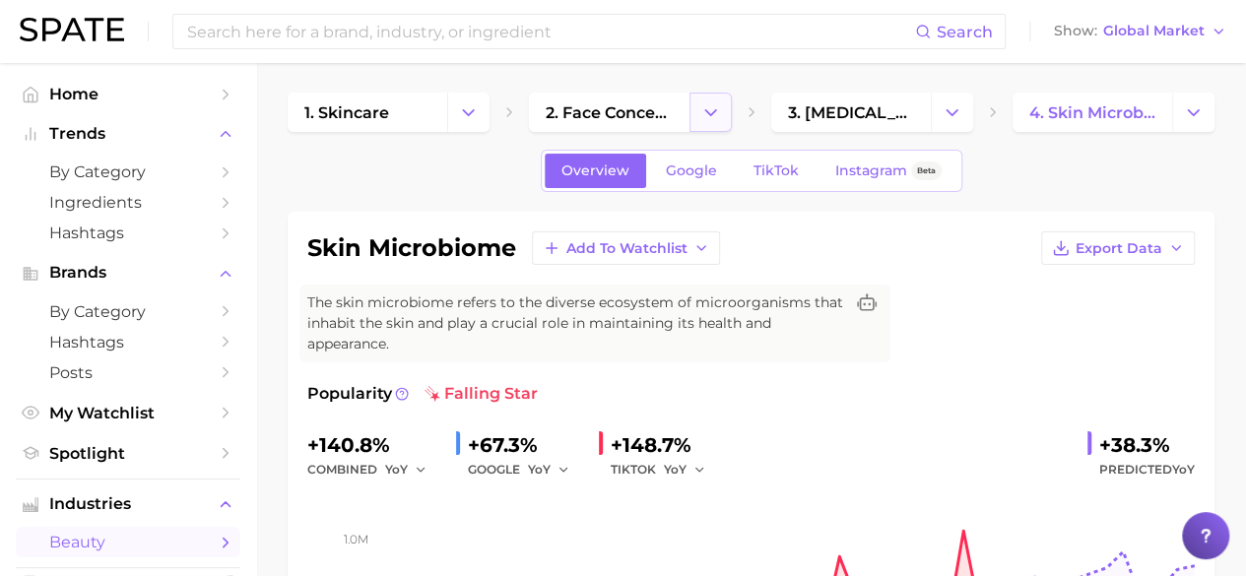
click at [707, 119] on icon "Change Category" at bounding box center [710, 112] width 21 height 21
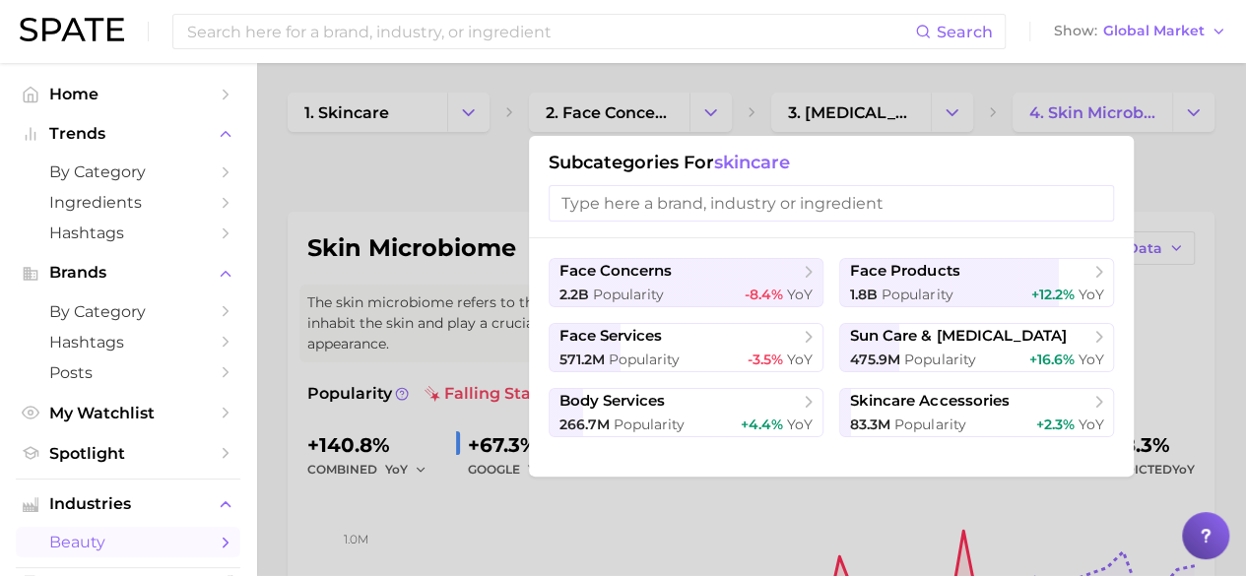
click at [470, 202] on div at bounding box center [623, 288] width 1246 height 576
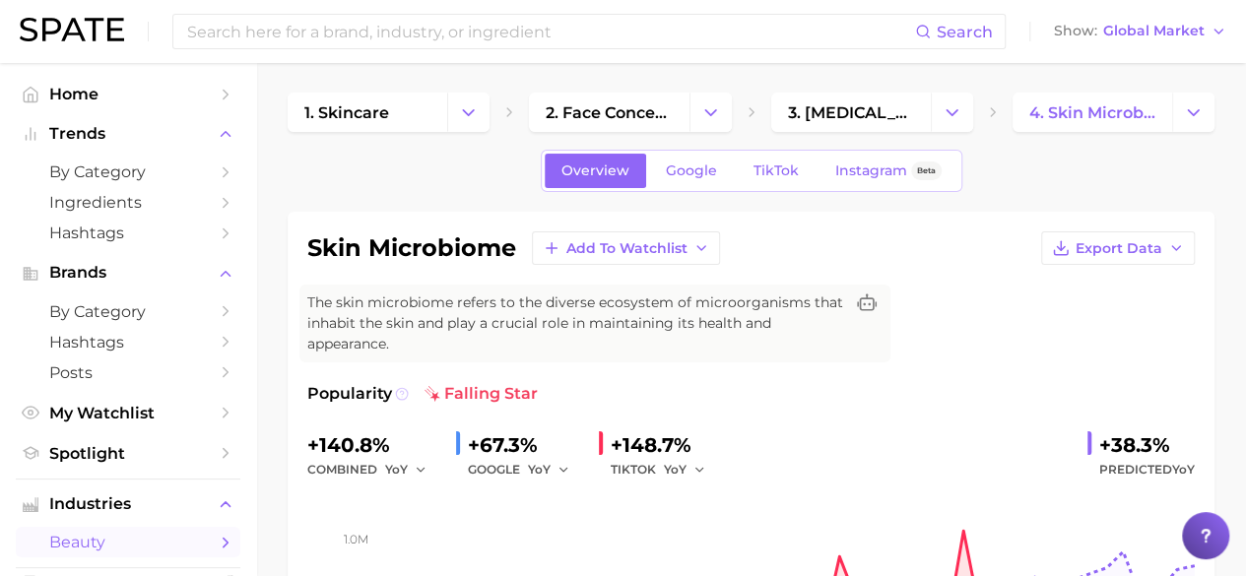
click at [403, 393] on icon at bounding box center [402, 394] width 14 height 14
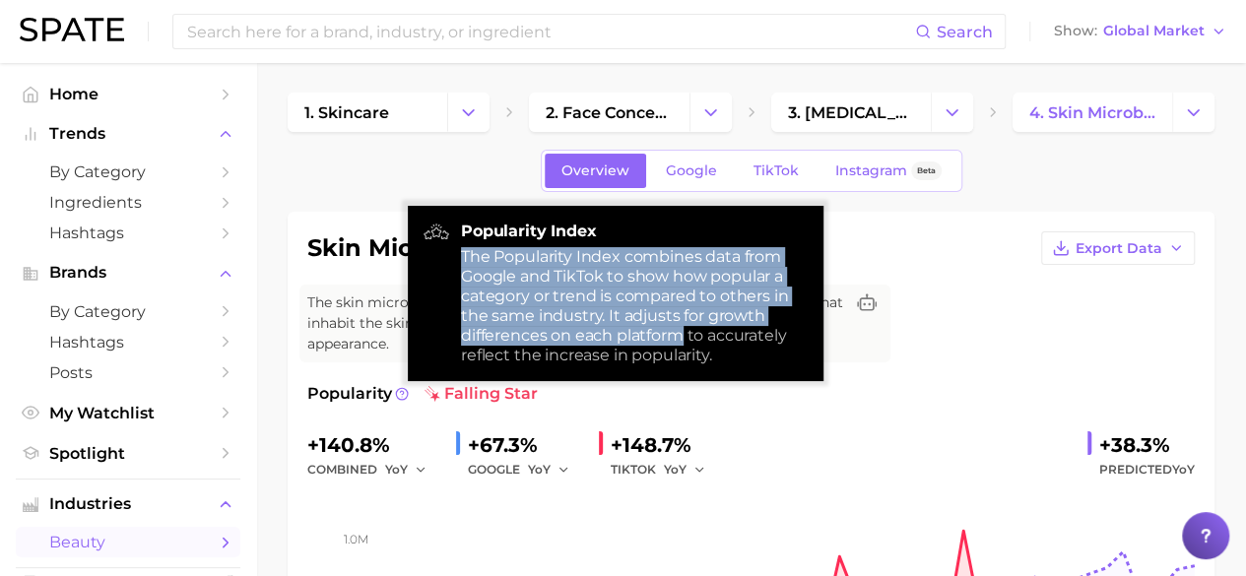
drag, startPoint x: 464, startPoint y: 251, endPoint x: 685, endPoint y: 332, distance: 235.0
click at [685, 332] on div "The Popularity Index combines data from Google and TikTok to show how popular a…" at bounding box center [634, 306] width 347 height 118
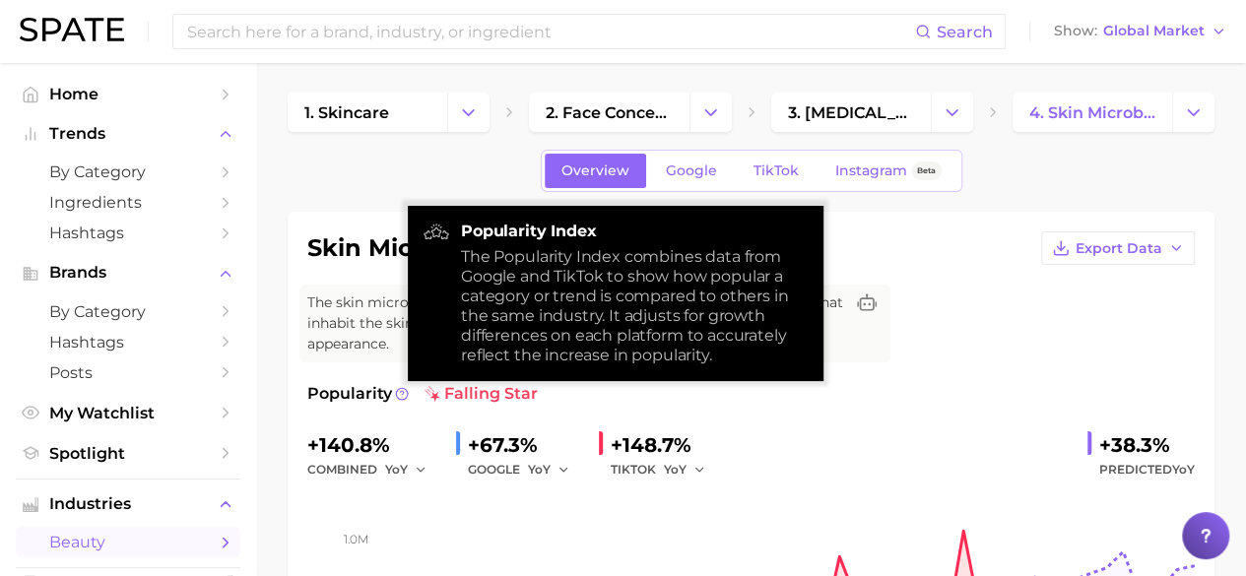
click at [672, 338] on div "The Popularity Index combines data from Google and TikTok to show how popular a…" at bounding box center [634, 306] width 347 height 118
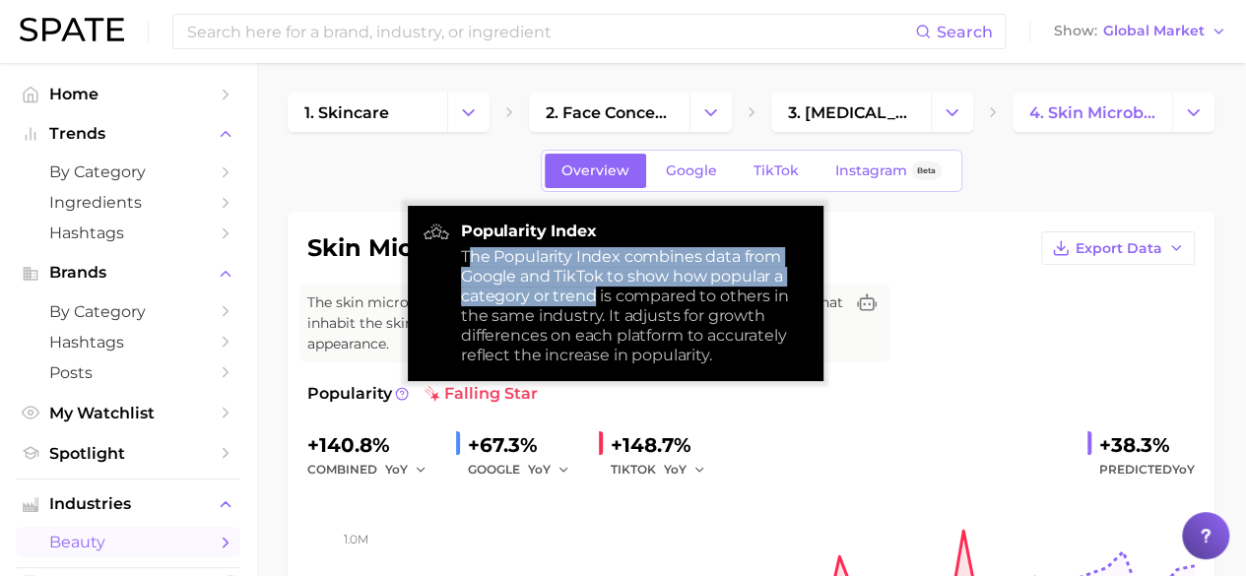
drag, startPoint x: 468, startPoint y: 254, endPoint x: 589, endPoint y: 293, distance: 127.1
click at [589, 293] on div "The Popularity Index combines data from Google and TikTok to show how popular a…" at bounding box center [634, 306] width 347 height 118
click at [492, 273] on div "The Popularity Index combines data from Google and TikTok to show how popular a…" at bounding box center [634, 306] width 347 height 118
drag, startPoint x: 461, startPoint y: 253, endPoint x: 630, endPoint y: 301, distance: 176.2
click at [630, 301] on div "The Popularity Index combines data from Google and TikTok to show how popular a…" at bounding box center [634, 306] width 347 height 118
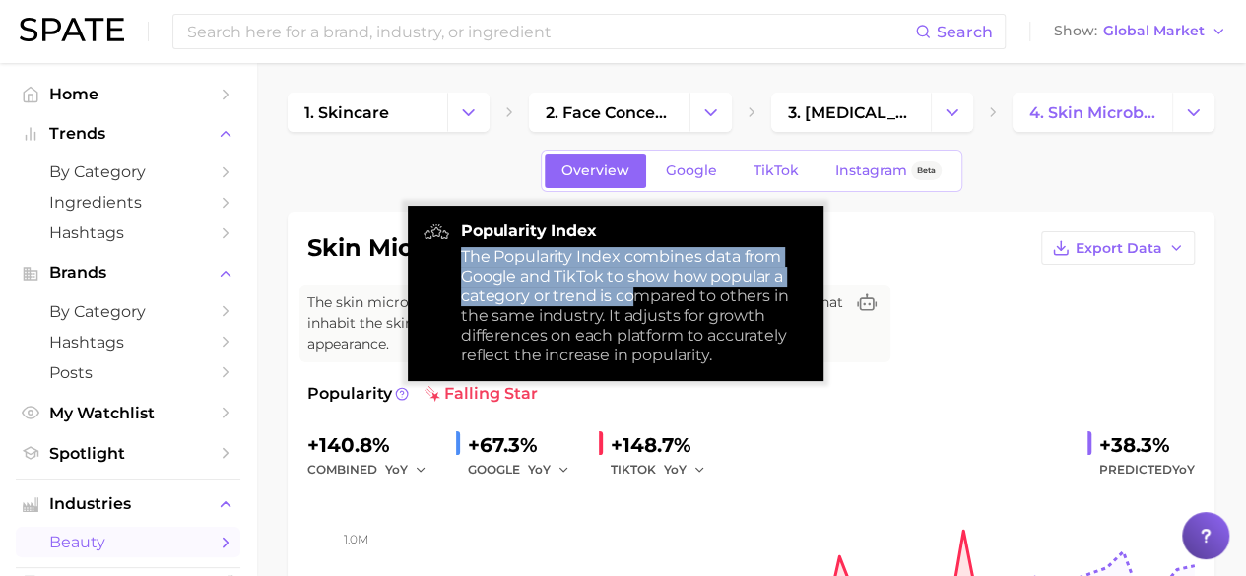
click at [630, 301] on div "The Popularity Index combines data from Google and TikTok to show how popular a…" at bounding box center [634, 306] width 347 height 118
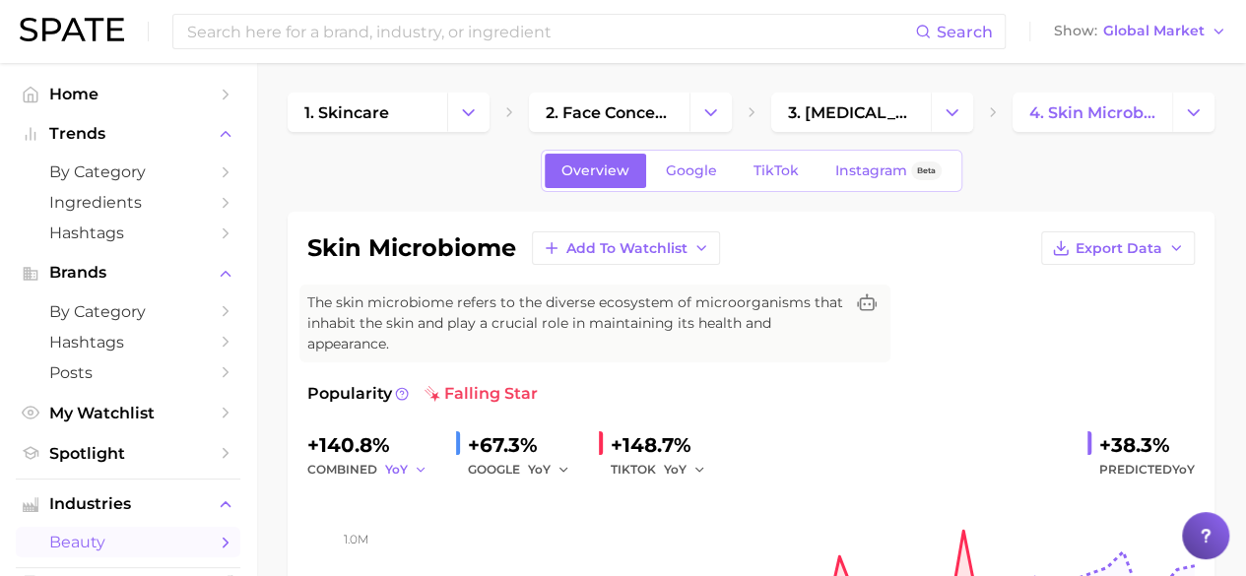
click at [414, 466] on icon "button" at bounding box center [421, 470] width 14 height 14
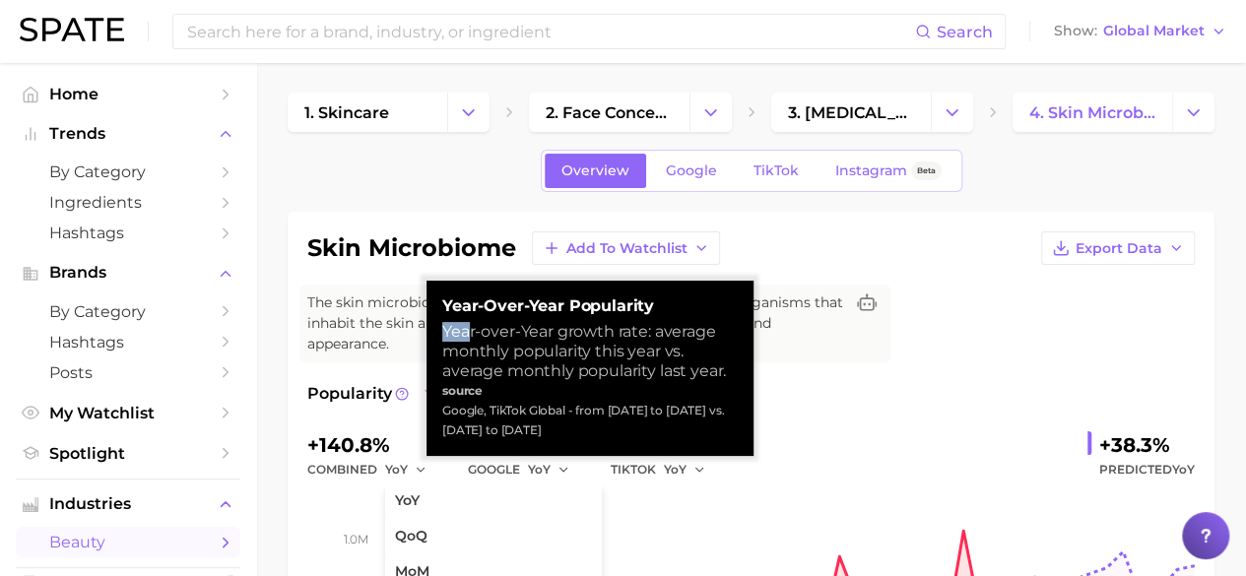
drag, startPoint x: 443, startPoint y: 331, endPoint x: 473, endPoint y: 344, distance: 32.2
click at [473, 344] on div "Year-over-Year growth rate: average monthly popularity this year vs. average mo…" at bounding box center [590, 351] width 296 height 59
click at [578, 359] on div "Year-over-Year growth rate: average monthly popularity this year vs. average mo…" at bounding box center [590, 351] width 296 height 59
drag, startPoint x: 444, startPoint y: 328, endPoint x: 649, endPoint y: 335, distance: 205.0
click at [649, 335] on div "Year-over-Year growth rate: average monthly popularity this year vs. average mo…" at bounding box center [590, 351] width 296 height 59
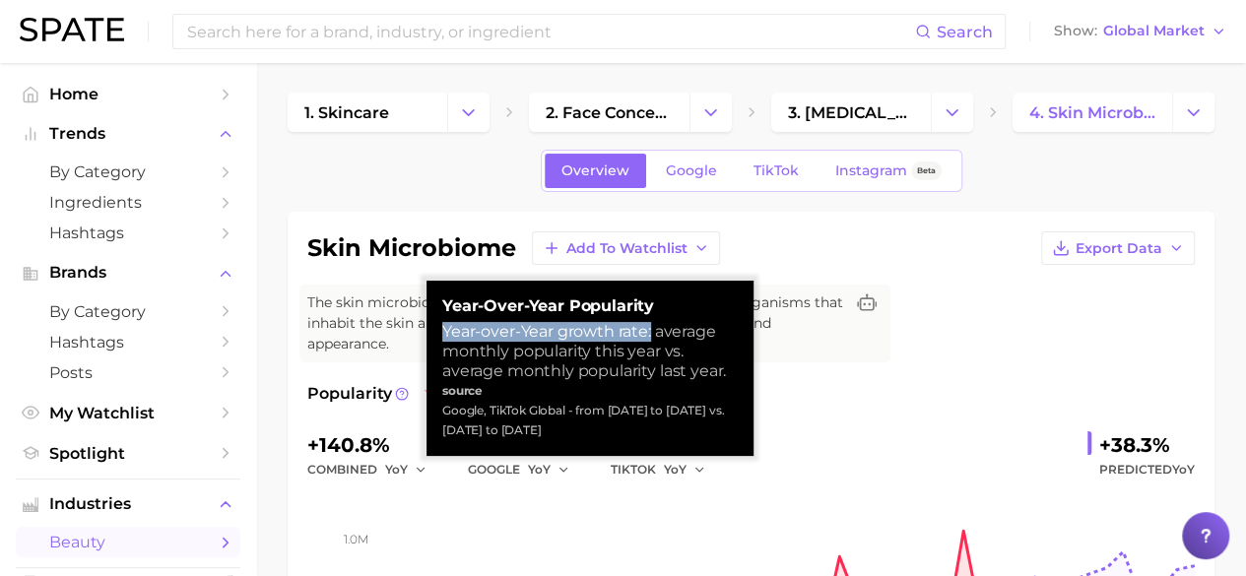
click at [648, 332] on div "Year-over-Year growth rate: average monthly popularity this year vs. average mo…" at bounding box center [590, 351] width 296 height 59
drag, startPoint x: 646, startPoint y: 332, endPoint x: 441, endPoint y: 335, distance: 204.9
click at [442, 335] on div "Year-over-Year growth rate: average monthly popularity this year vs. average mo…" at bounding box center [590, 351] width 296 height 59
copy div "Year-over-Year growth rate"
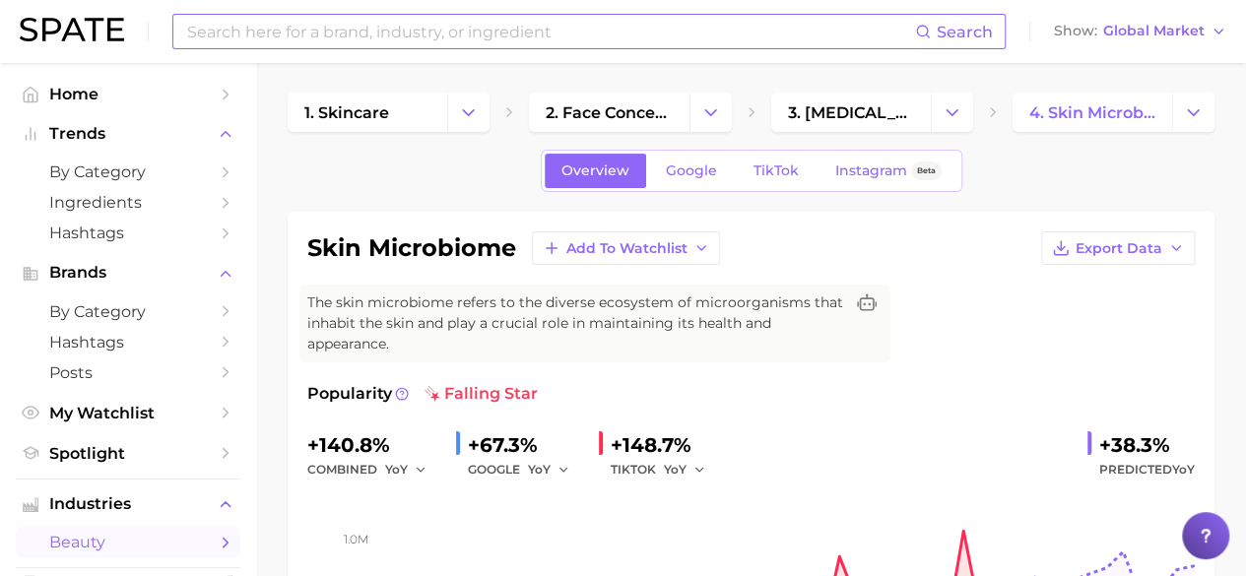
click at [469, 33] on input at bounding box center [550, 31] width 730 height 33
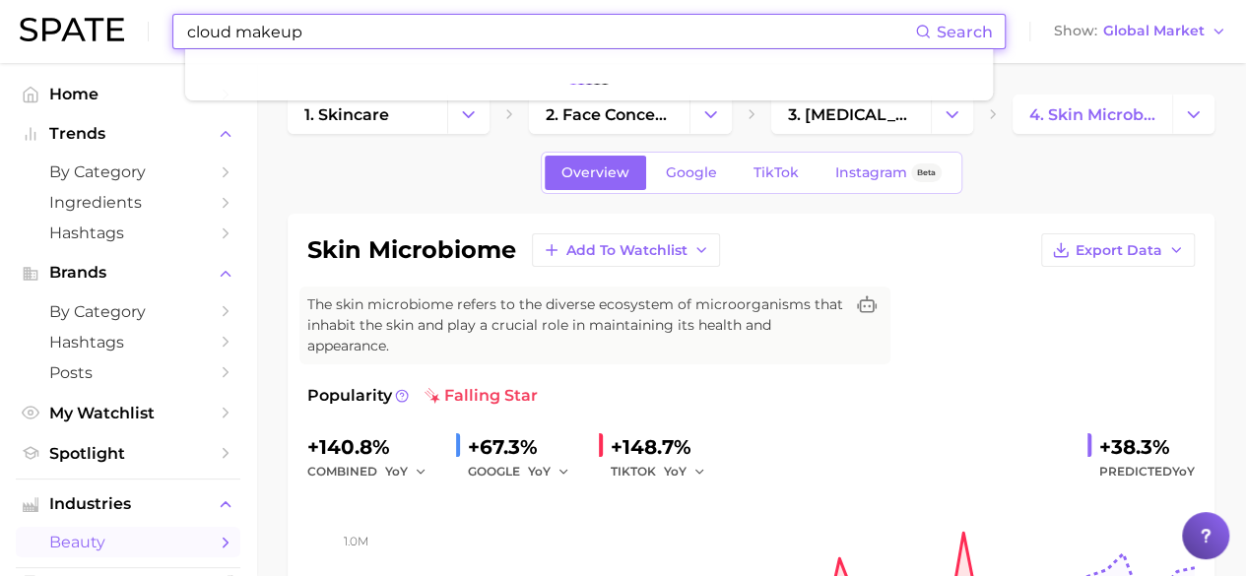
scroll to position [1, 0]
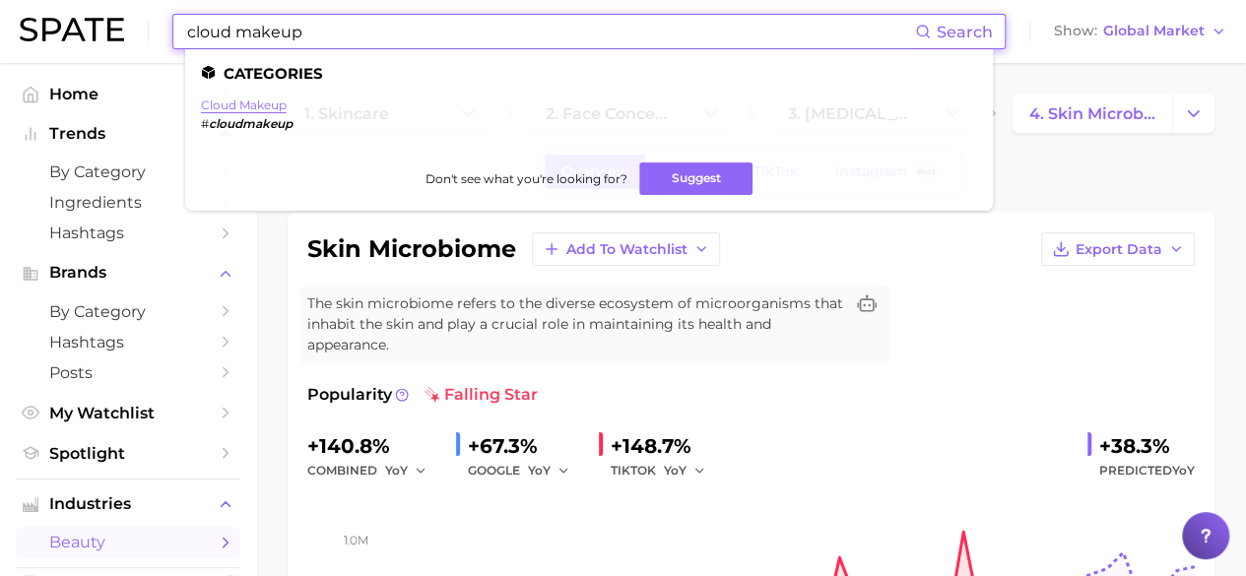
click at [276, 110] on link "cloud makeup" at bounding box center [244, 105] width 86 height 15
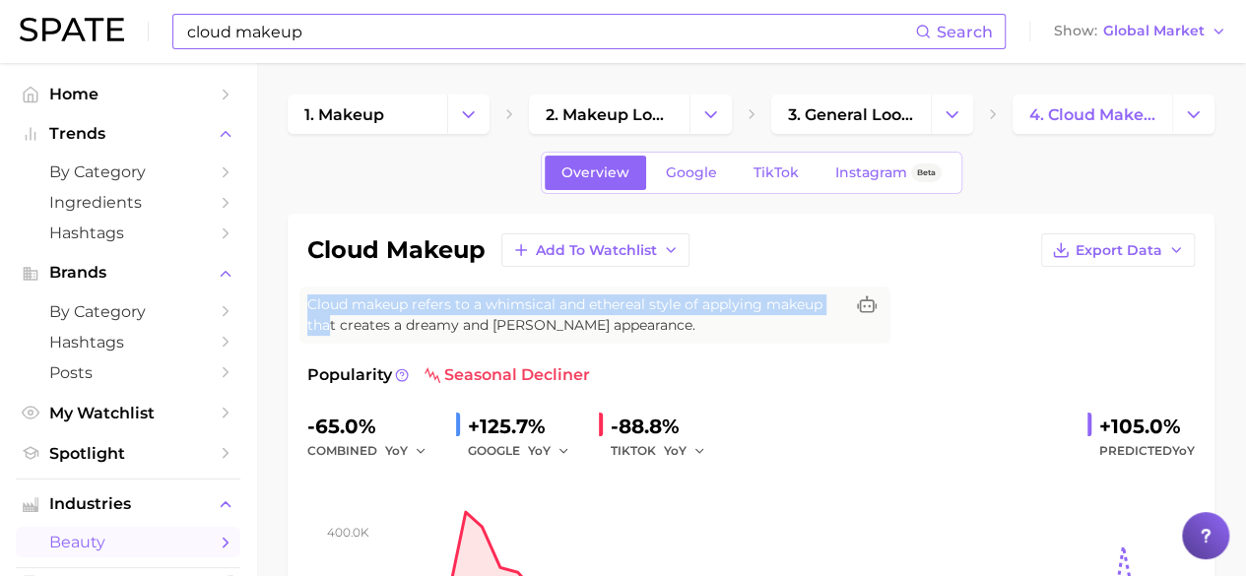
drag, startPoint x: 311, startPoint y: 302, endPoint x: 331, endPoint y: 316, distance: 24.0
click at [331, 316] on span "Cloud makeup refers to a whimsical and ethereal style of applying makeup that c…" at bounding box center [575, 315] width 536 height 41
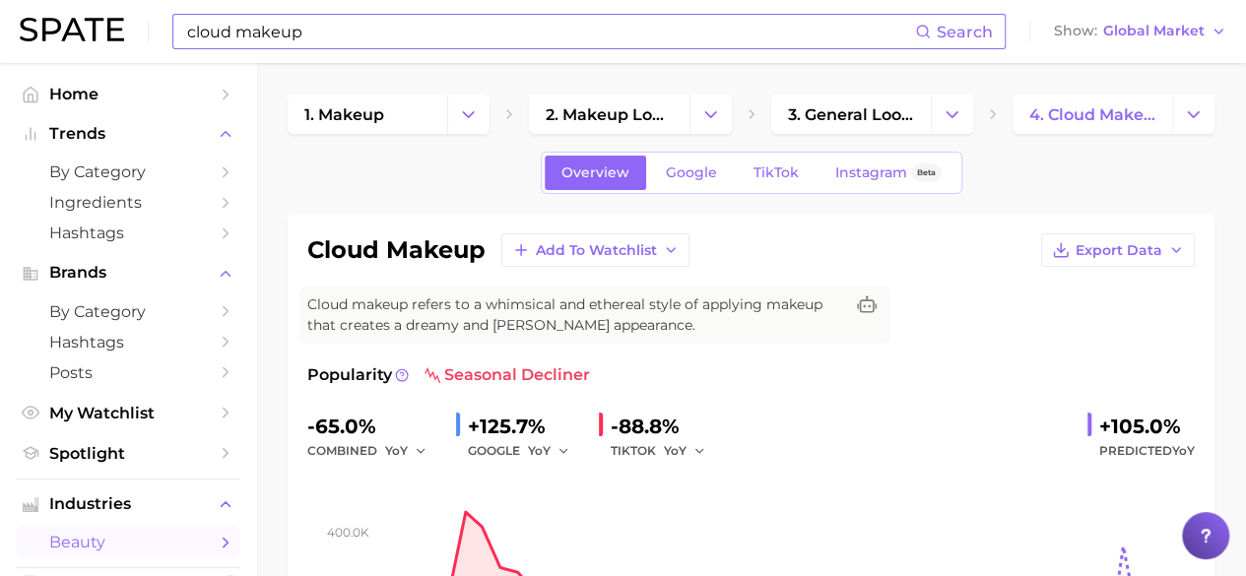
click at [372, 321] on span "Cloud makeup refers to a whimsical and ethereal style of applying makeup that c…" at bounding box center [575, 315] width 536 height 41
click at [366, 33] on input "cloud makeup" at bounding box center [550, 31] width 730 height 33
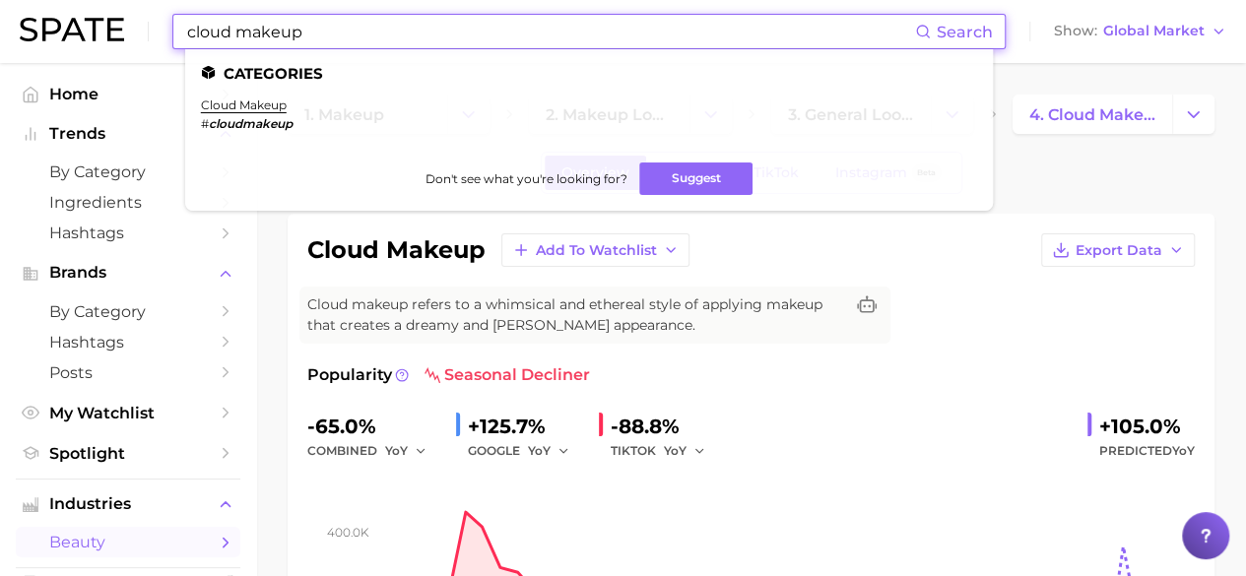
drag, startPoint x: 335, startPoint y: 24, endPoint x: 145, endPoint y: 15, distance: 190.3
click at [145, 15] on div "cloud makeup Search Categories cloud makeup # cloudmakeup Don't see what you're…" at bounding box center [623, 31] width 1207 height 63
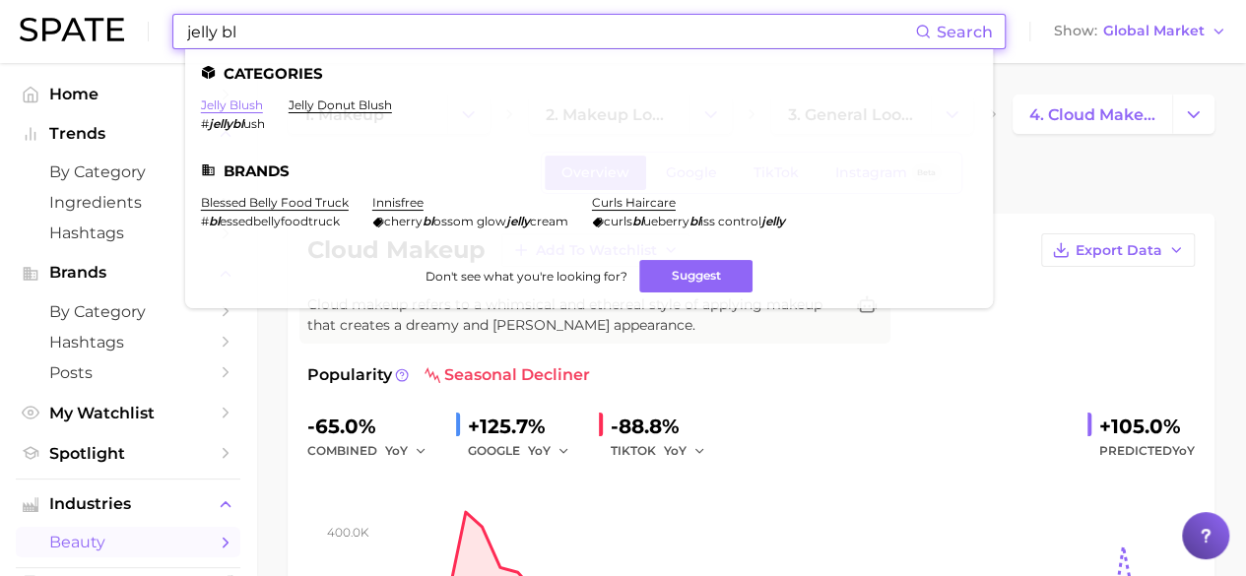
type input "jelly bl"
click at [228, 107] on link "jelly blush" at bounding box center [232, 105] width 62 height 15
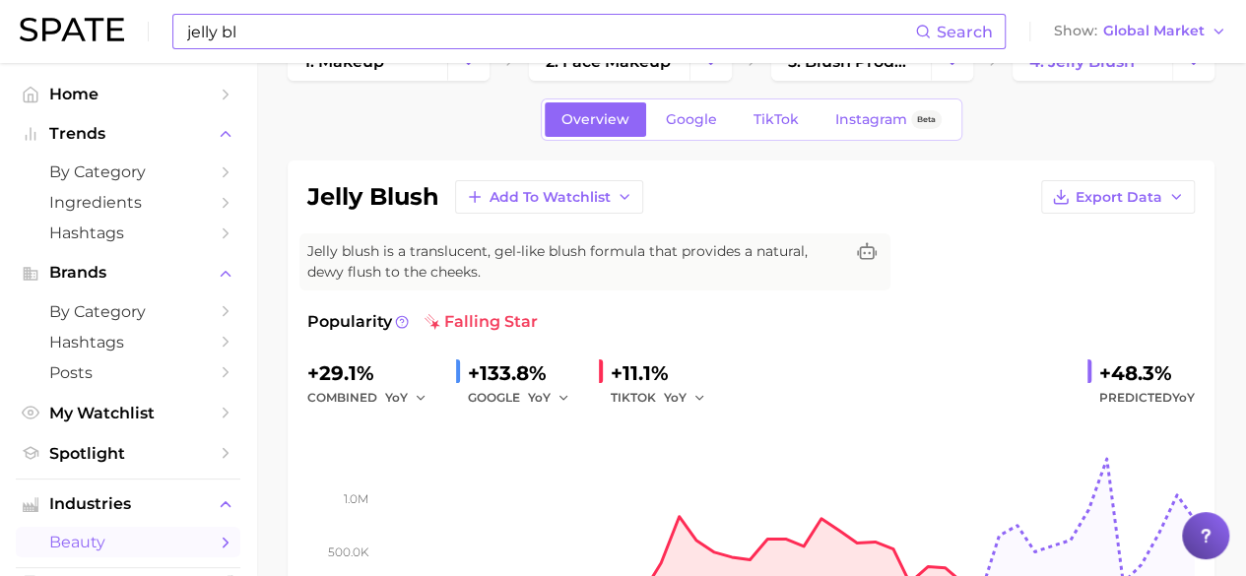
scroll to position [57, 0]
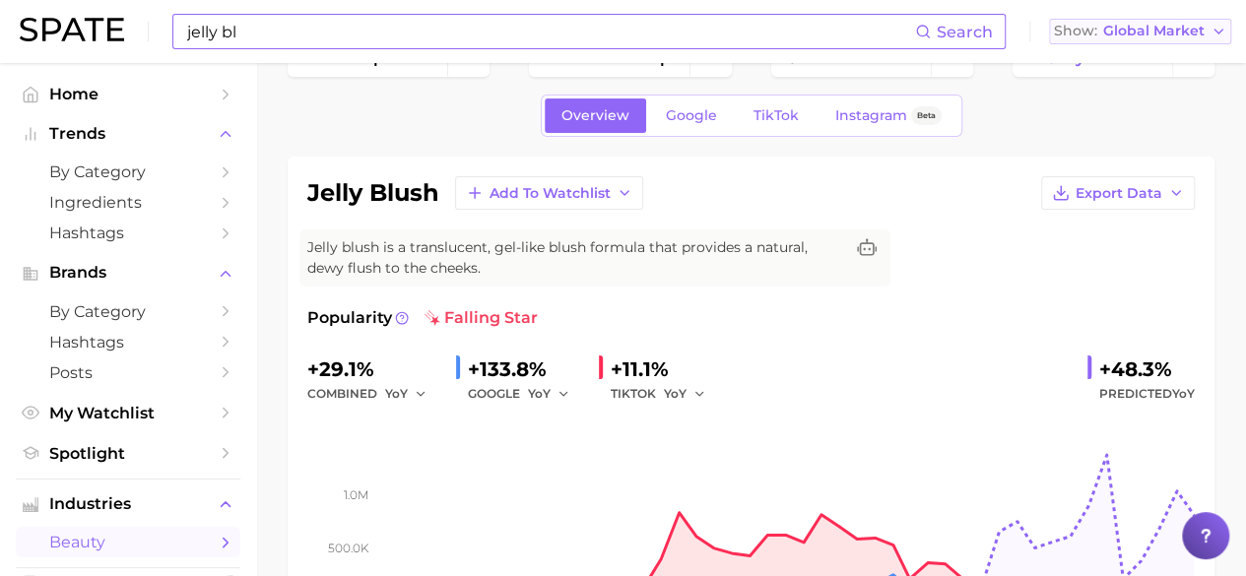
click at [1203, 31] on span "Global Market" at bounding box center [1153, 31] width 101 height 11
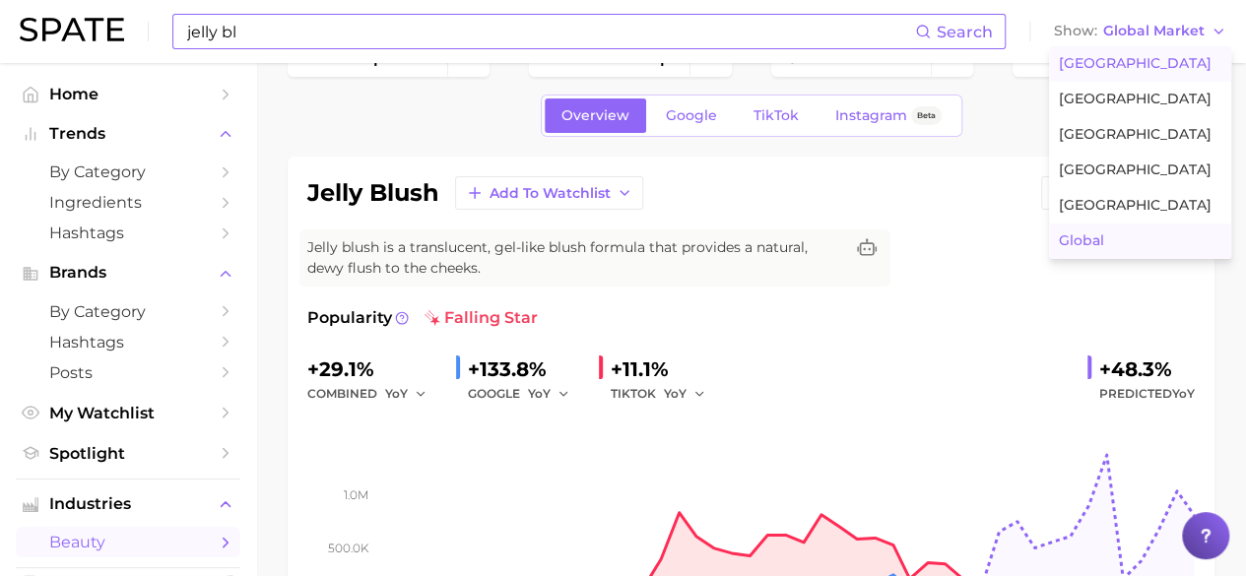
click at [1112, 58] on span "[GEOGRAPHIC_DATA]" at bounding box center [1135, 63] width 153 height 17
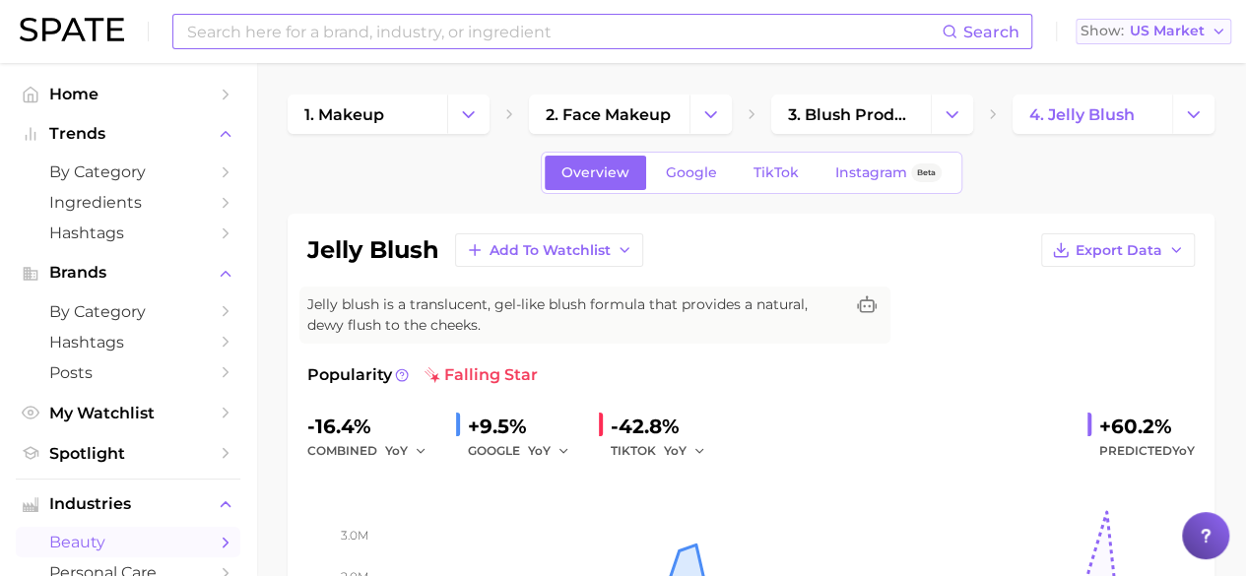
click at [1190, 27] on span "US Market" at bounding box center [1167, 31] width 75 height 11
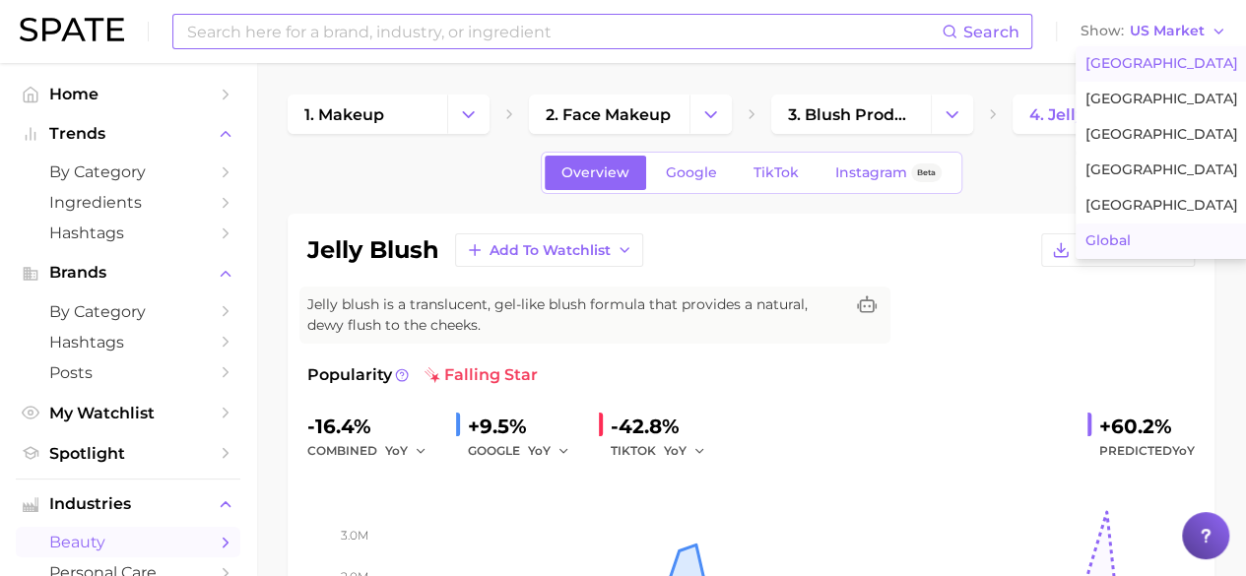
click at [1127, 239] on span "Global" at bounding box center [1108, 240] width 45 height 17
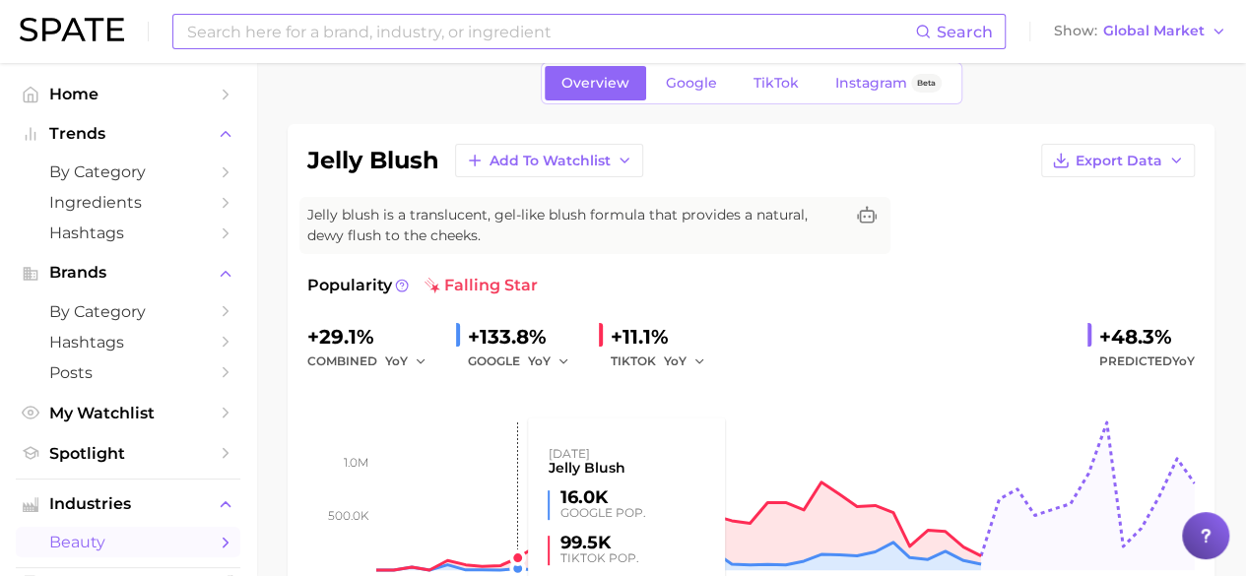
scroll to position [86, 0]
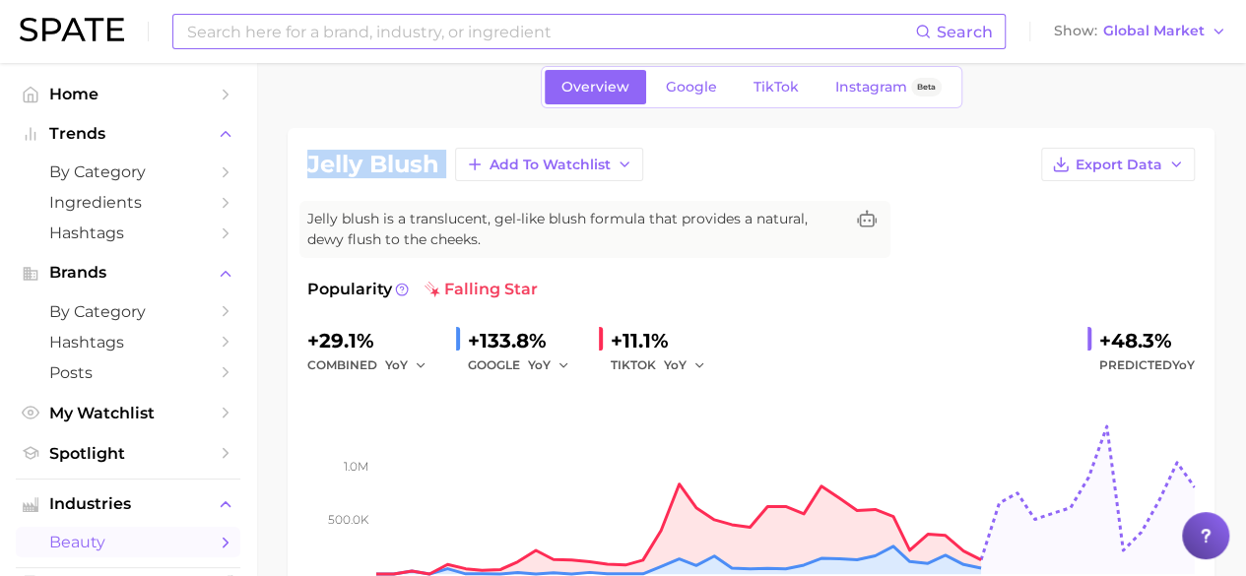
drag, startPoint x: 309, startPoint y: 165, endPoint x: 388, endPoint y: 180, distance: 80.4
click at [388, 180] on div "jelly blush Add to Watchlist Export Data Jelly blush is a translucent, gel-like…" at bounding box center [751, 386] width 888 height 476
copy div "jelly blush Add to Watchlist Export Data"
